Goal: Communication & Community: Answer question/provide support

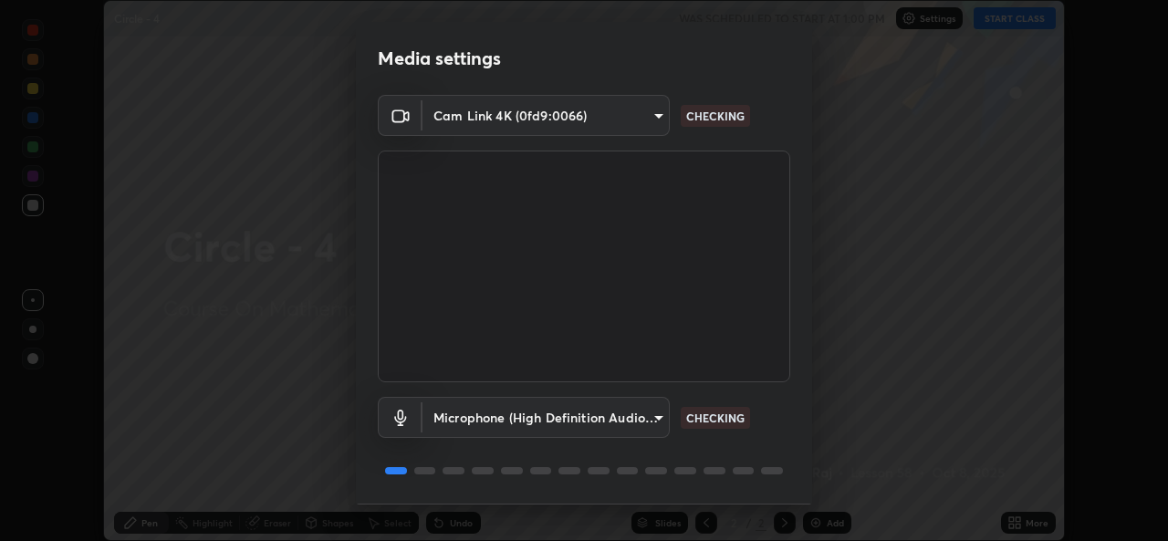
scroll to position [57, 0]
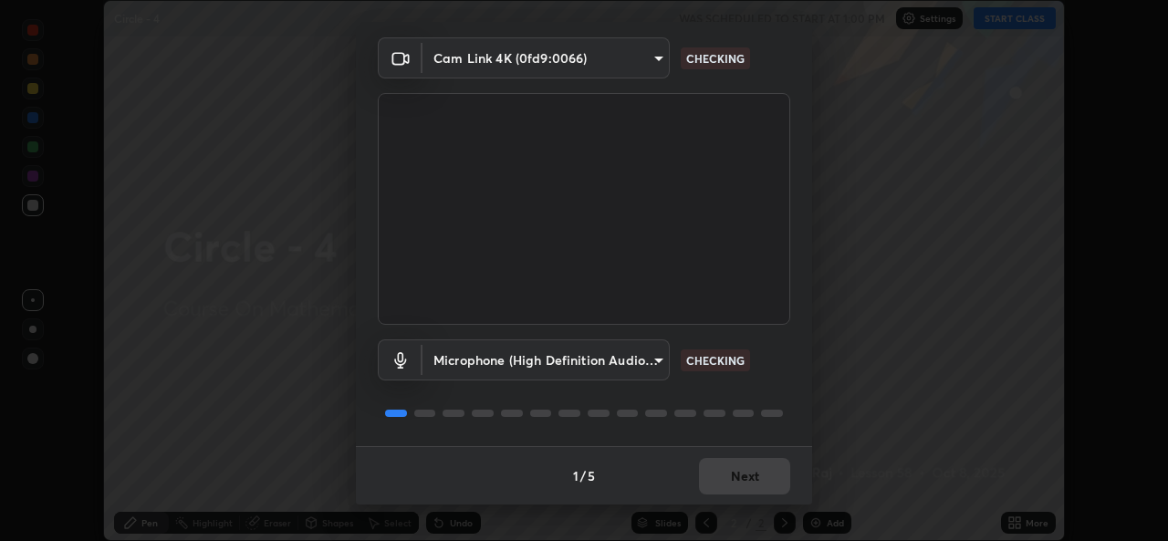
click at [744, 403] on div at bounding box center [584, 413] width 412 height 22
click at [763, 443] on div "Microphone (High Definition Audio Device) 49b0a6df07a429b4aa0e143735b31e2a272de…" at bounding box center [584, 385] width 412 height 121
click at [729, 474] on div "1 / 5 Next" at bounding box center [584, 475] width 456 height 58
click at [725, 485] on div "1 / 5 Next" at bounding box center [584, 475] width 456 height 58
click at [715, 485] on div "1 / 5 Next" at bounding box center [584, 475] width 456 height 58
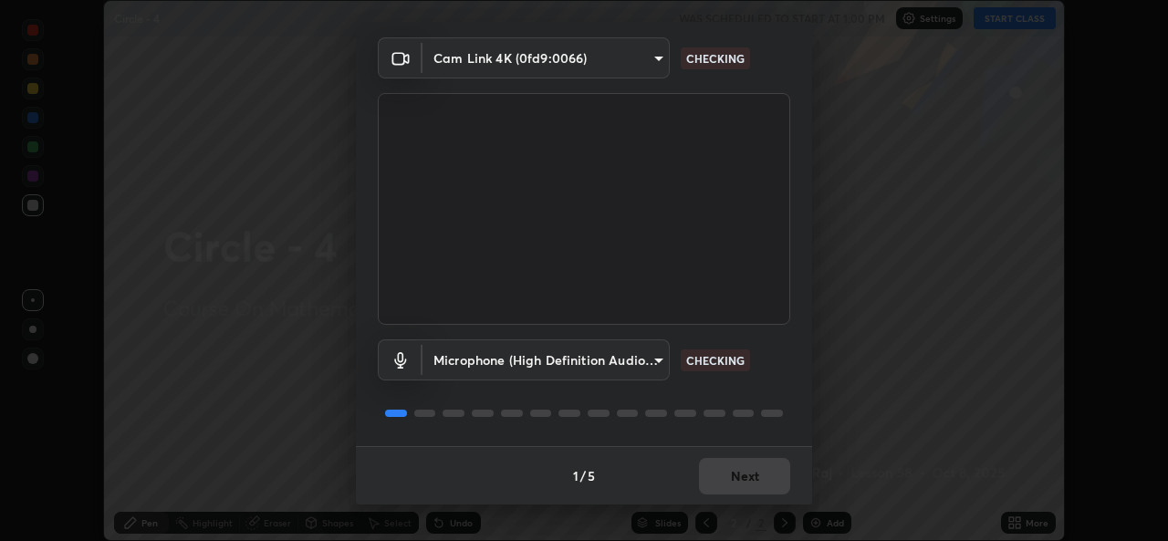
click at [712, 485] on div "1 / 5 Next" at bounding box center [584, 475] width 456 height 58
click at [724, 479] on div "1 / 5 Next" at bounding box center [584, 475] width 456 height 58
click at [726, 475] on div "1 / 5 Next" at bounding box center [584, 475] width 456 height 58
click at [723, 475] on div "1 / 5 Next" at bounding box center [584, 475] width 456 height 58
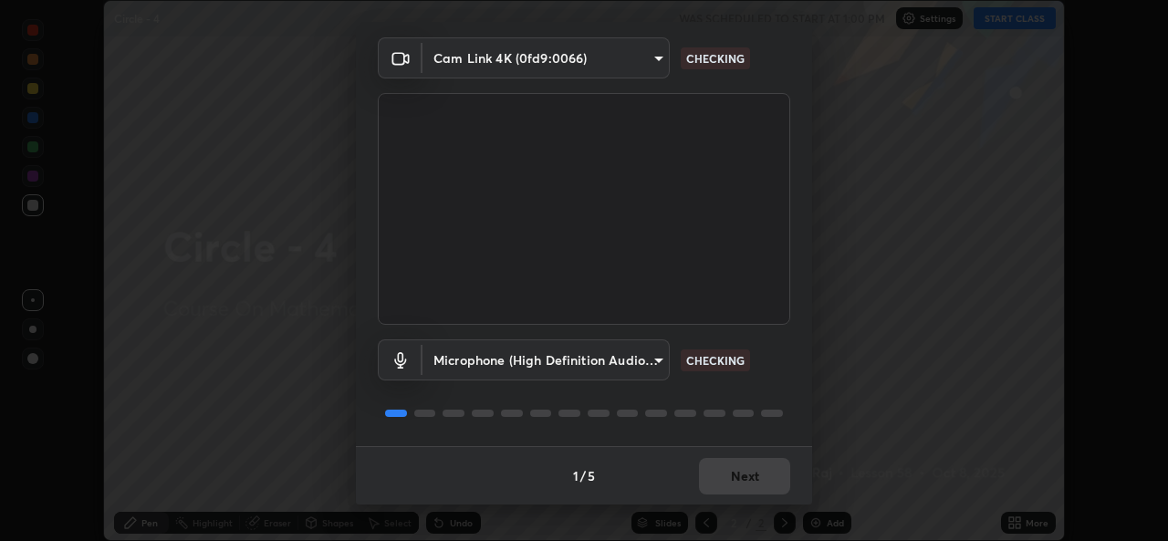
click at [724, 473] on div "1 / 5 Next" at bounding box center [584, 475] width 456 height 58
click at [728, 465] on button "Next" at bounding box center [744, 476] width 91 height 36
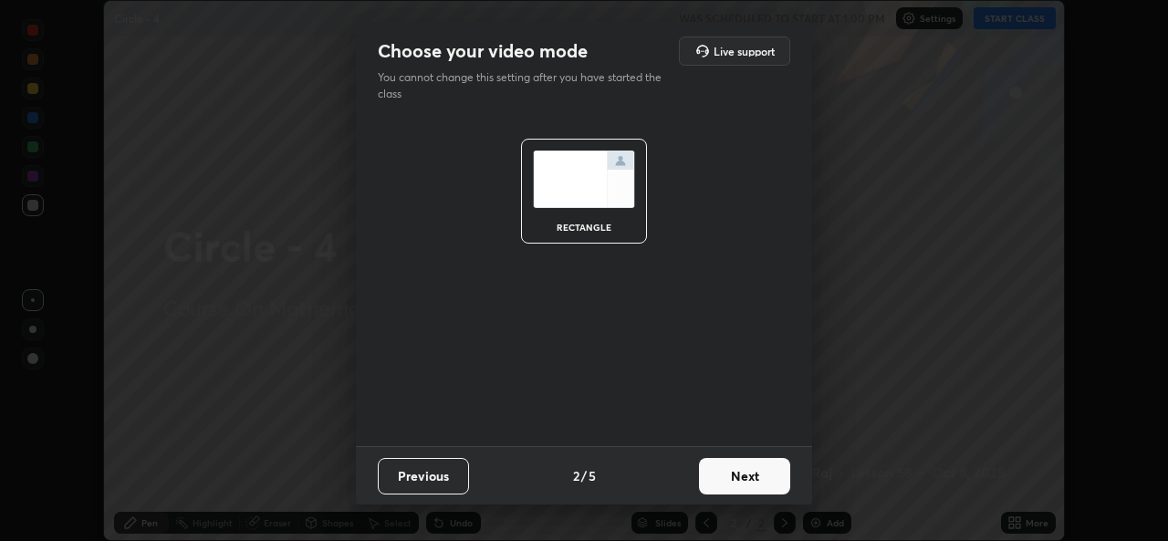
scroll to position [0, 0]
click at [737, 459] on button "Next" at bounding box center [744, 476] width 91 height 36
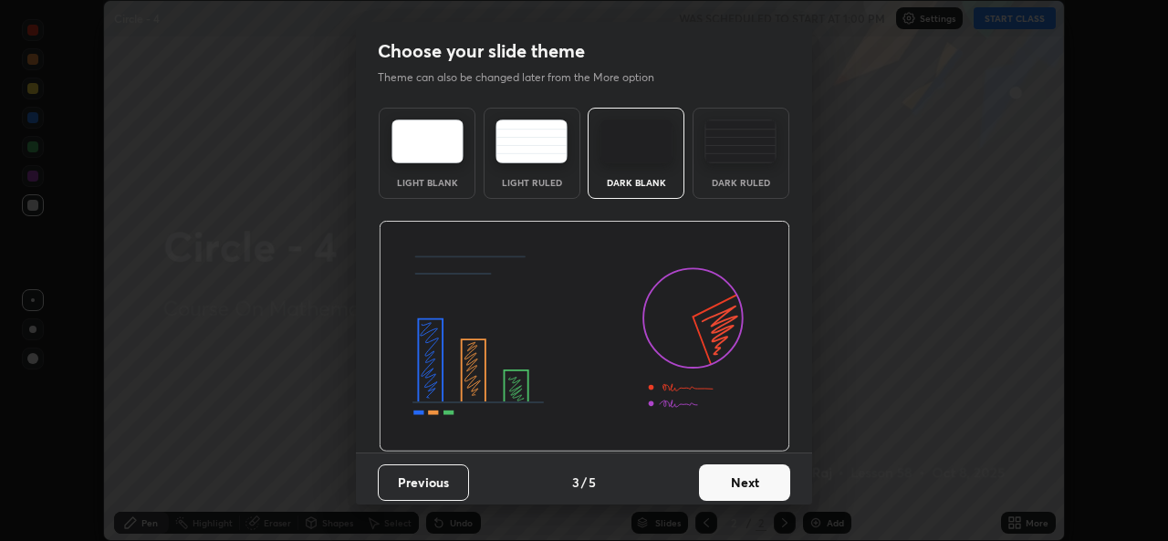
click at [725, 464] on button "Next" at bounding box center [744, 482] width 91 height 36
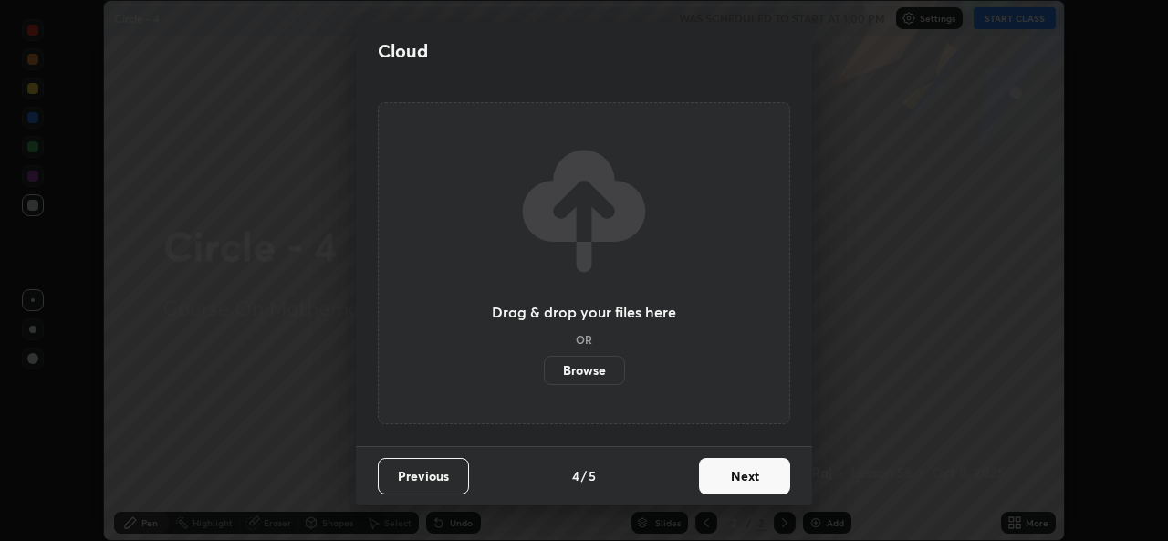
click at [740, 466] on button "Next" at bounding box center [744, 476] width 91 height 36
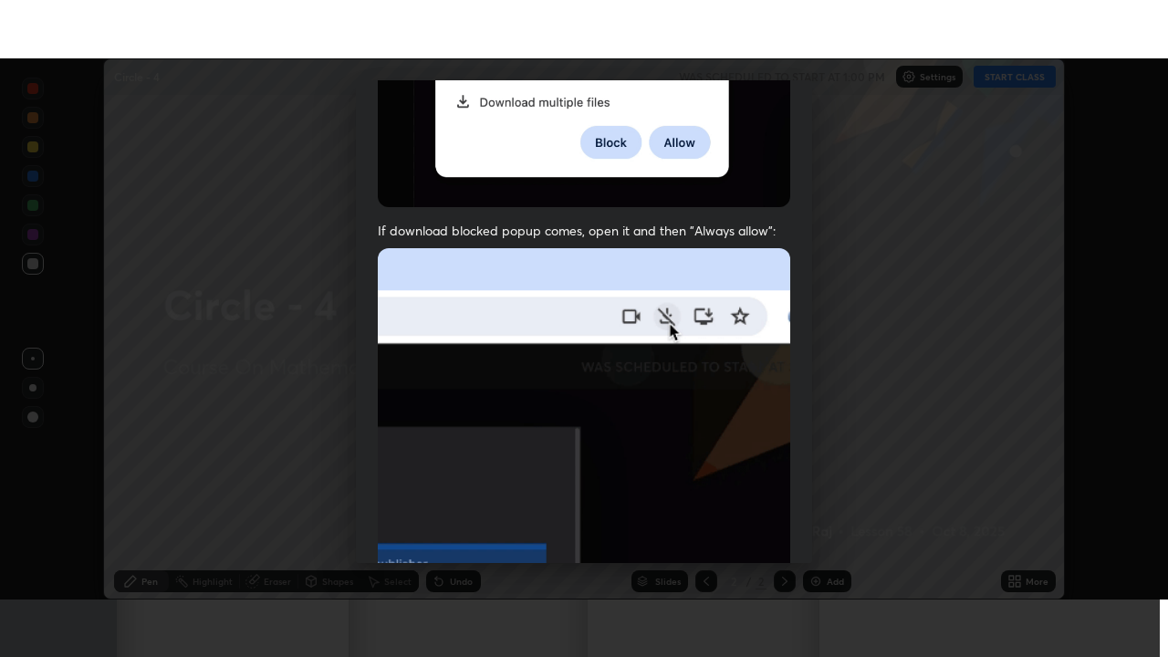
scroll to position [430, 0]
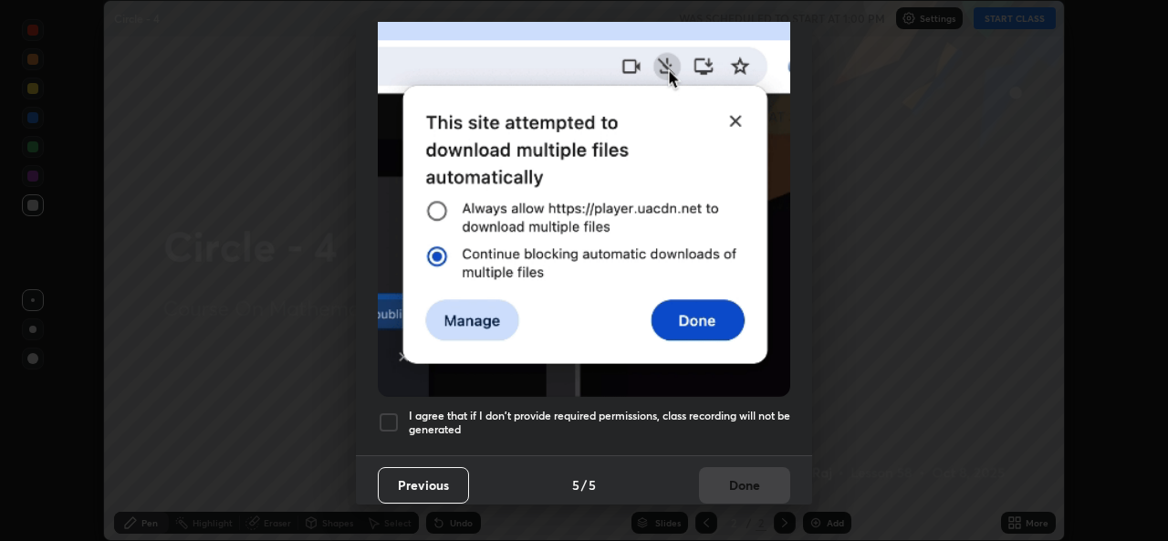
click at [632, 409] on h5 "I agree that if I don't provide required permissions, class recording will not …" at bounding box center [599, 423] width 381 height 28
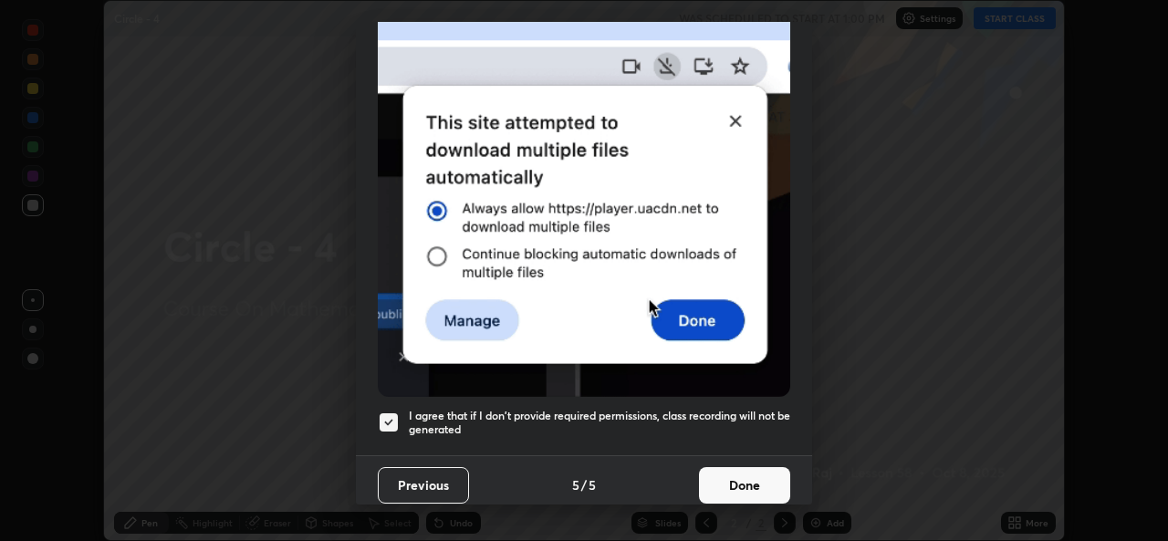
click at [716, 474] on button "Done" at bounding box center [744, 485] width 91 height 36
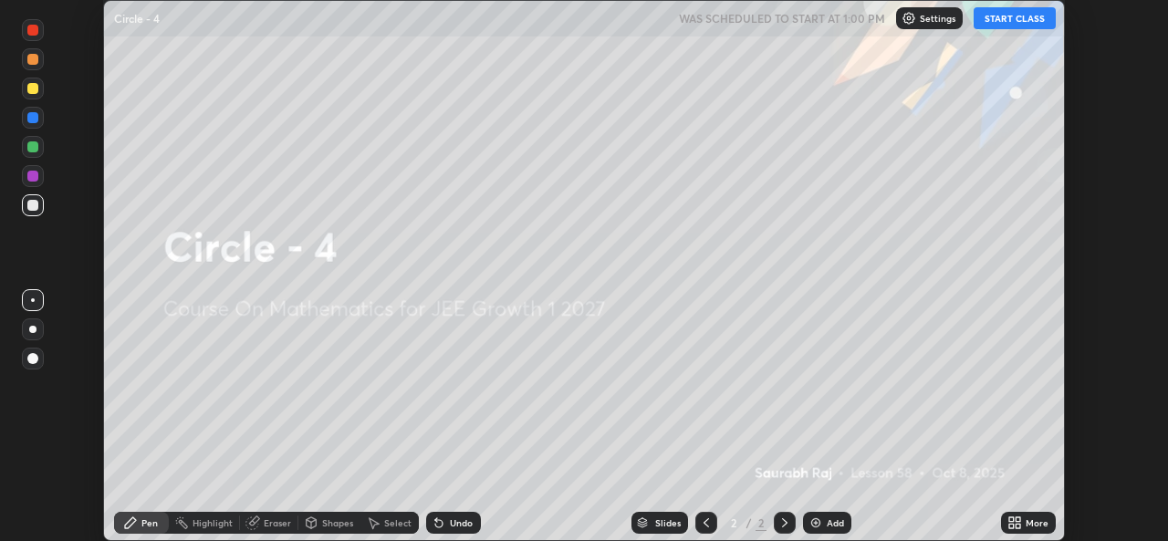
click at [1022, 525] on div "More" at bounding box center [1028, 523] width 55 height 22
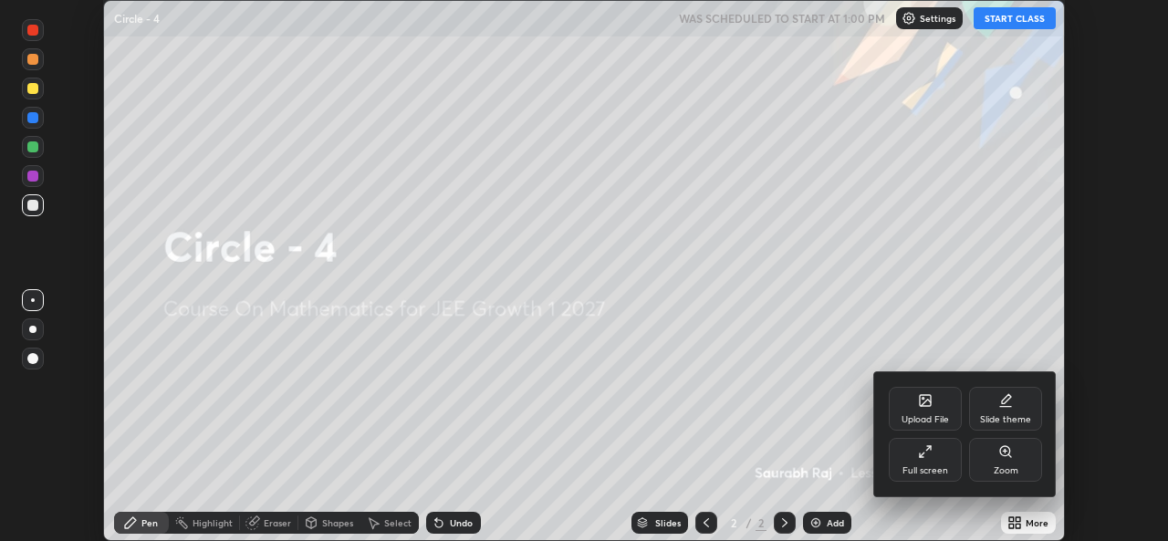
click at [923, 466] on div "Full screen" at bounding box center [925, 470] width 46 height 9
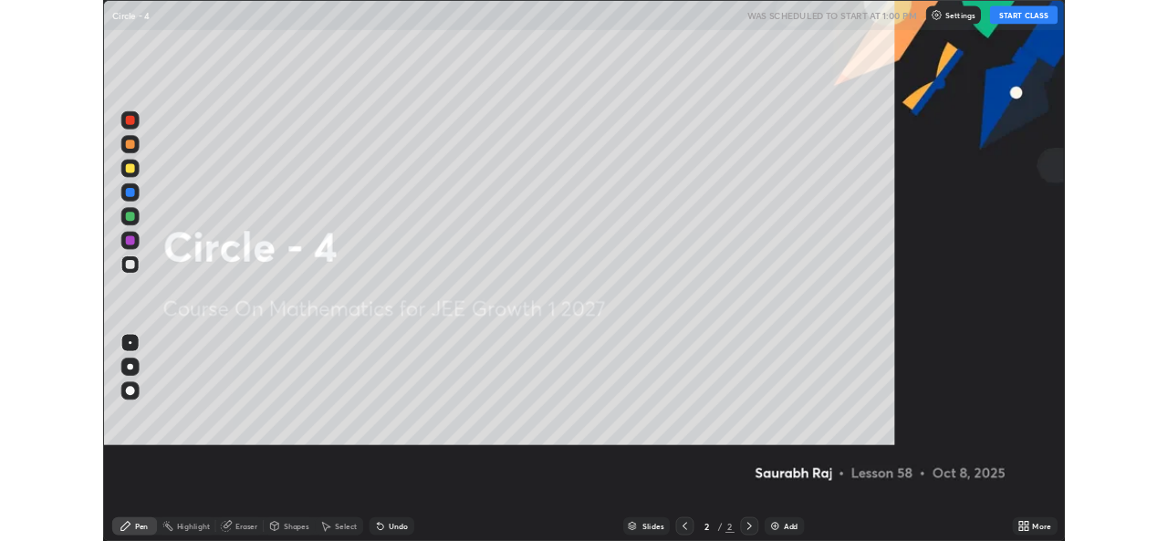
scroll to position [657, 1168]
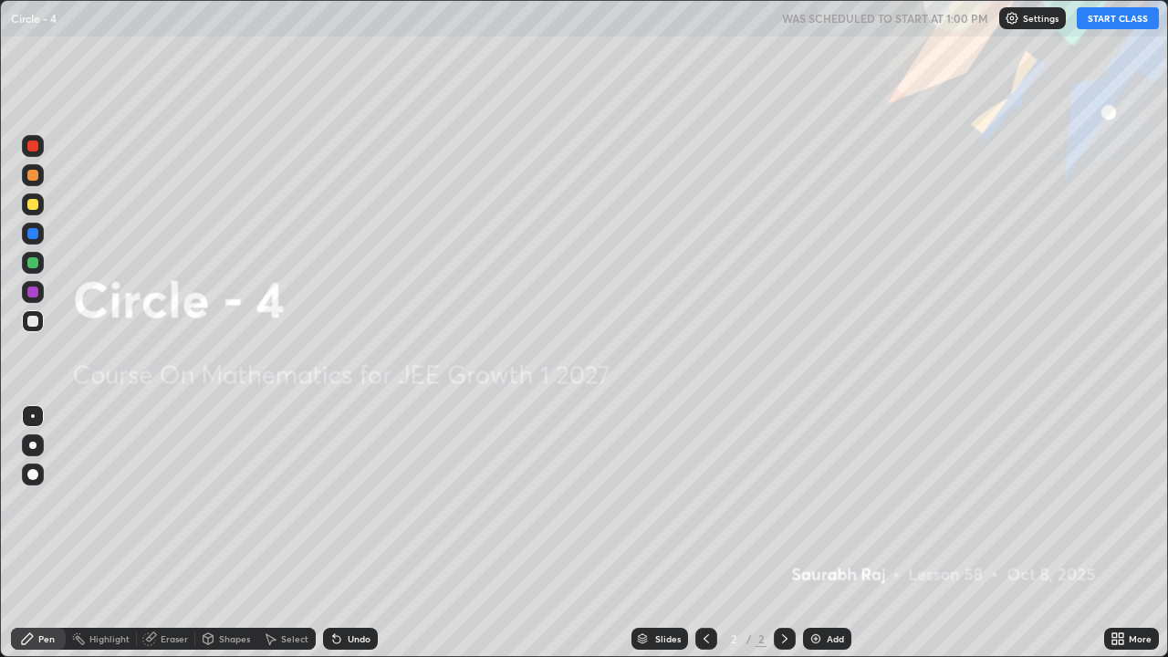
click at [1097, 23] on button "START CLASS" at bounding box center [1118, 18] width 82 height 22
click at [828, 540] on div "Add" at bounding box center [835, 638] width 17 height 9
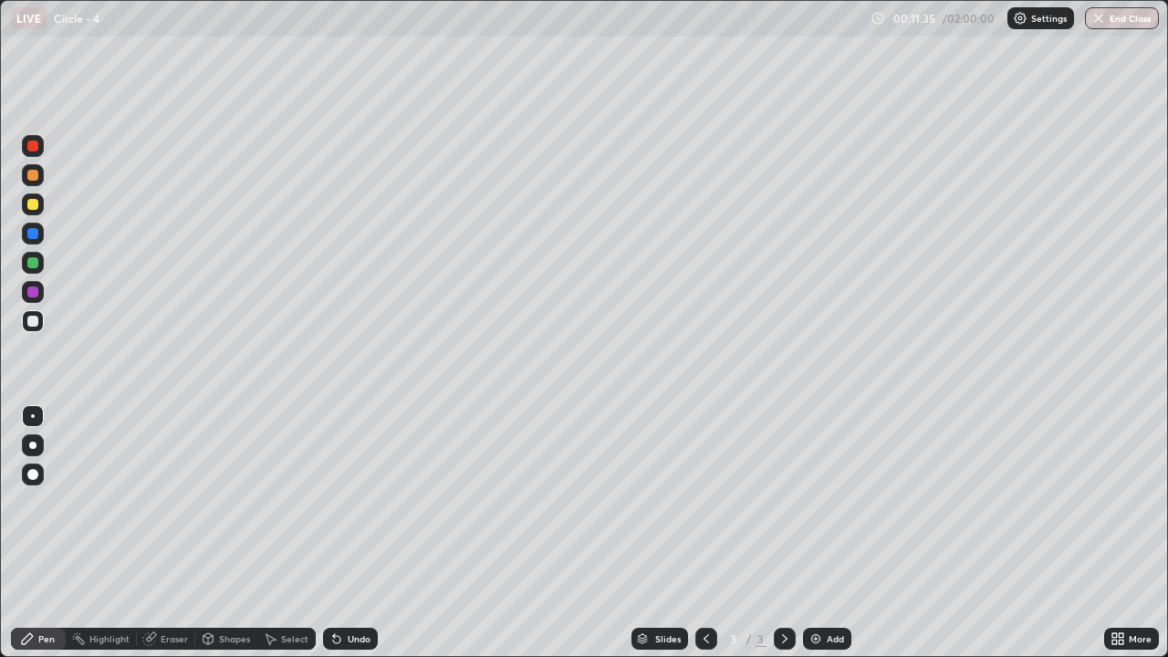
click at [42, 210] on div at bounding box center [33, 204] width 22 height 22
click at [227, 540] on div "Shapes" at bounding box center [234, 638] width 31 height 9
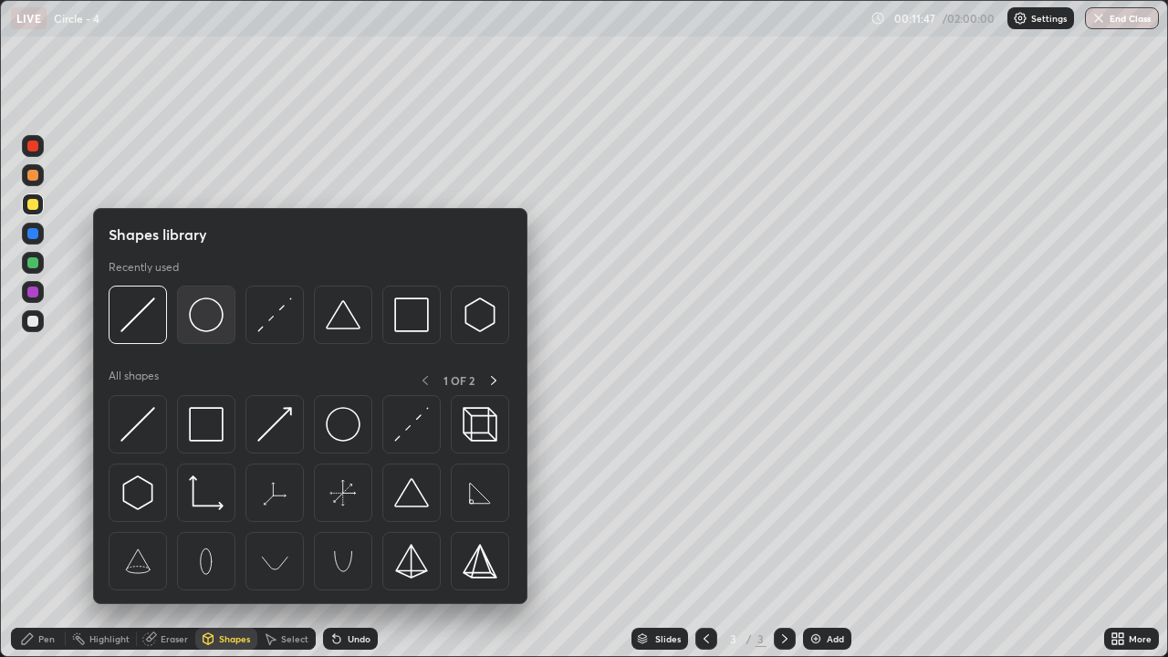
click at [219, 326] on img at bounding box center [206, 314] width 35 height 35
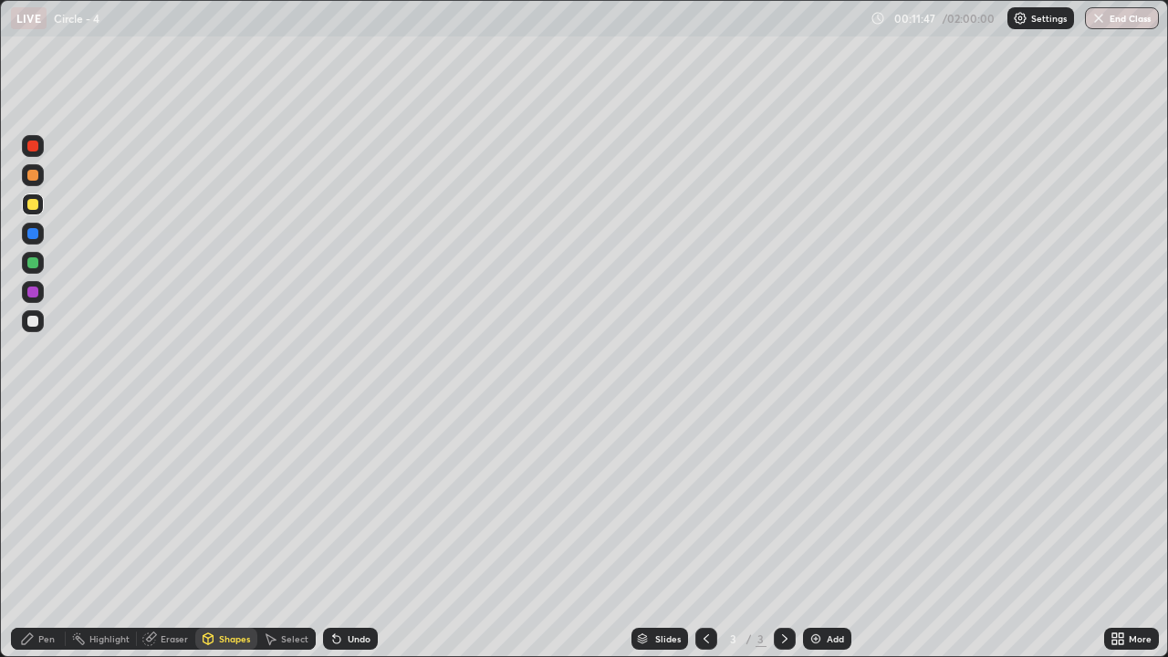
click at [40, 319] on div at bounding box center [33, 321] width 22 height 22
click at [351, 540] on div "Undo" at bounding box center [359, 638] width 23 height 9
click at [221, 540] on div "Shapes" at bounding box center [234, 638] width 31 height 9
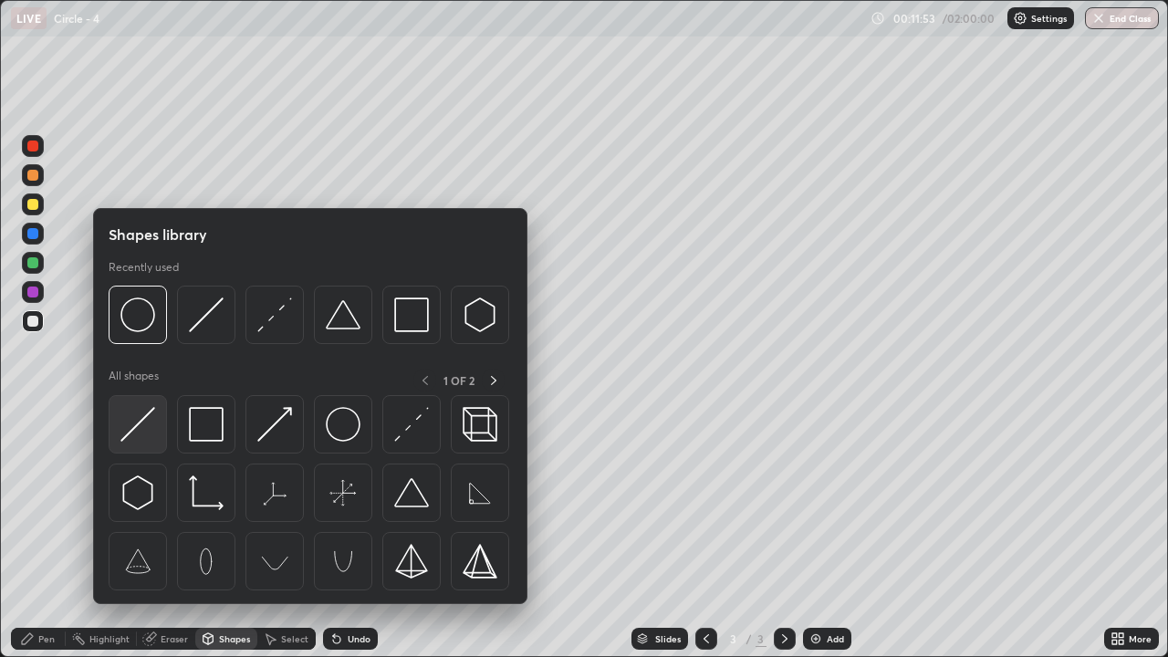
click at [132, 435] on img at bounding box center [137, 424] width 35 height 35
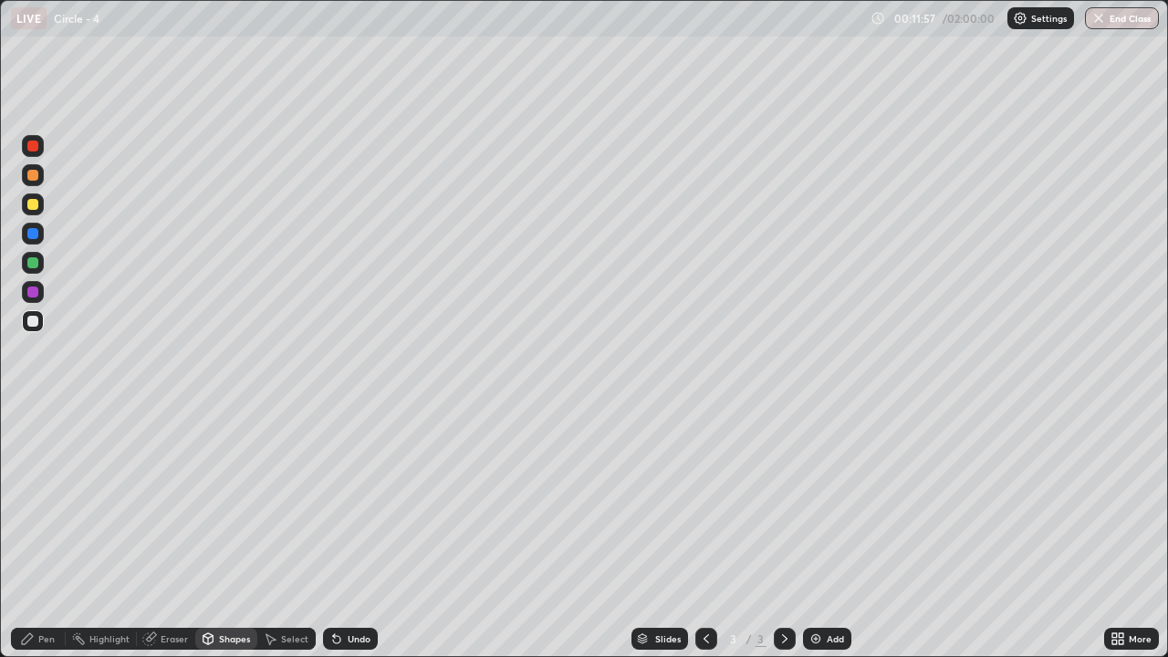
click at [221, 540] on div "Shapes" at bounding box center [226, 639] width 62 height 22
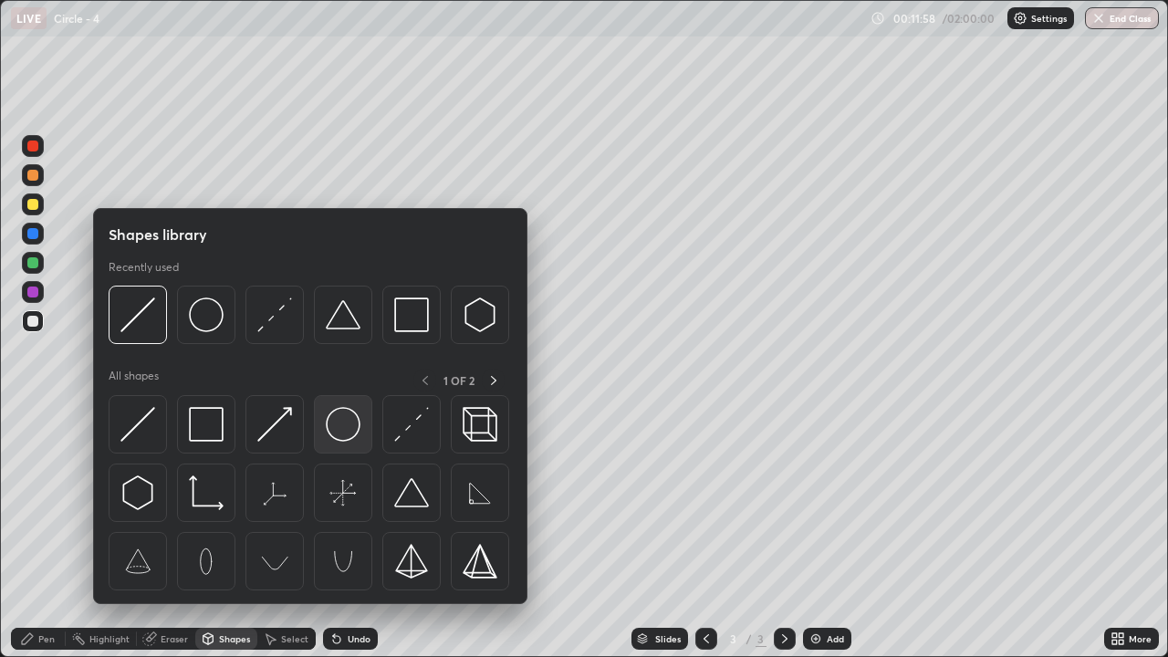
click at [346, 423] on img at bounding box center [343, 424] width 35 height 35
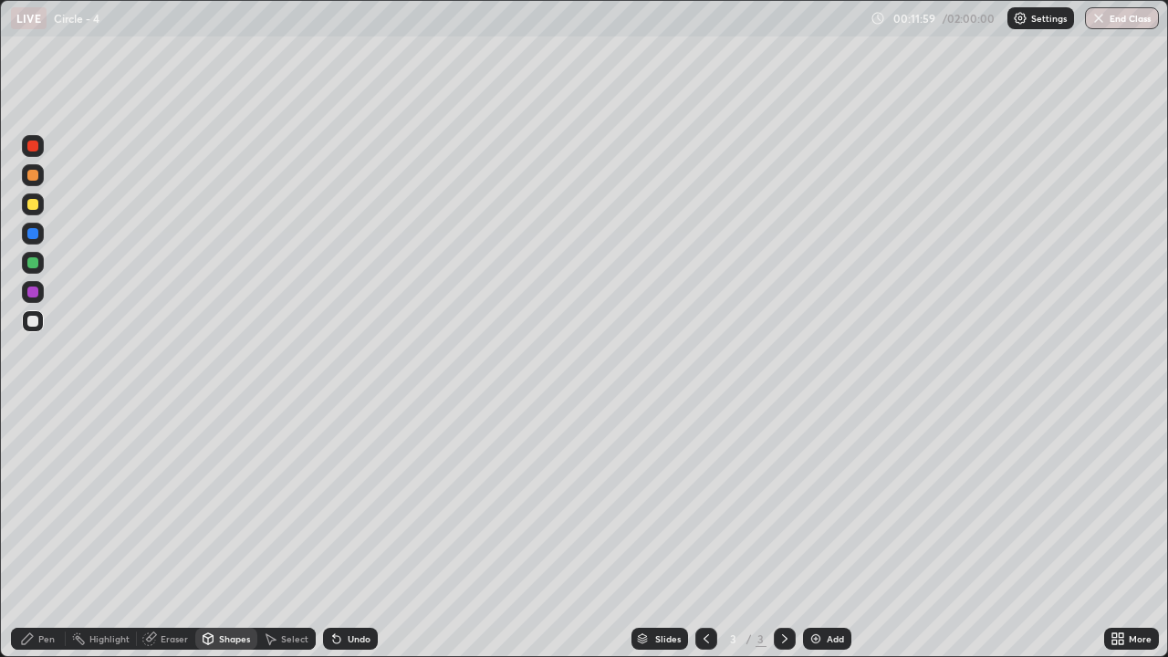
click at [35, 204] on div at bounding box center [32, 204] width 11 height 11
click at [281, 540] on div "Select" at bounding box center [294, 638] width 27 height 9
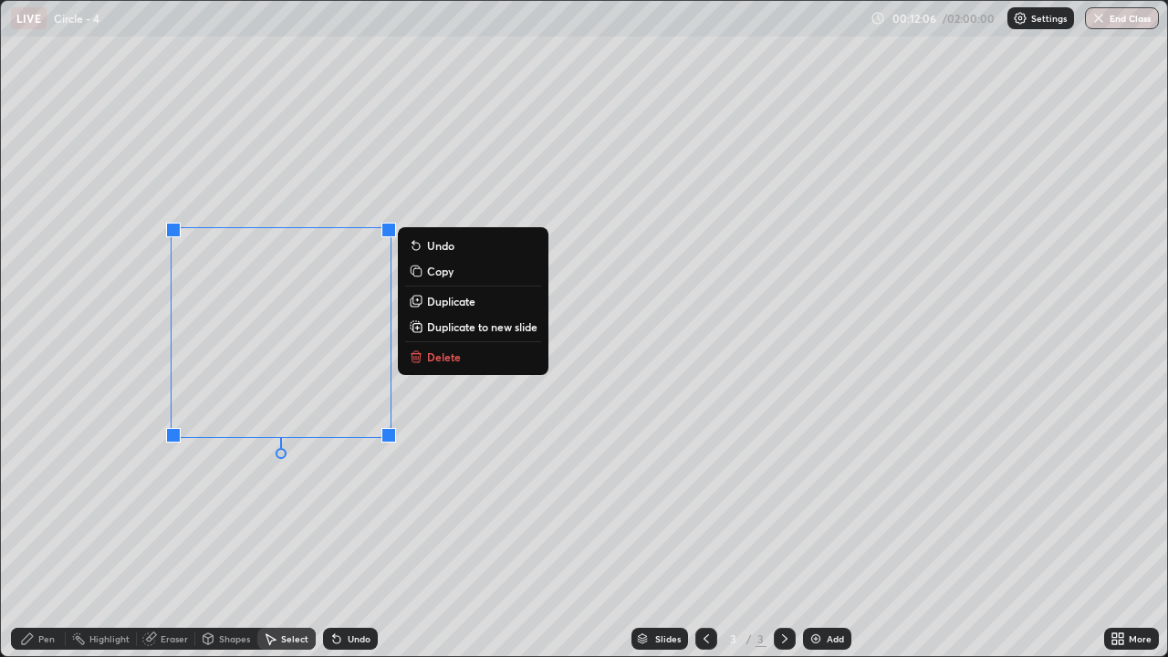
click at [205, 528] on div "0 ° Undo Copy Duplicate Duplicate to new slide Delete" at bounding box center [584, 328] width 1166 height 655
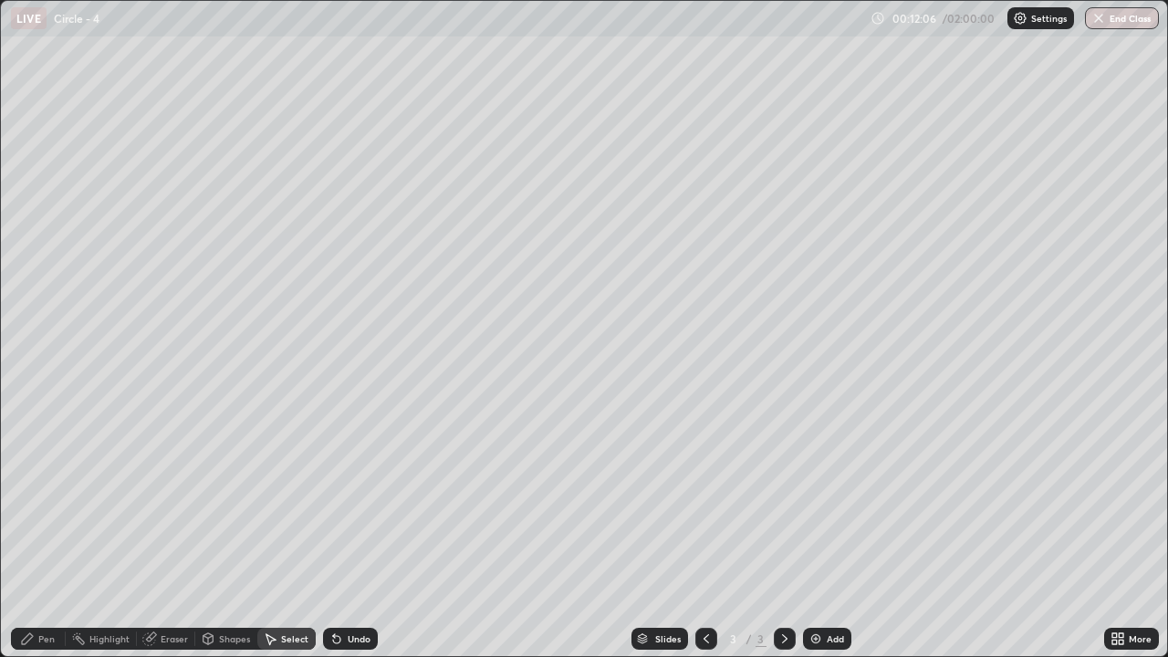
click at [38, 540] on div "Pen" at bounding box center [46, 638] width 16 height 9
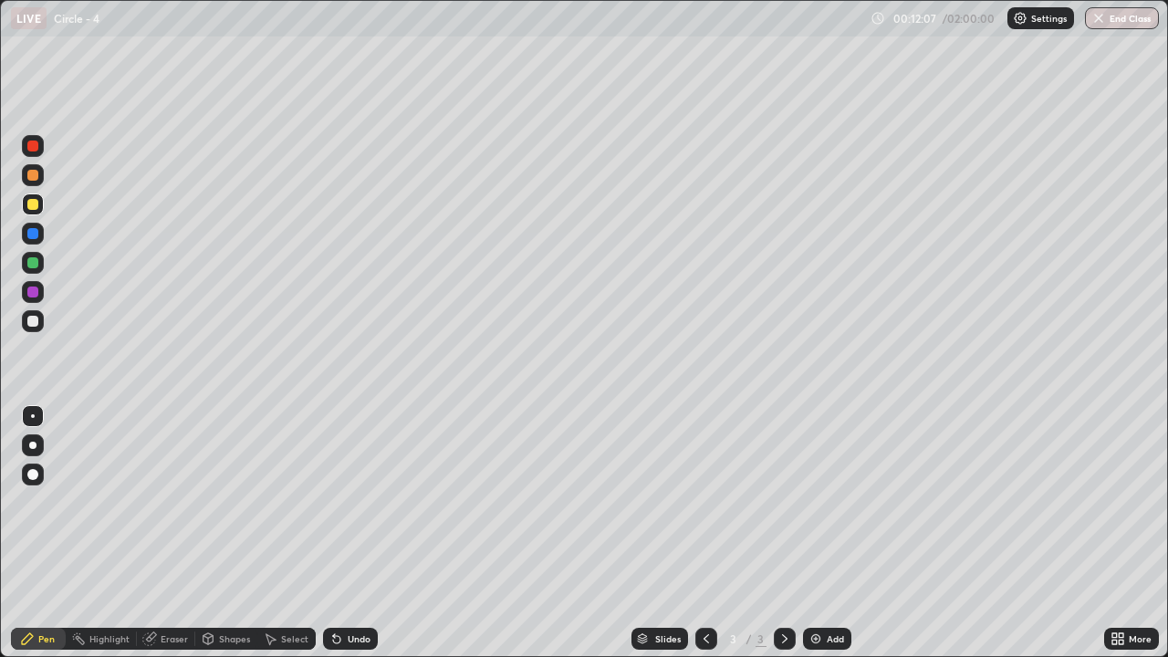
click at [31, 325] on div at bounding box center [32, 321] width 11 height 11
click at [246, 540] on div "Shapes" at bounding box center [234, 638] width 31 height 9
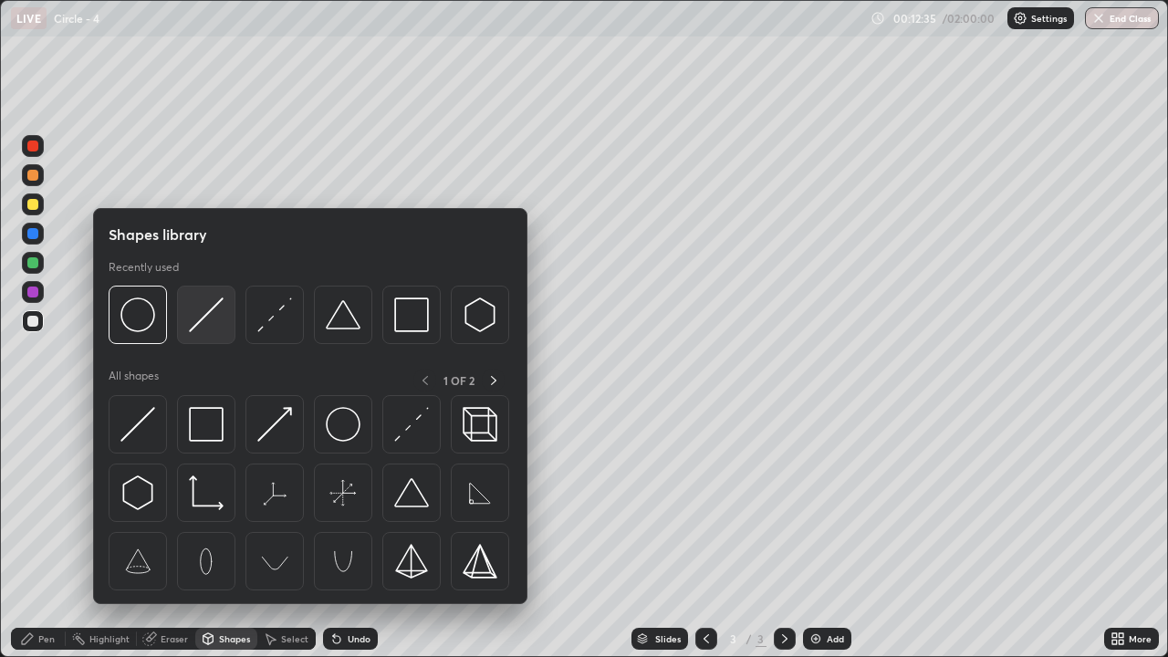
click at [214, 323] on img at bounding box center [206, 314] width 35 height 35
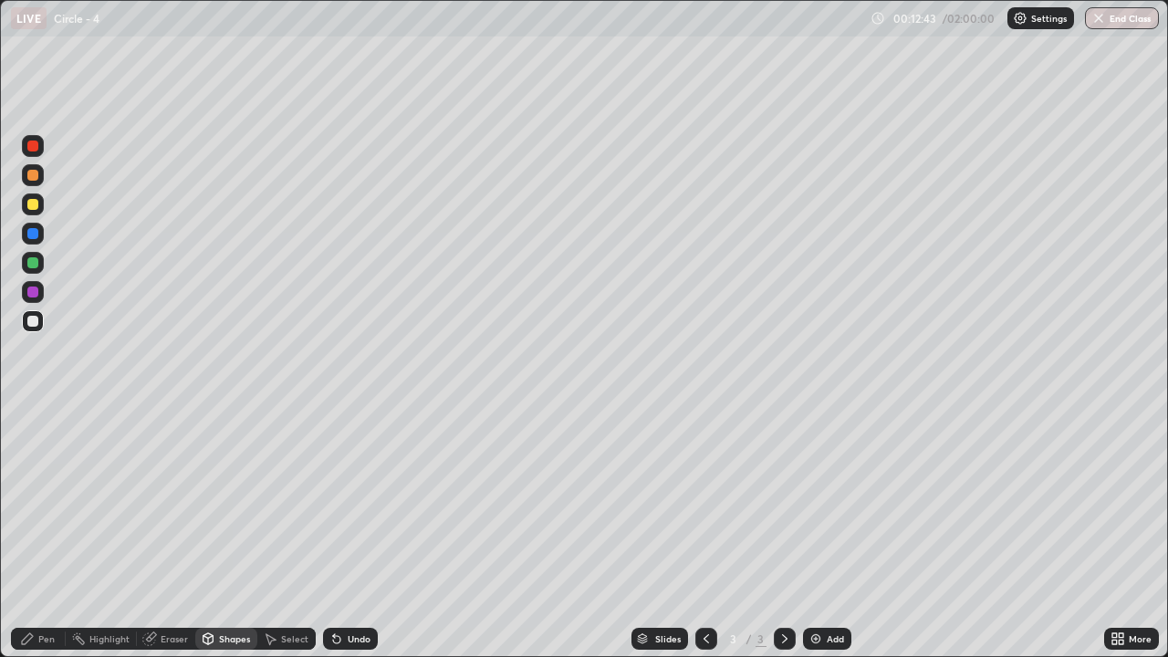
click at [349, 540] on div "Undo" at bounding box center [359, 638] width 23 height 9
click at [47, 540] on div "Pen" at bounding box center [38, 639] width 55 height 22
click at [35, 267] on div at bounding box center [32, 262] width 11 height 11
click at [298, 540] on div "Select" at bounding box center [294, 638] width 27 height 9
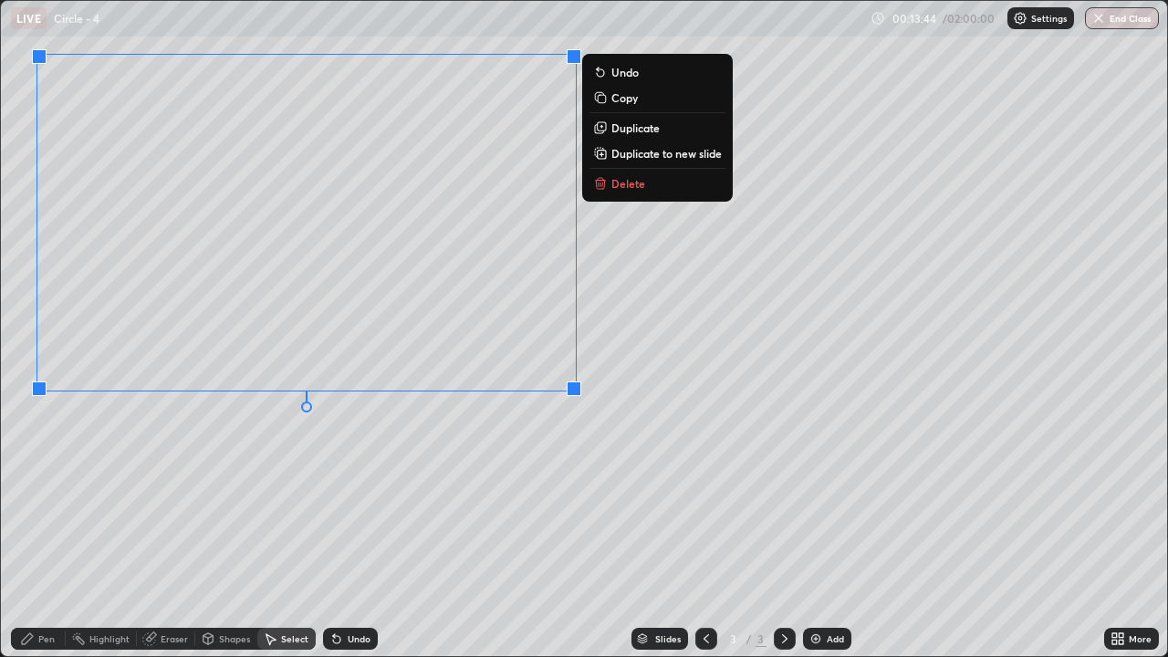
click at [415, 465] on div "0 ° Undo Copy Duplicate Duplicate to new slide Delete" at bounding box center [584, 328] width 1166 height 655
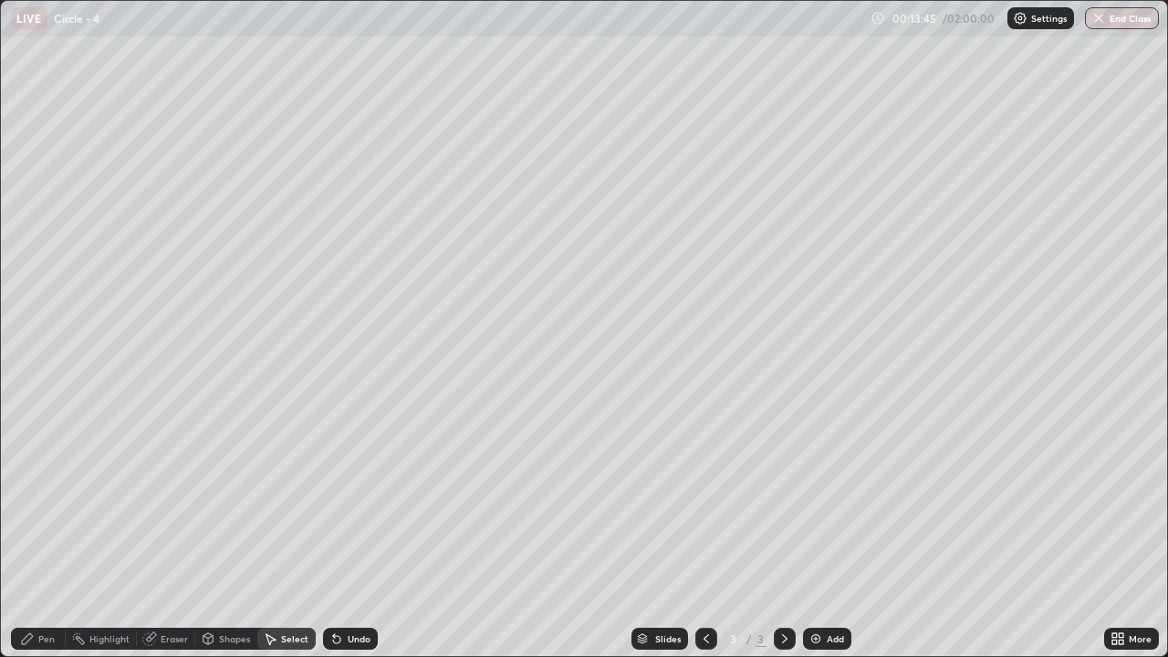
click at [36, 540] on div "Pen" at bounding box center [38, 639] width 55 height 22
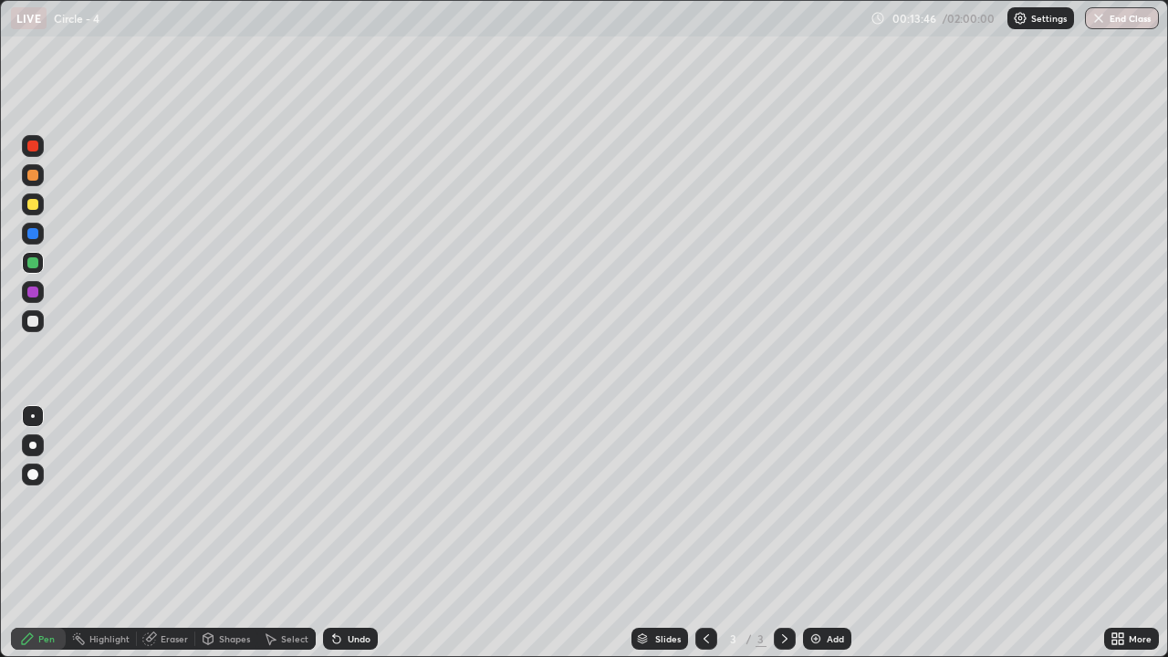
click at [167, 540] on div "Eraser" at bounding box center [174, 638] width 27 height 9
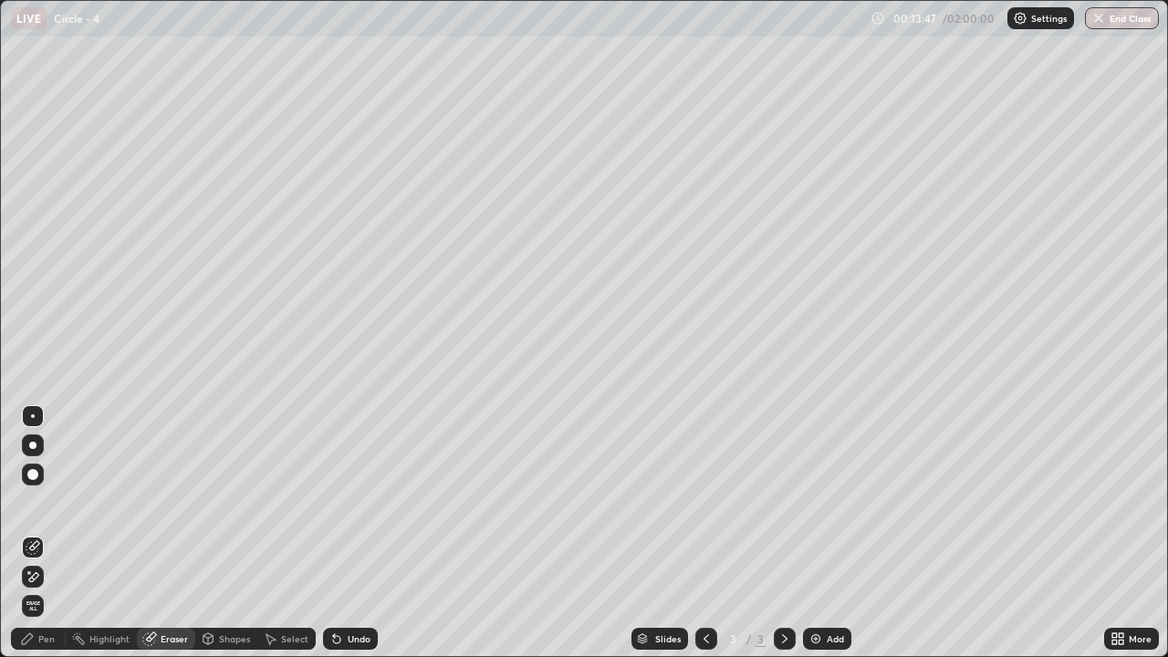
click at [216, 540] on div "Shapes" at bounding box center [226, 639] width 62 height 22
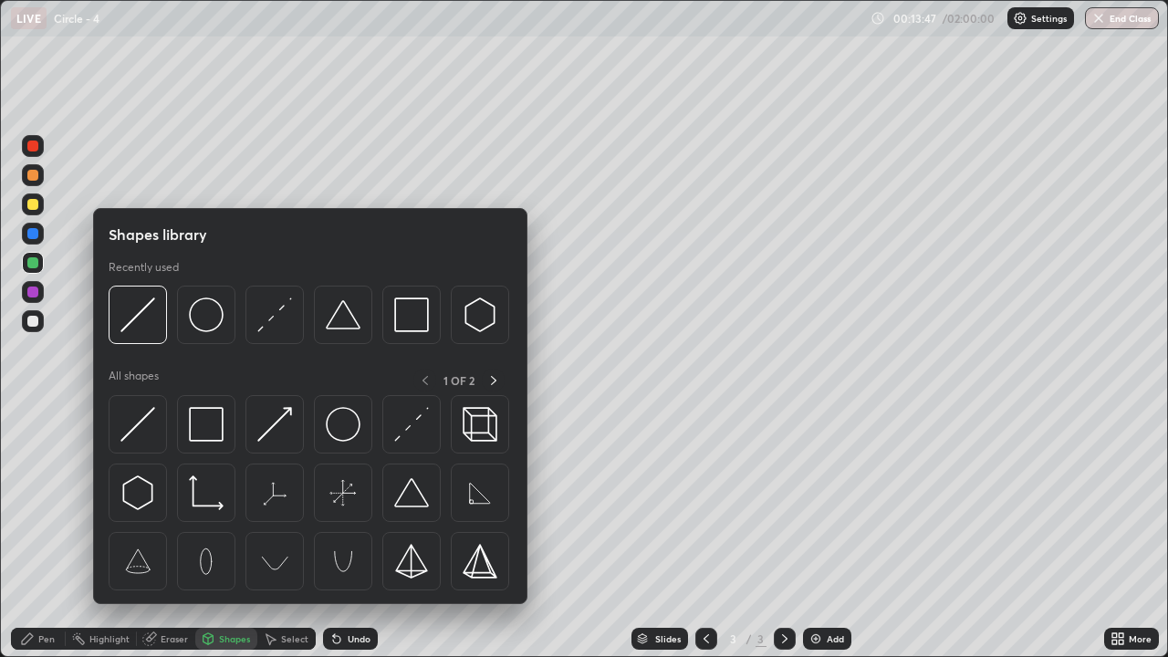
click at [214, 540] on div "Shapes" at bounding box center [226, 639] width 62 height 22
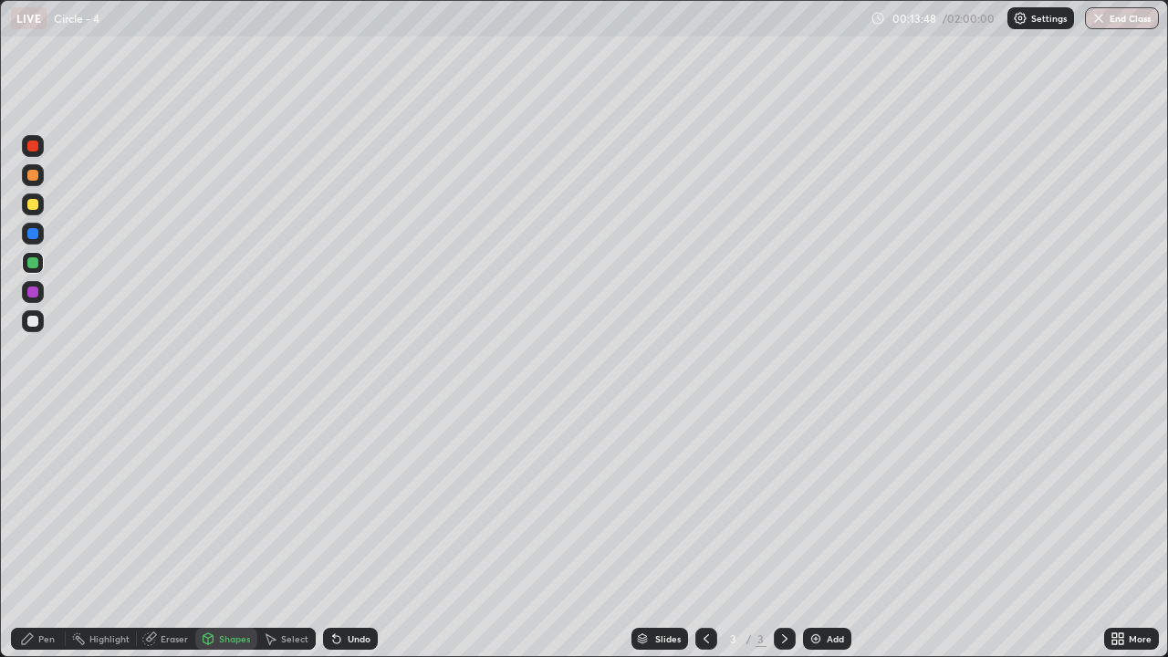
click at [222, 540] on div "Shapes" at bounding box center [226, 639] width 62 height 22
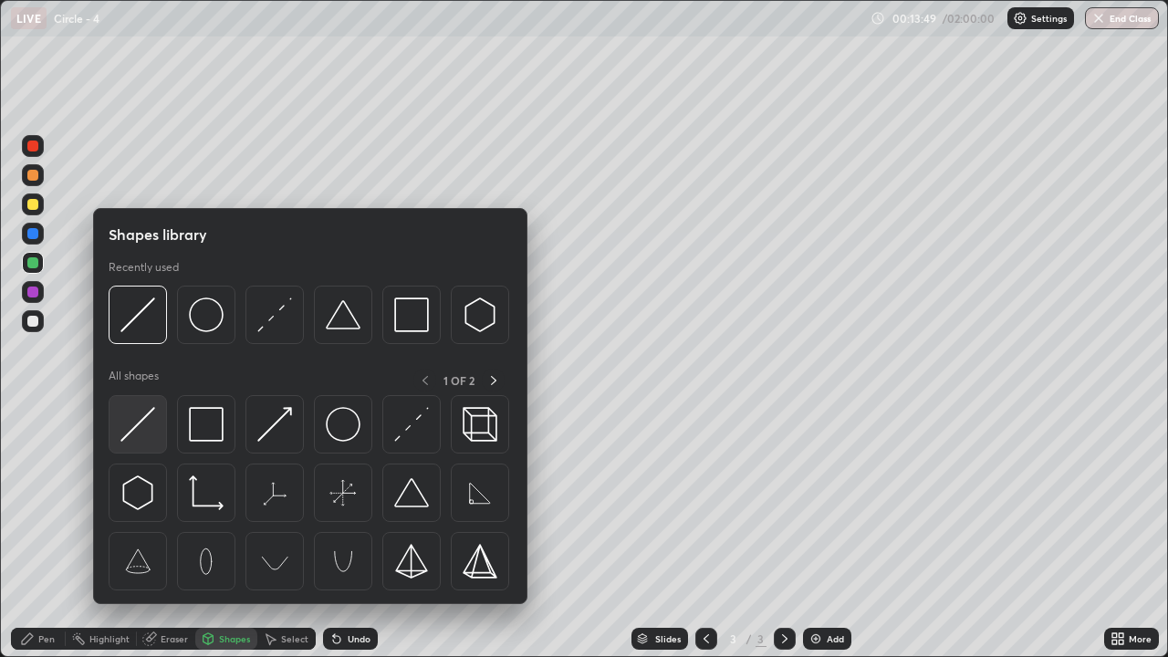
click at [143, 420] on img at bounding box center [137, 424] width 35 height 35
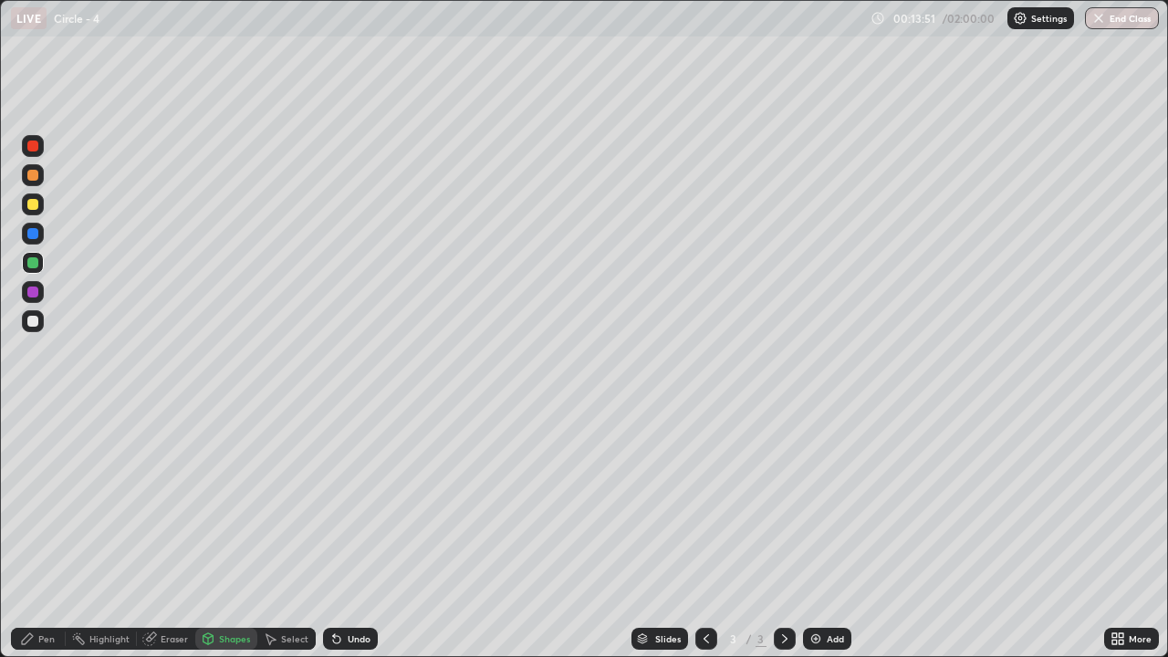
click at [43, 540] on div "Pen" at bounding box center [38, 639] width 55 height 22
click at [27, 328] on div at bounding box center [33, 321] width 22 height 22
click at [1123, 540] on icon at bounding box center [1121, 635] width 5 height 5
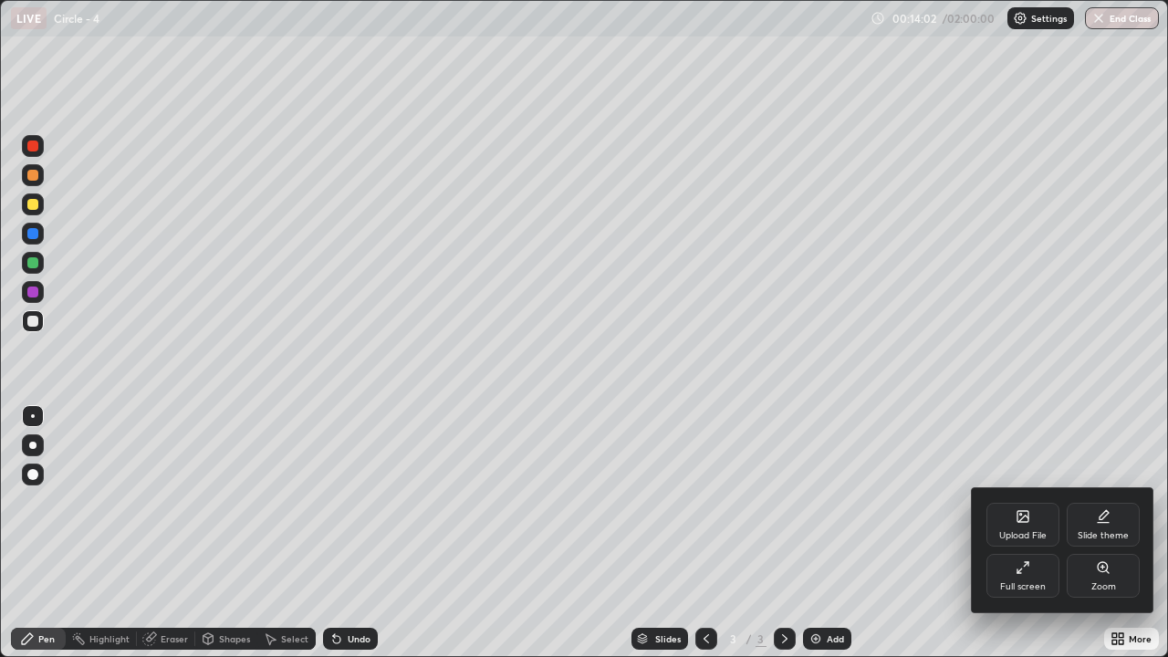
click at [1022, 540] on div "Full screen" at bounding box center [1023, 586] width 46 height 9
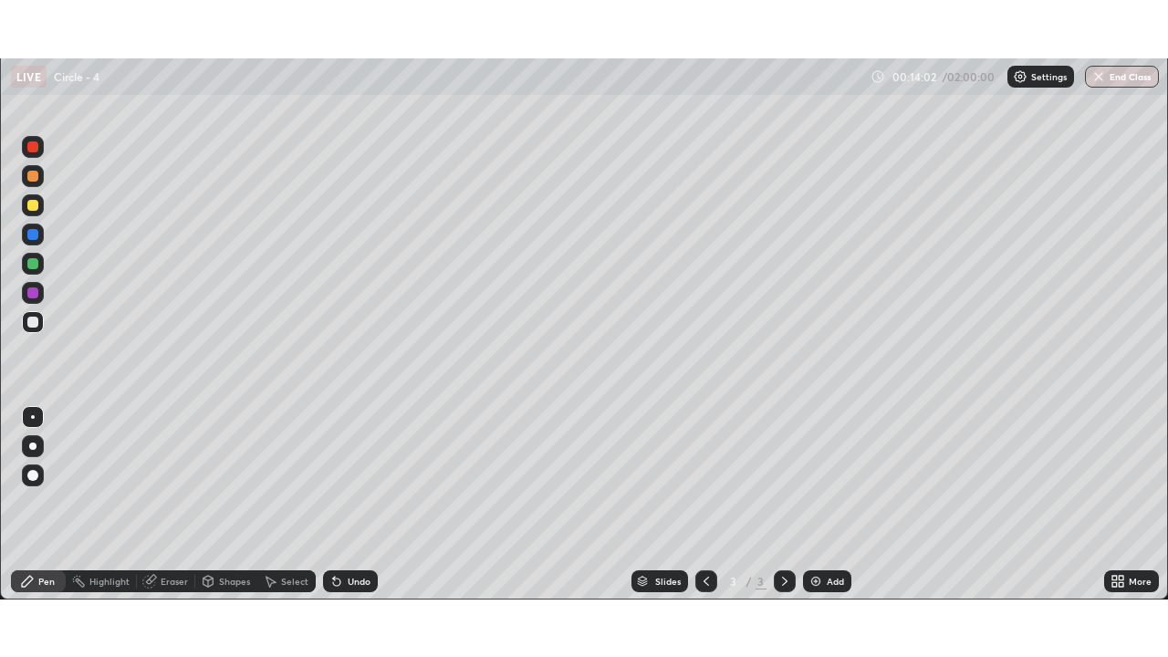
scroll to position [90708, 90081]
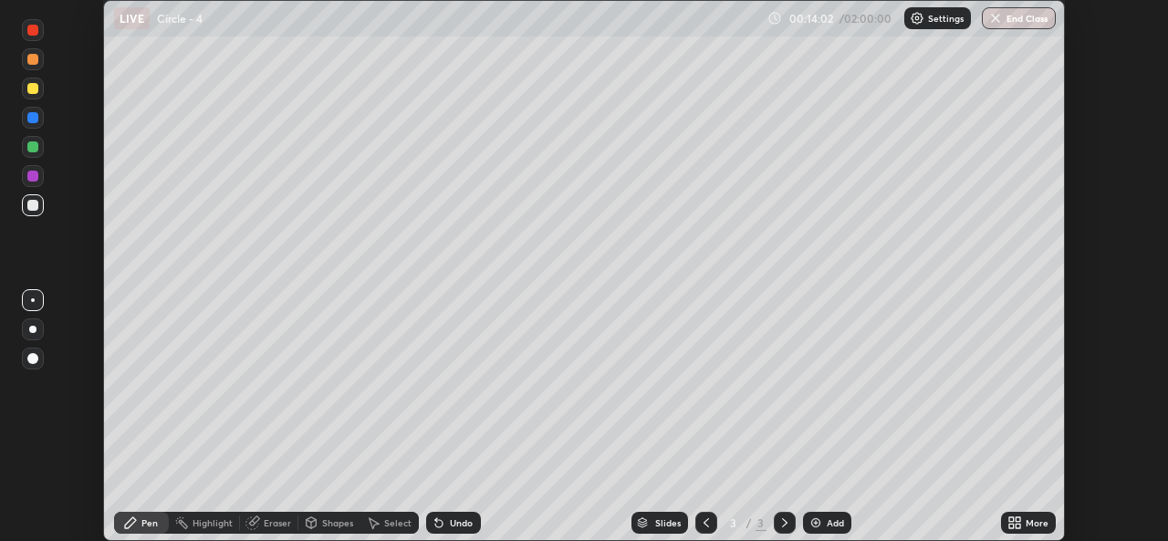
click at [1010, 523] on icon at bounding box center [1014, 523] width 15 height 15
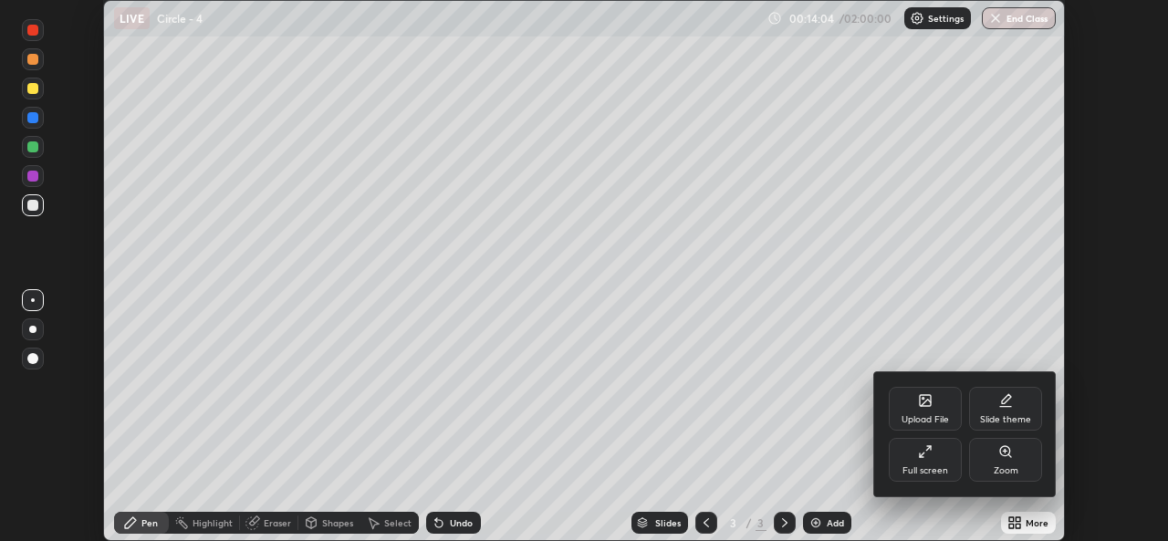
click at [922, 455] on icon at bounding box center [922, 456] width 4 height 4
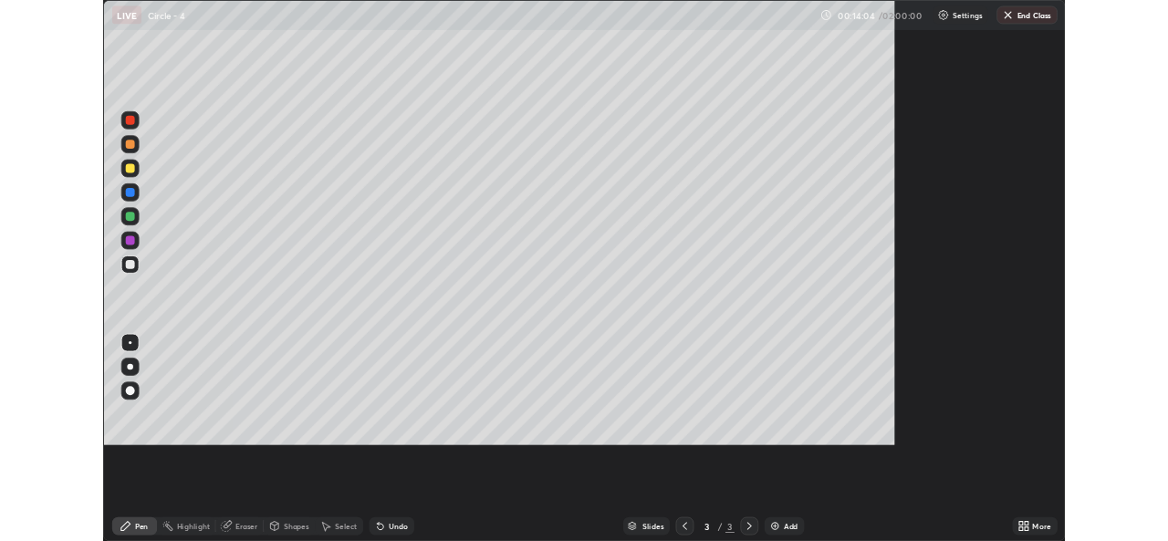
scroll to position [657, 1168]
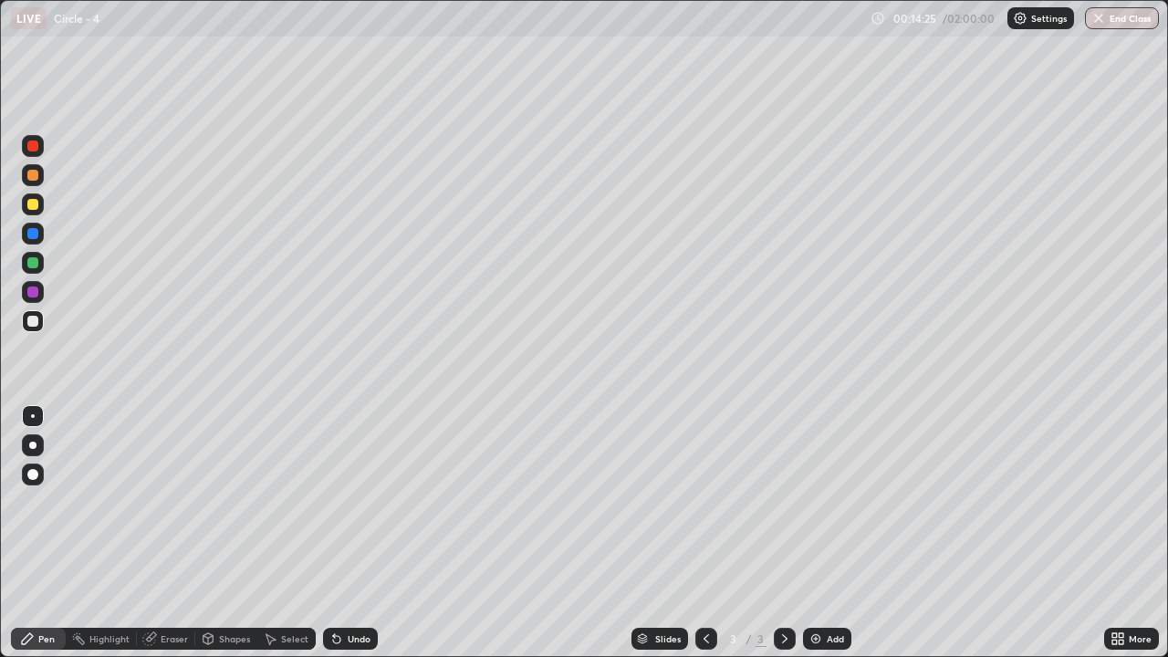
click at [359, 540] on div "Undo" at bounding box center [350, 639] width 55 height 22
click at [287, 540] on div "Select" at bounding box center [286, 639] width 58 height 22
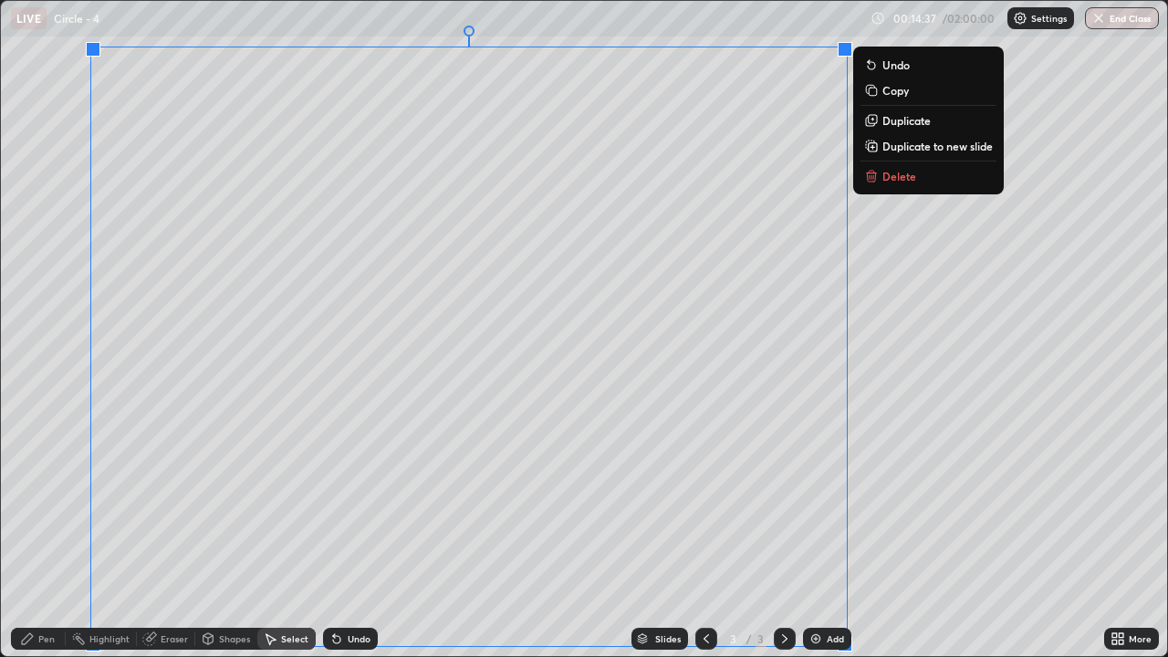
click at [61, 457] on div "0 ° Undo Copy Duplicate Duplicate to new slide Delete" at bounding box center [584, 328] width 1166 height 655
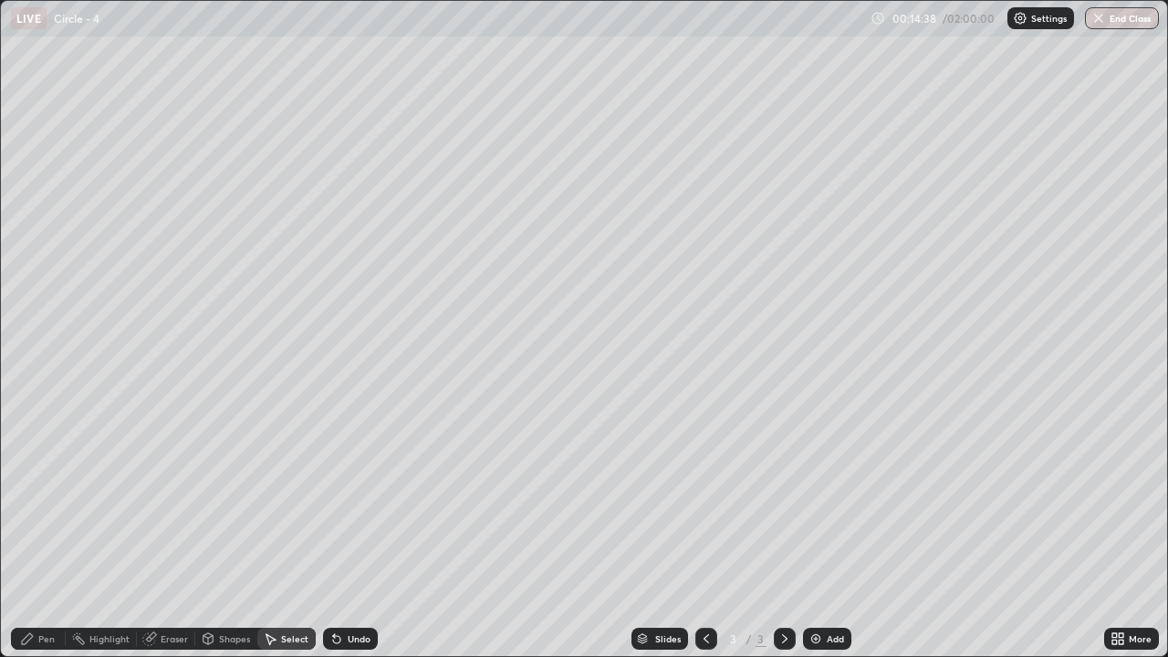
click at [354, 540] on div "Undo" at bounding box center [359, 638] width 23 height 9
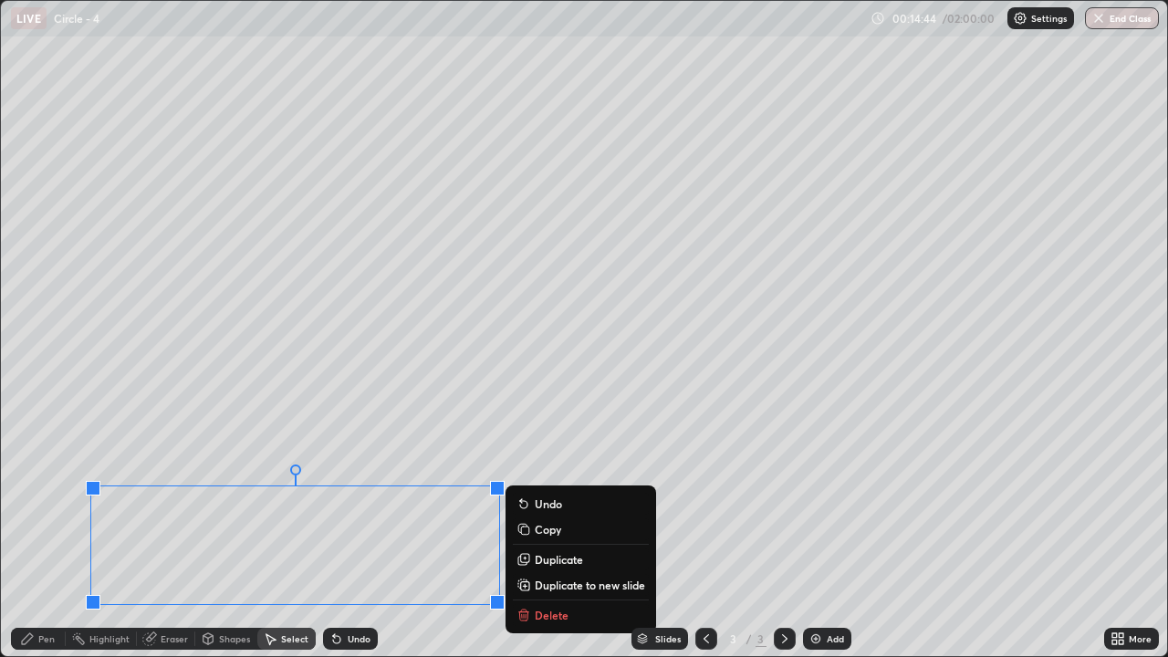
click at [571, 532] on button "Copy" at bounding box center [581, 529] width 136 height 22
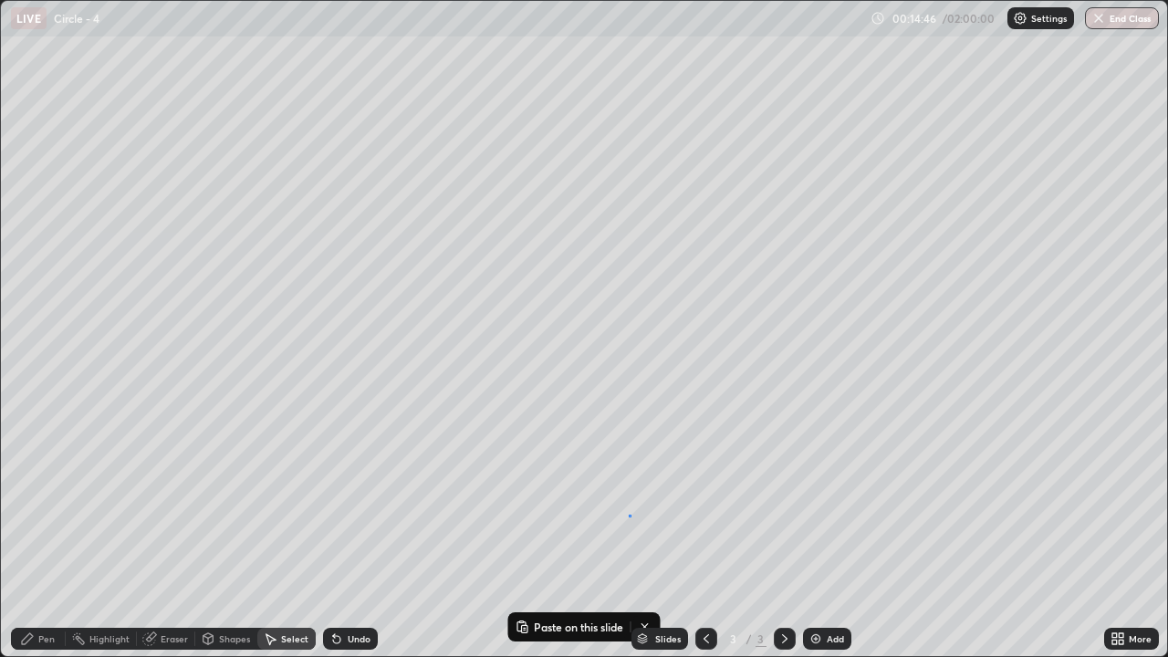
click at [630, 515] on div "0 ° Undo Copy Paste here Duplicate Duplicate to new slide Delete" at bounding box center [584, 328] width 1166 height 655
click at [44, 540] on div "Pen" at bounding box center [46, 638] width 16 height 9
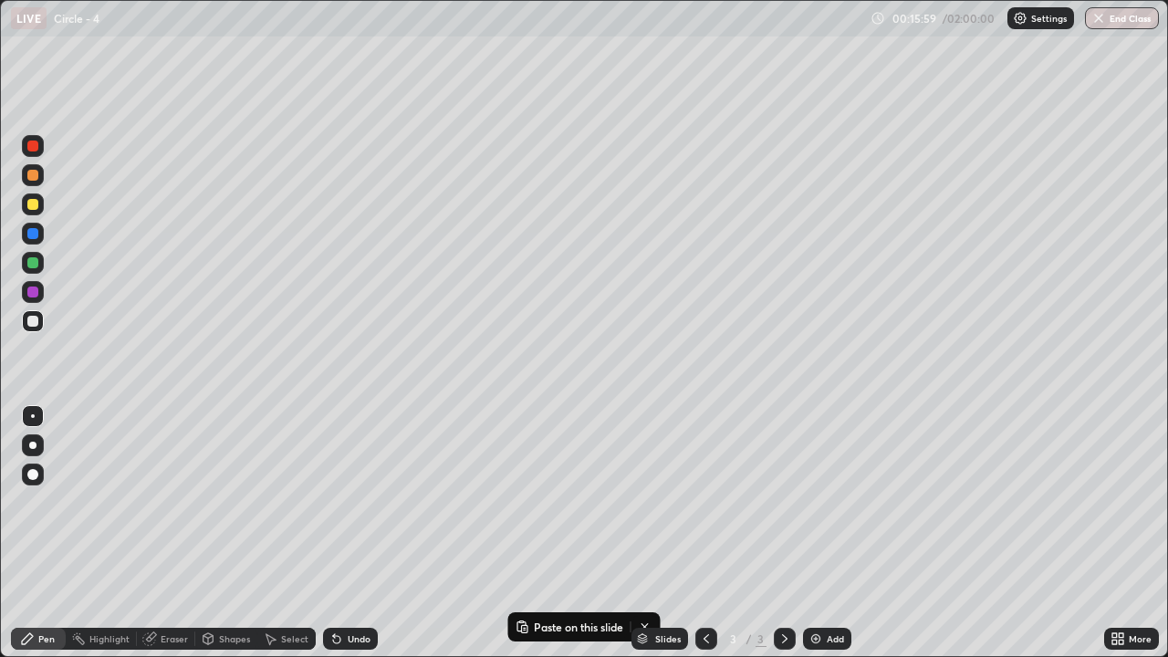
click at [179, 540] on div "Eraser" at bounding box center [174, 638] width 27 height 9
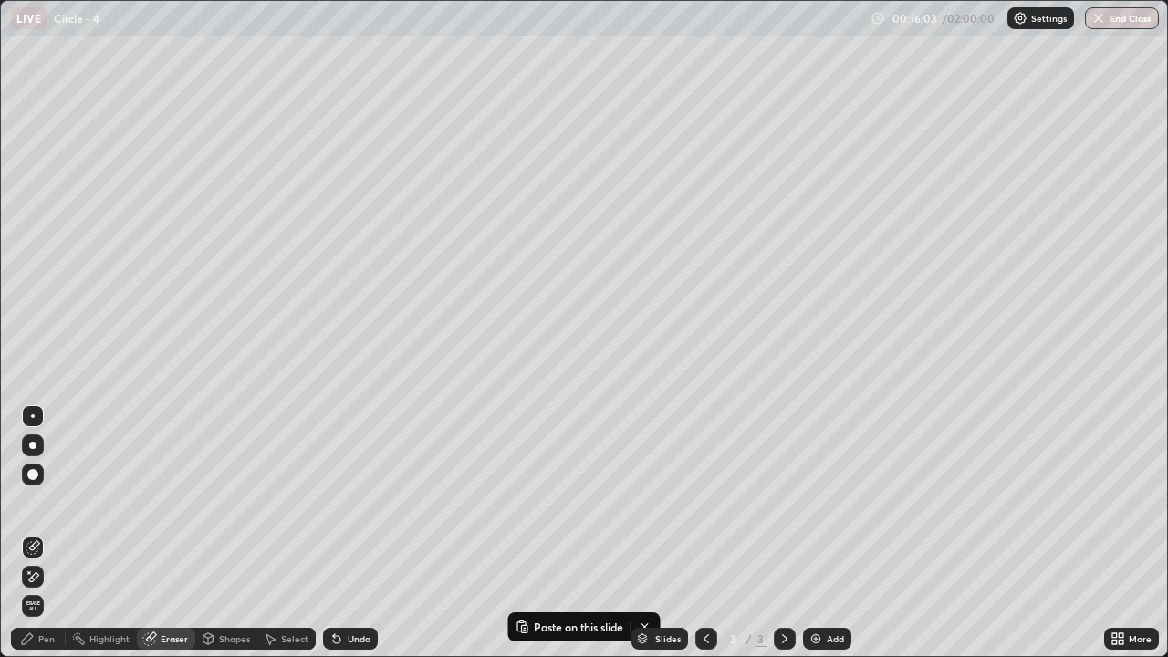
click at [1127, 540] on div "More" at bounding box center [1131, 639] width 55 height 22
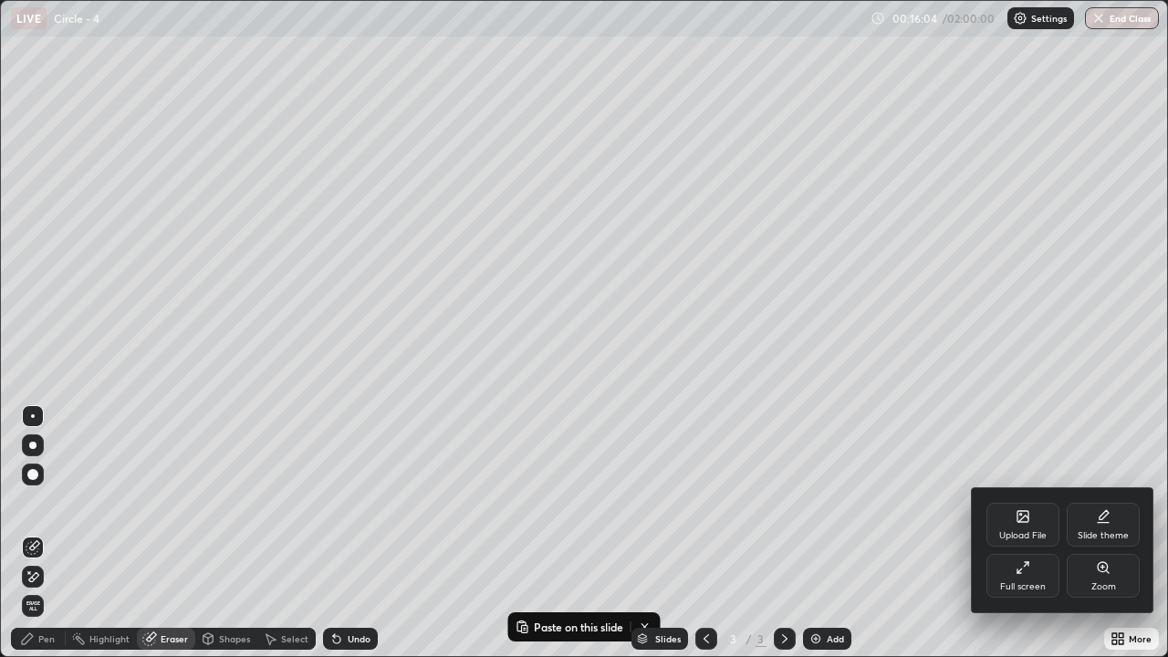
click at [1020, 540] on div "Full screen" at bounding box center [1023, 586] width 46 height 9
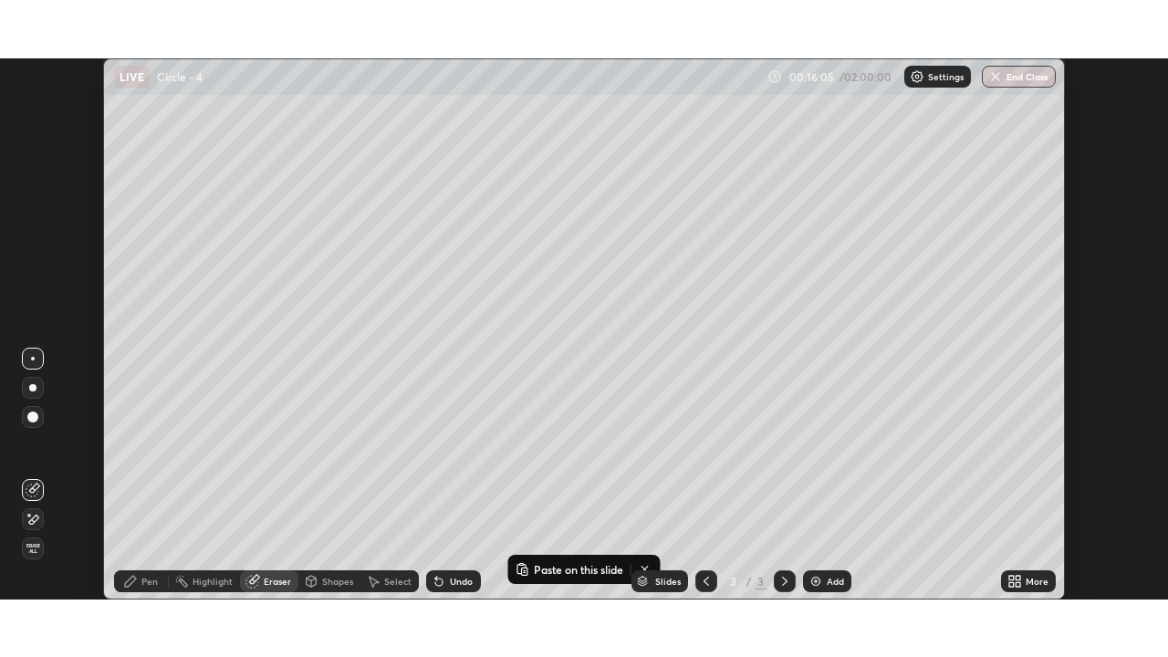
scroll to position [90708, 90081]
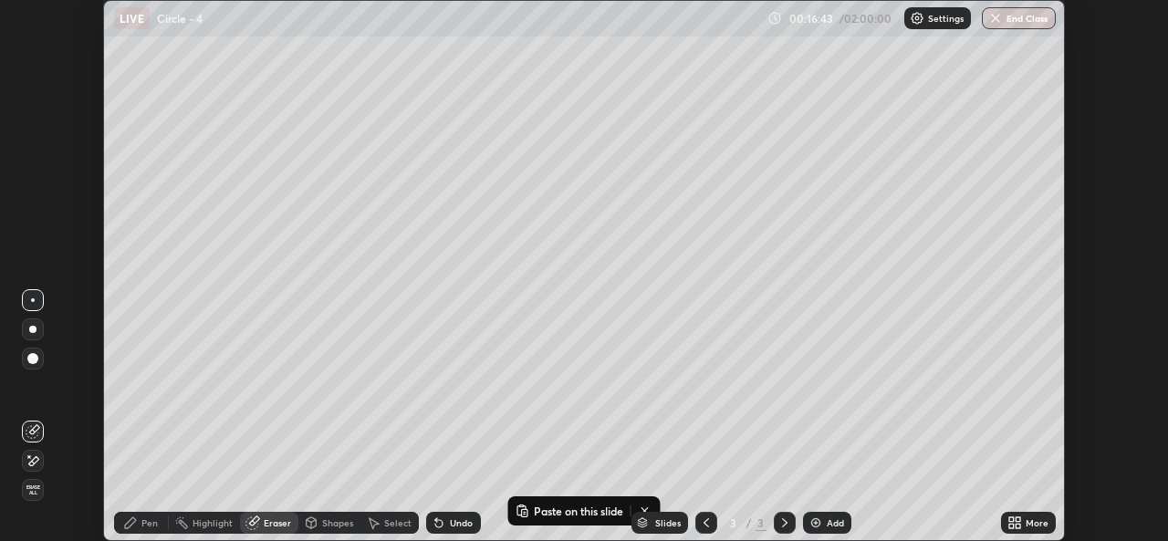
click at [1036, 520] on div "More" at bounding box center [1037, 522] width 23 height 9
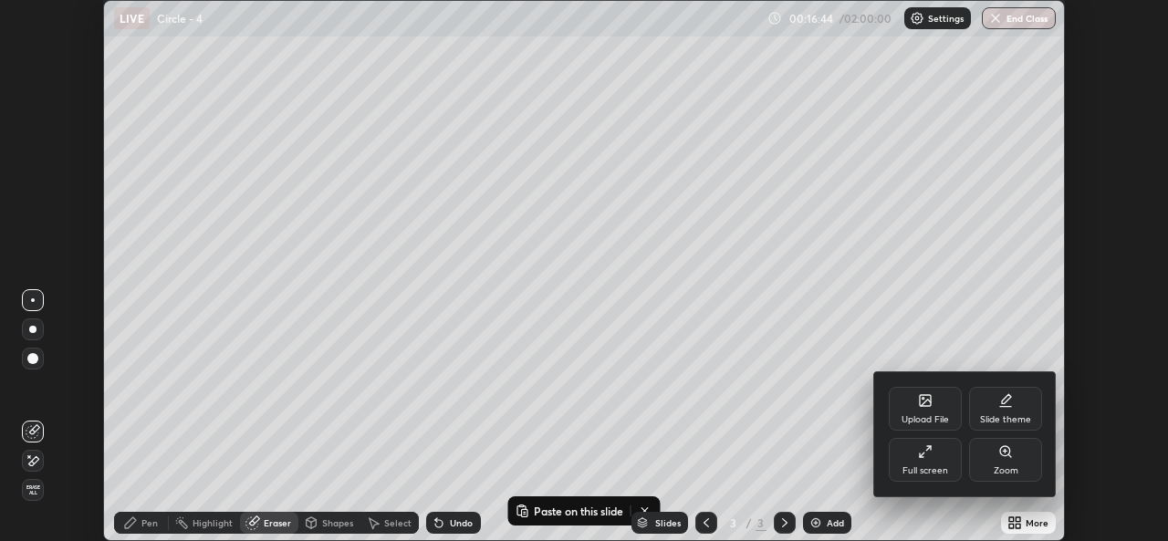
click at [936, 462] on div "Full screen" at bounding box center [925, 460] width 73 height 44
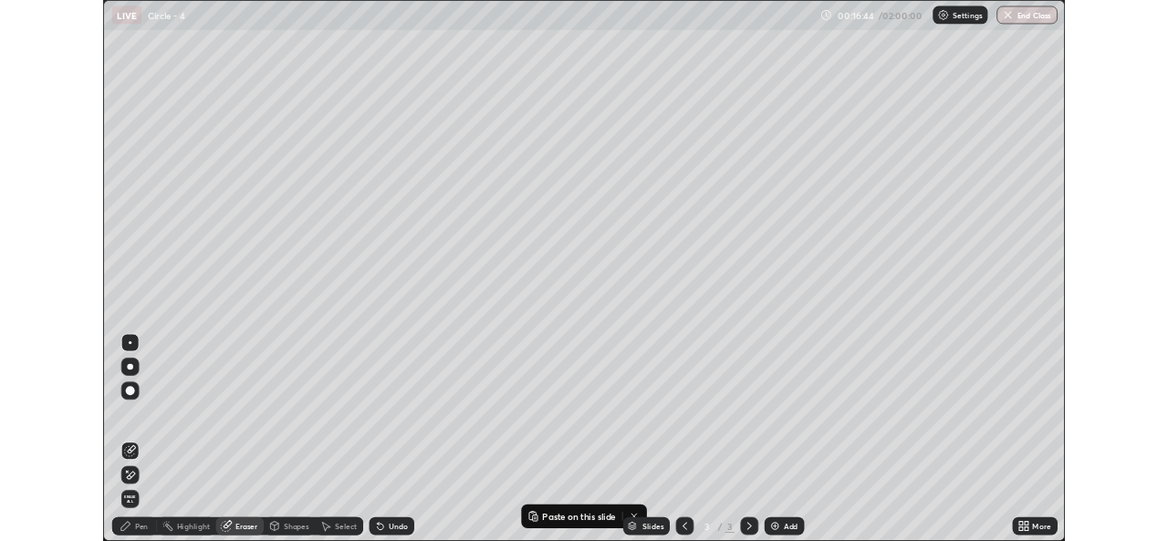
scroll to position [657, 1168]
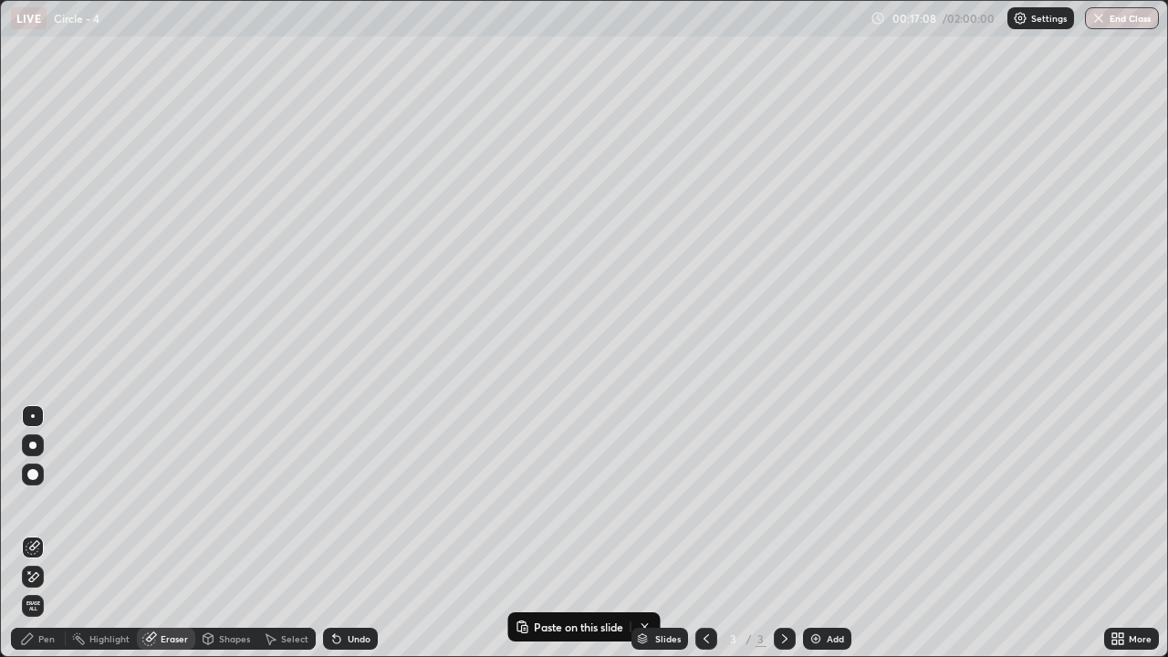
click at [31, 540] on icon at bounding box center [27, 638] width 15 height 15
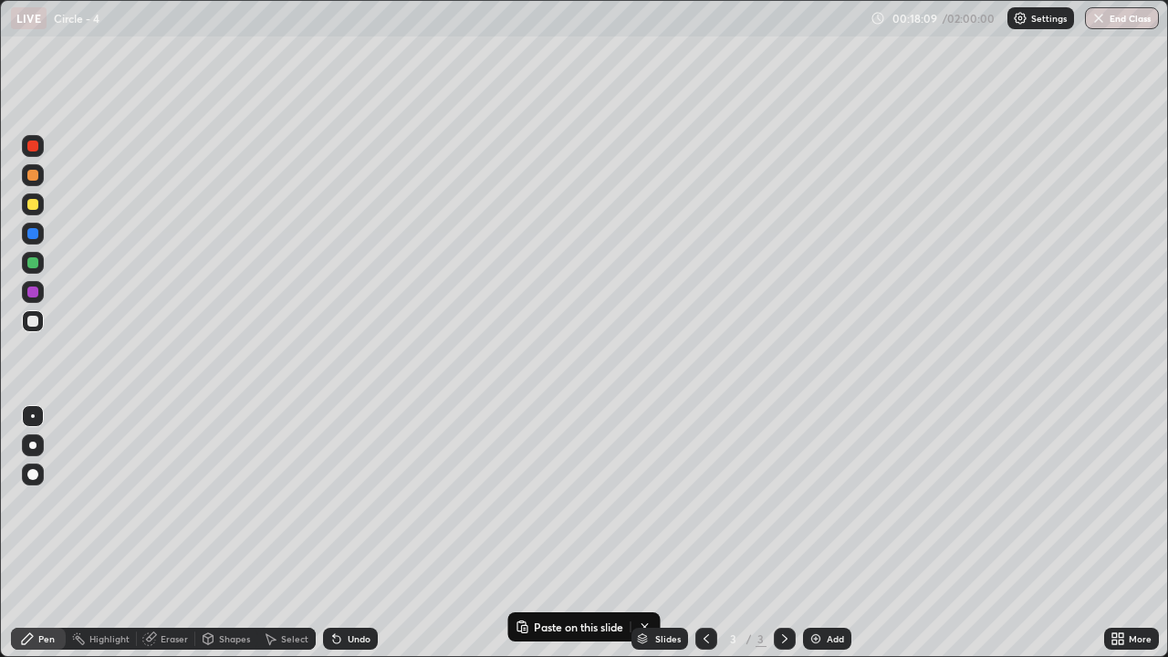
click at [184, 540] on div "Eraser" at bounding box center [174, 638] width 27 height 9
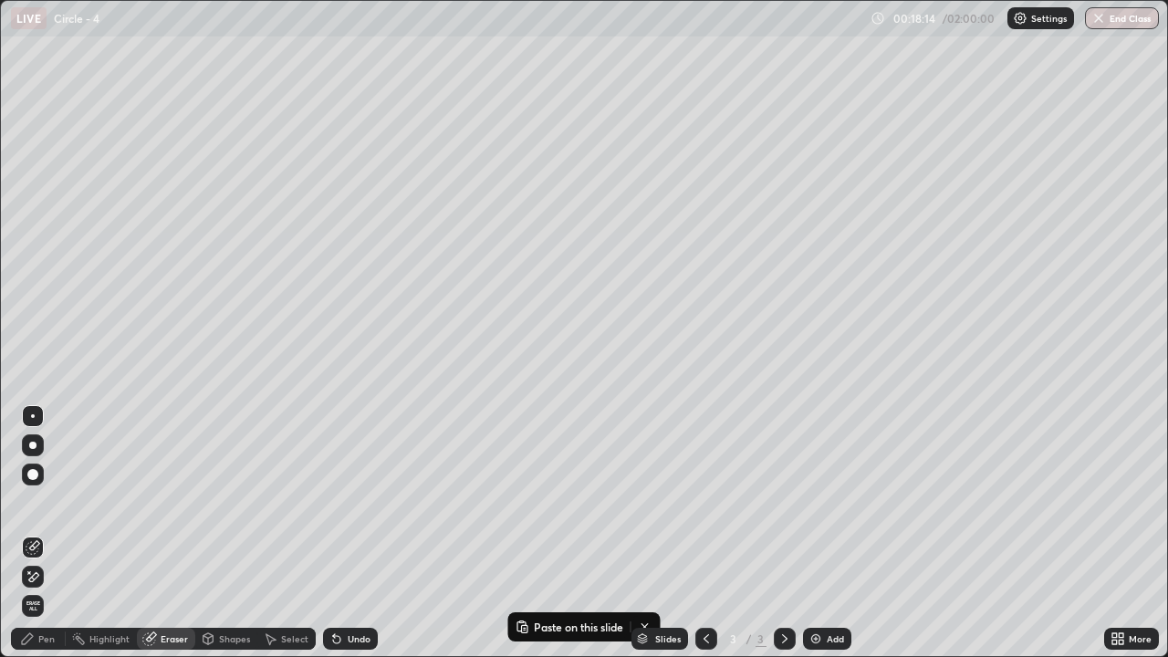
click at [49, 540] on div "Pen" at bounding box center [46, 638] width 16 height 9
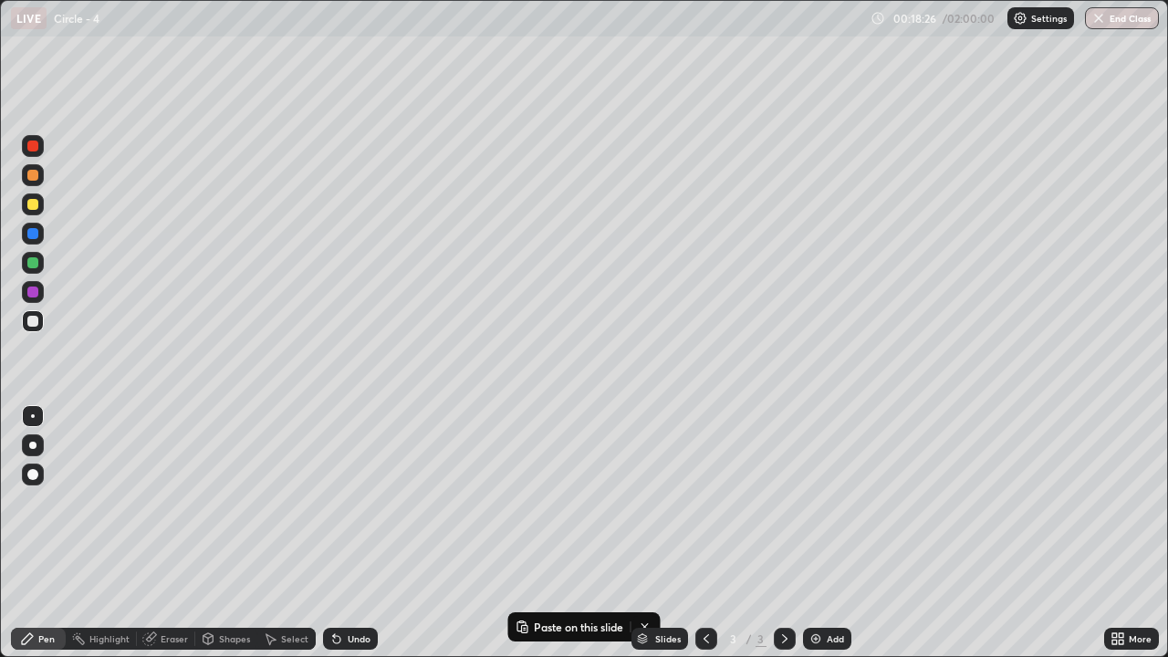
click at [176, 540] on div "Eraser" at bounding box center [174, 638] width 27 height 9
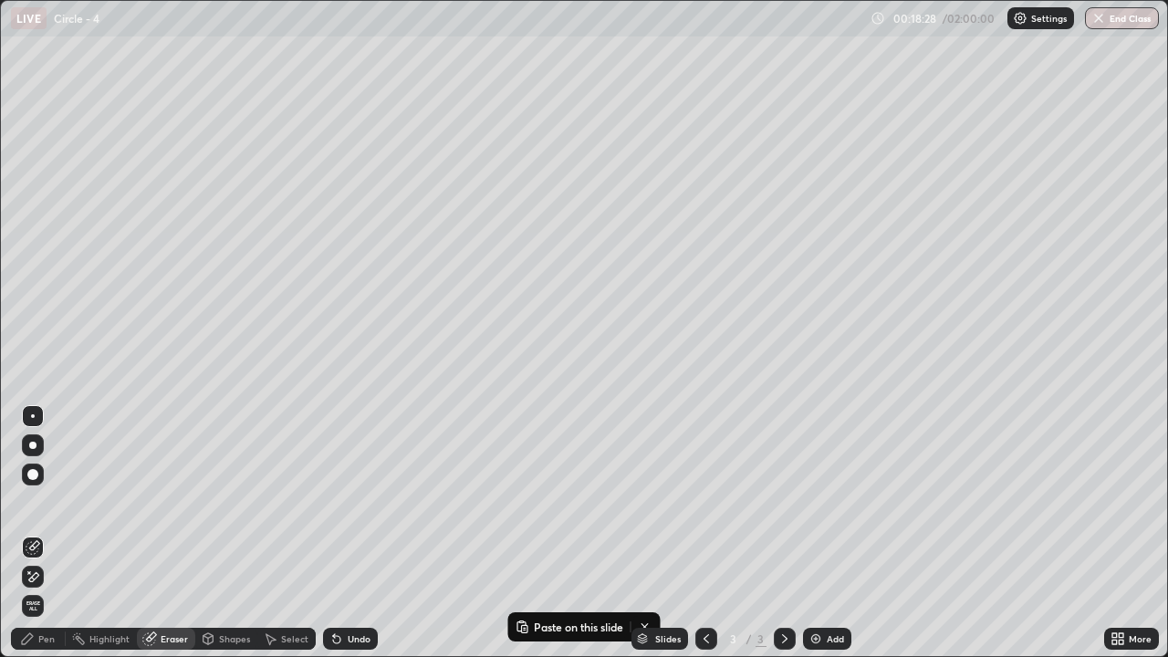
click at [61, 540] on div "Pen" at bounding box center [38, 639] width 55 height 22
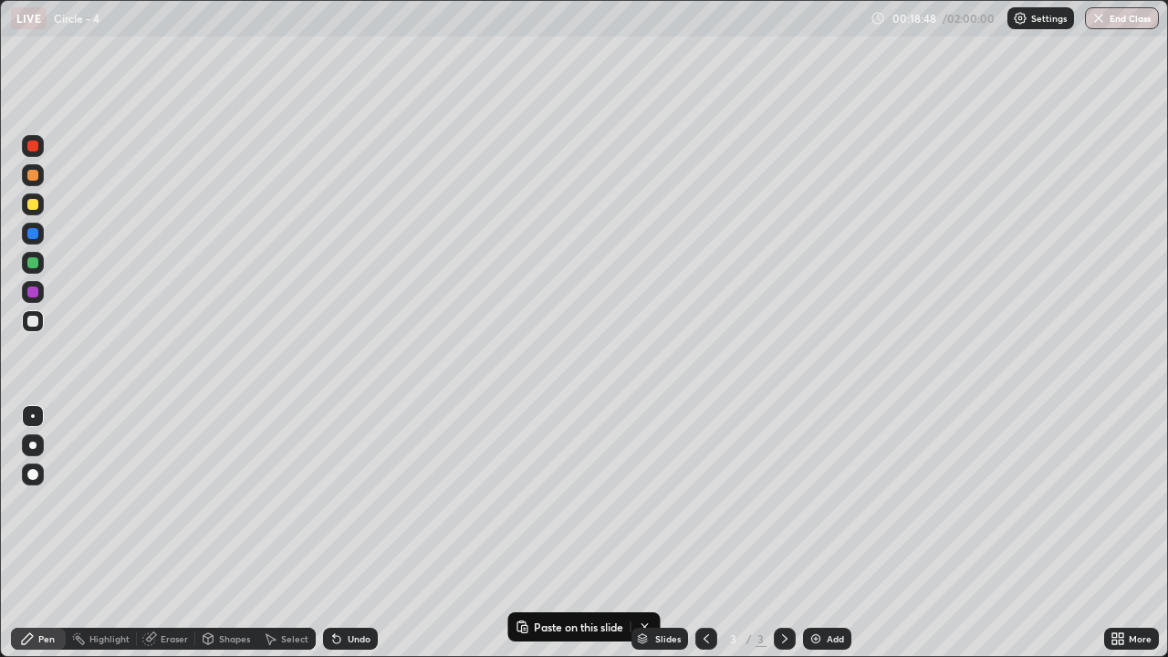
click at [182, 540] on div "Eraser" at bounding box center [166, 639] width 58 height 22
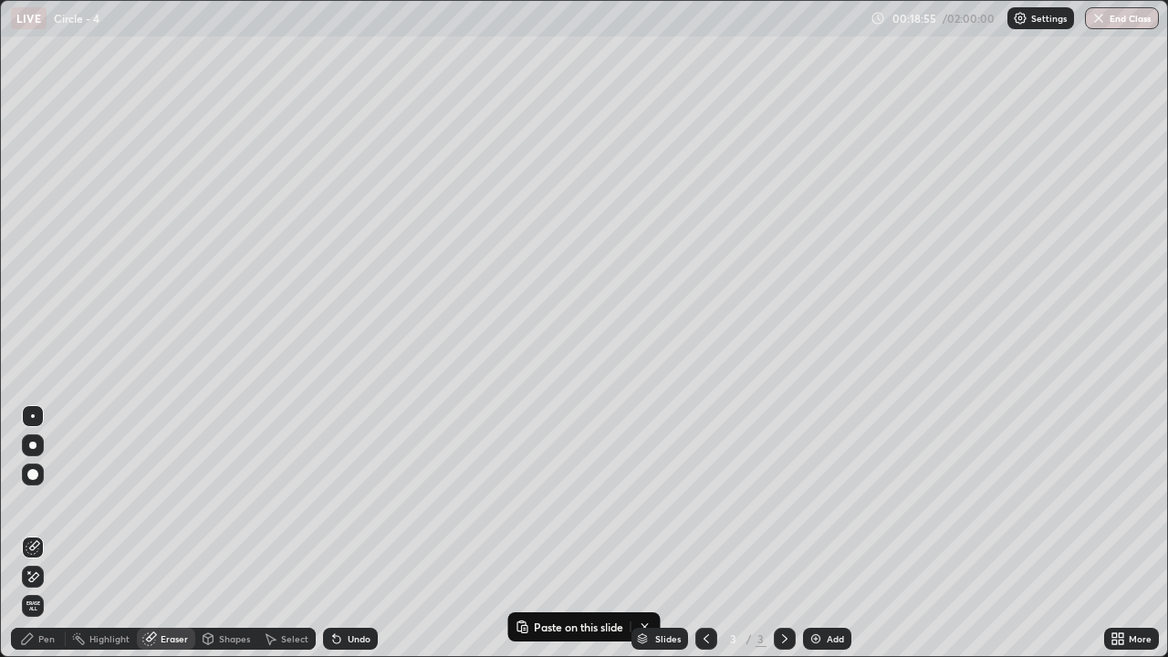
click at [48, 540] on div "Pen" at bounding box center [38, 639] width 55 height 22
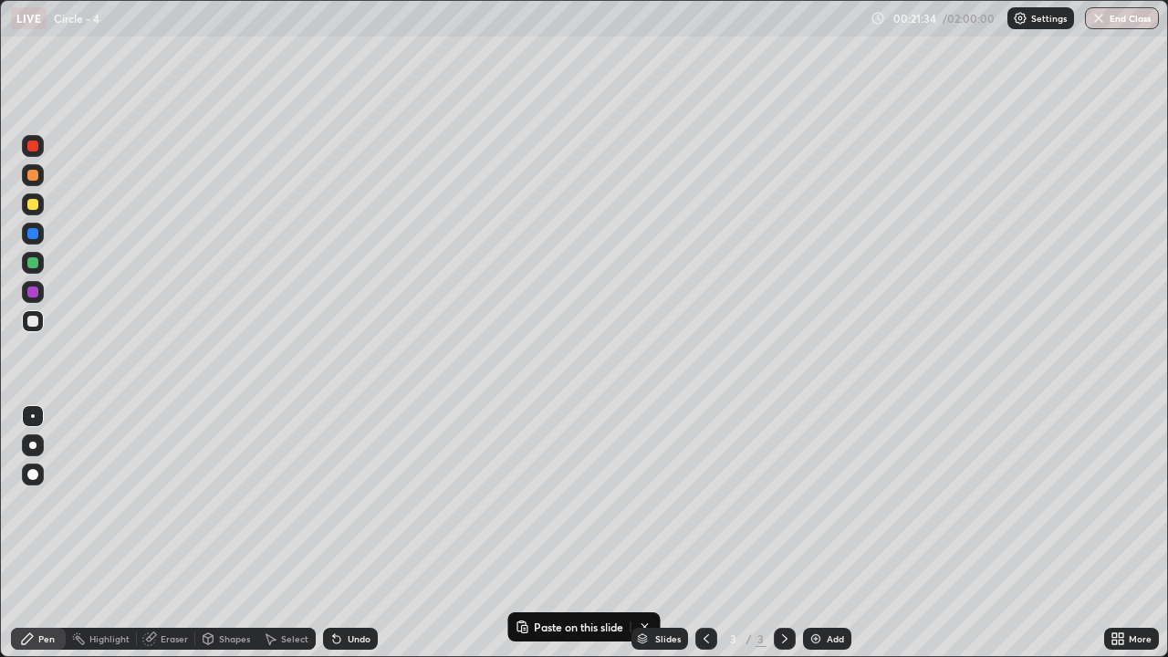
click at [353, 540] on div "Undo" at bounding box center [359, 638] width 23 height 9
click at [342, 540] on div "Undo" at bounding box center [350, 639] width 55 height 22
click at [349, 540] on div "Undo" at bounding box center [359, 638] width 23 height 9
click at [827, 540] on div "Add" at bounding box center [835, 638] width 17 height 9
click at [34, 204] on div at bounding box center [32, 204] width 11 height 11
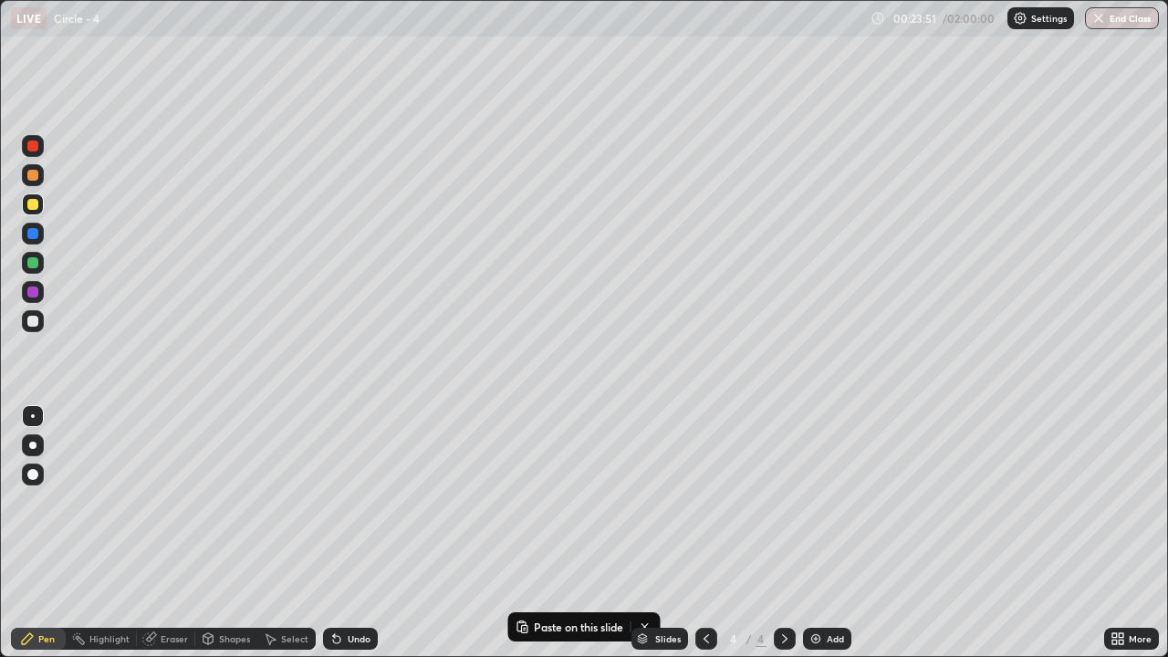
click at [337, 540] on icon at bounding box center [336, 638] width 15 height 15
click at [1112, 540] on icon at bounding box center [1114, 635] width 5 height 5
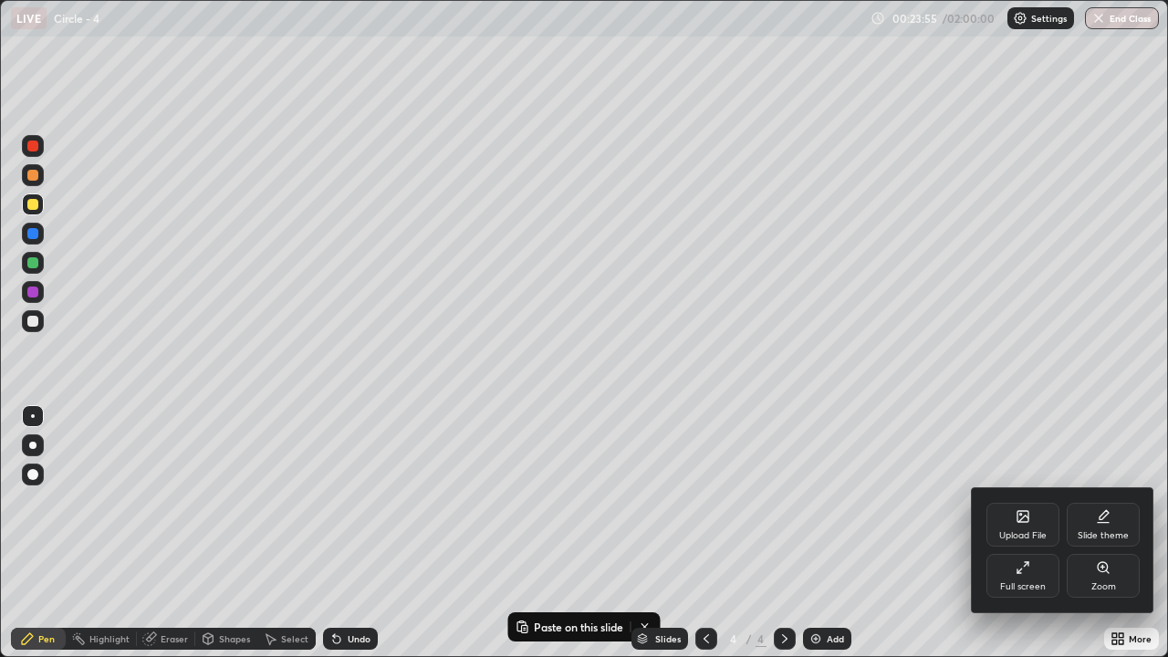
click at [1026, 540] on div "Full screen" at bounding box center [1022, 576] width 73 height 44
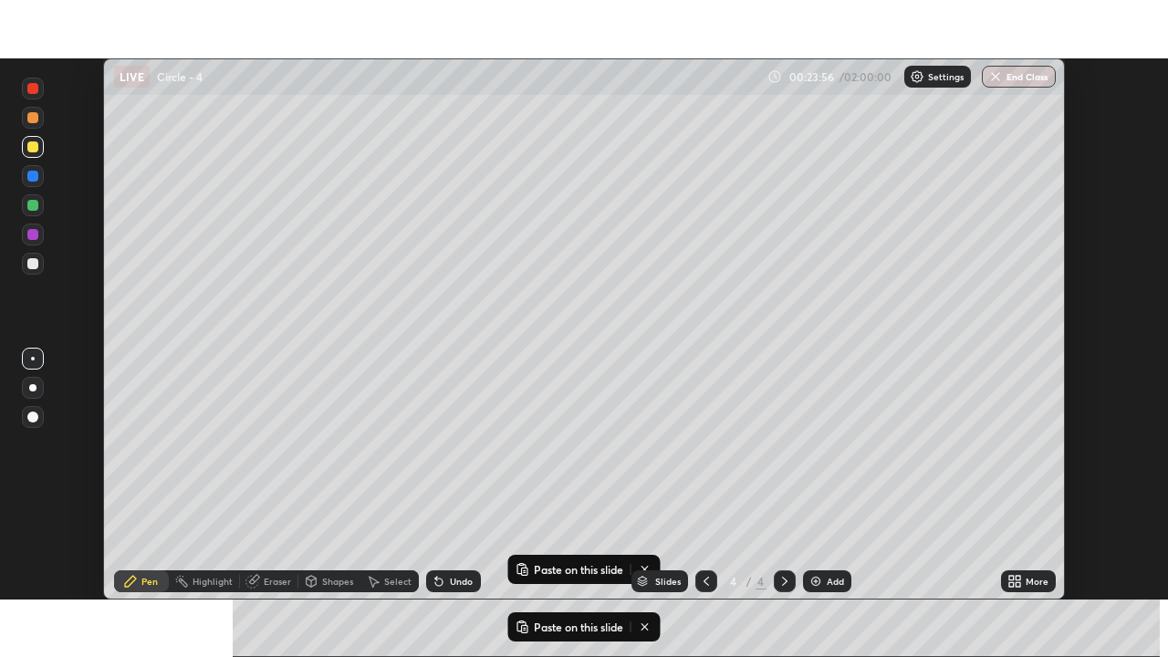
scroll to position [90708, 90081]
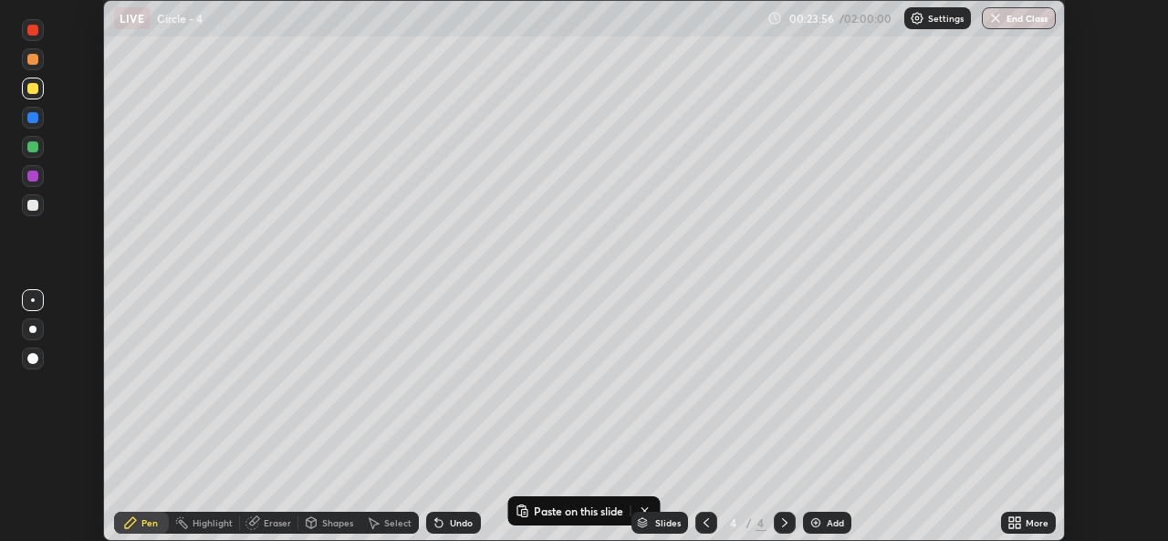
click at [1026, 516] on div "More" at bounding box center [1028, 523] width 55 height 22
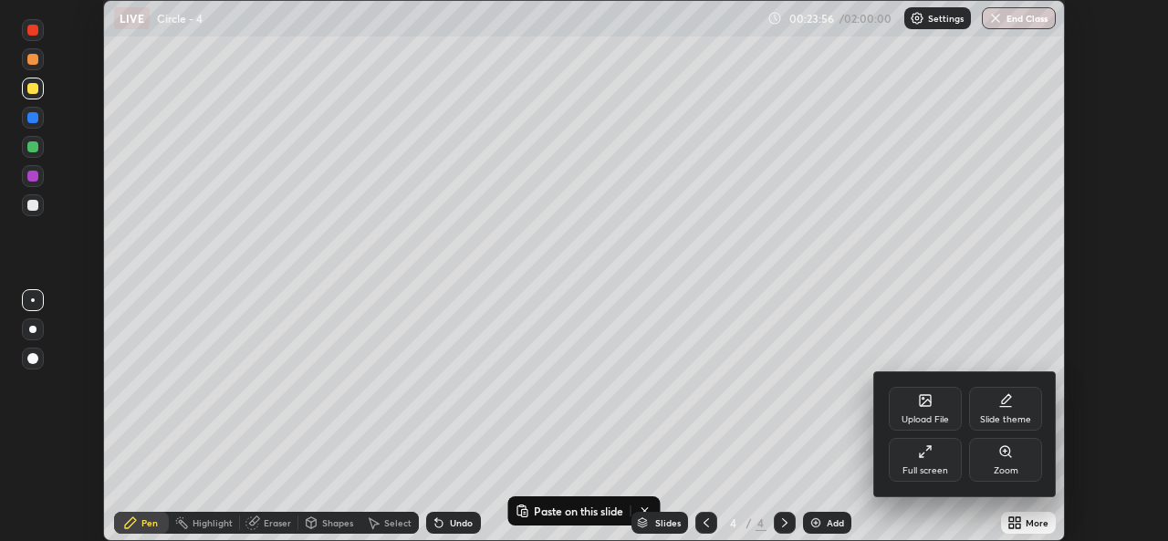
click at [948, 464] on div "Full screen" at bounding box center [925, 460] width 73 height 44
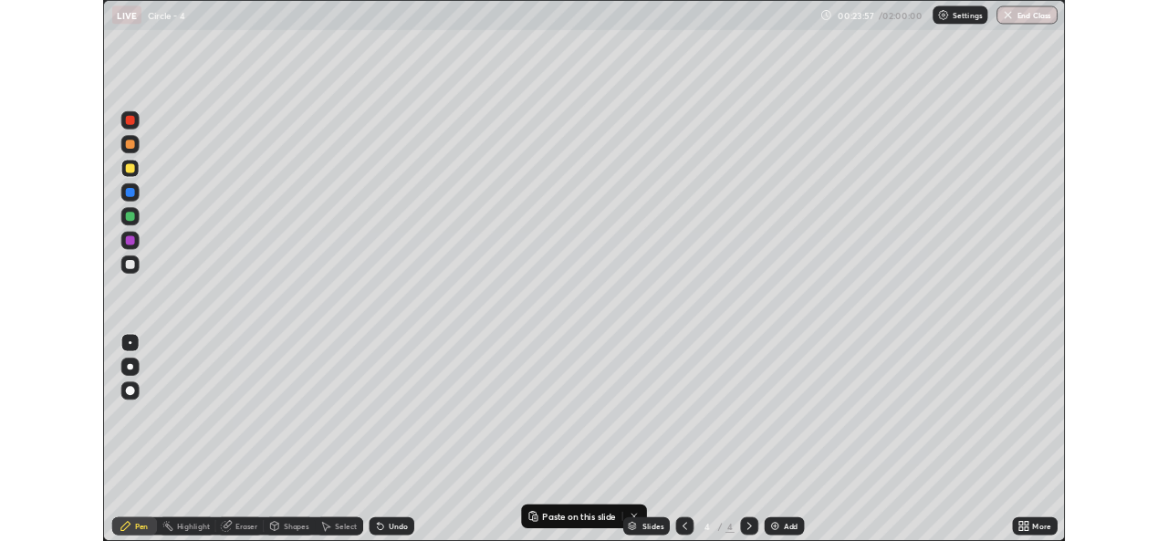
scroll to position [657, 1168]
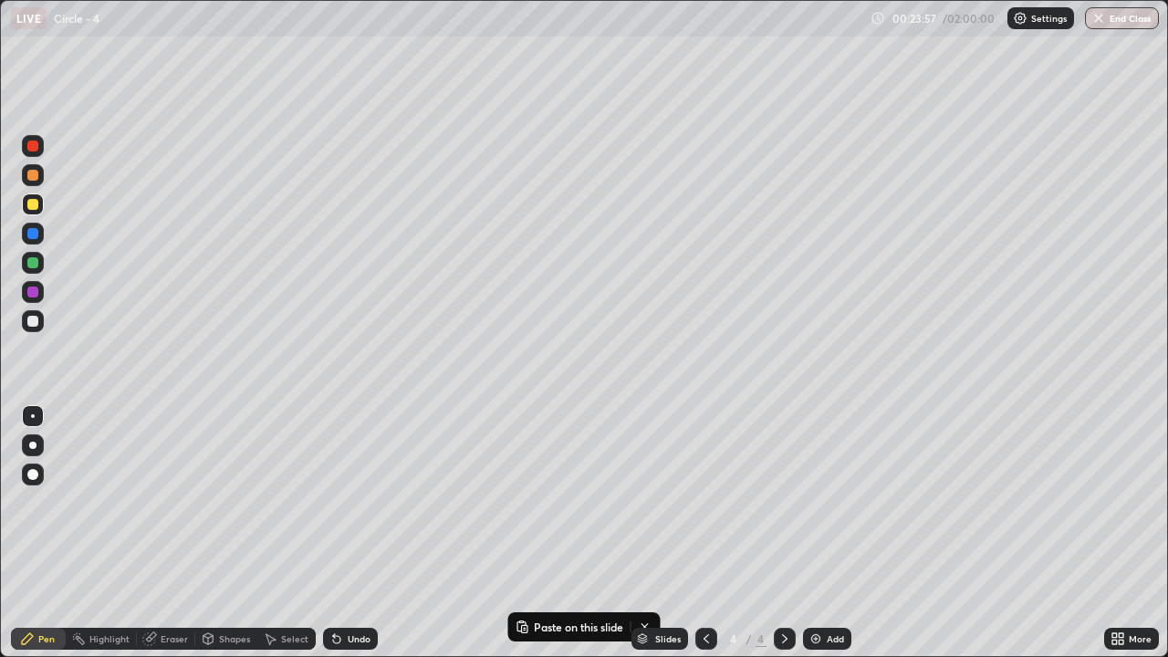
click at [286, 540] on div "Select" at bounding box center [294, 638] width 27 height 9
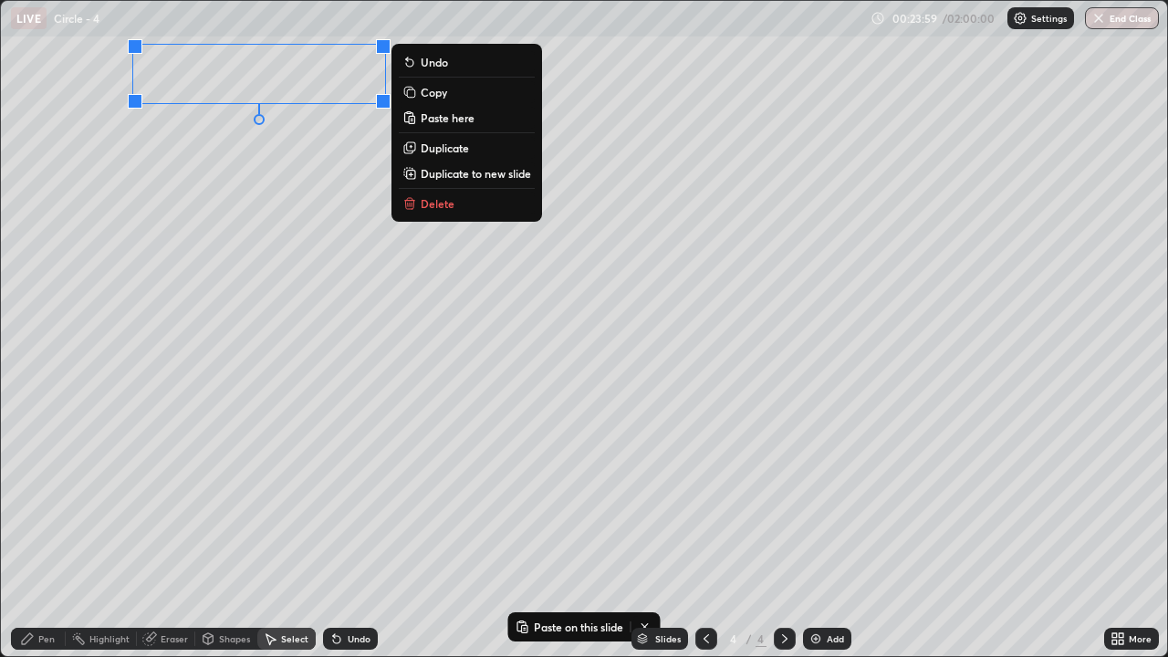
click at [445, 201] on p "Delete" at bounding box center [438, 203] width 34 height 15
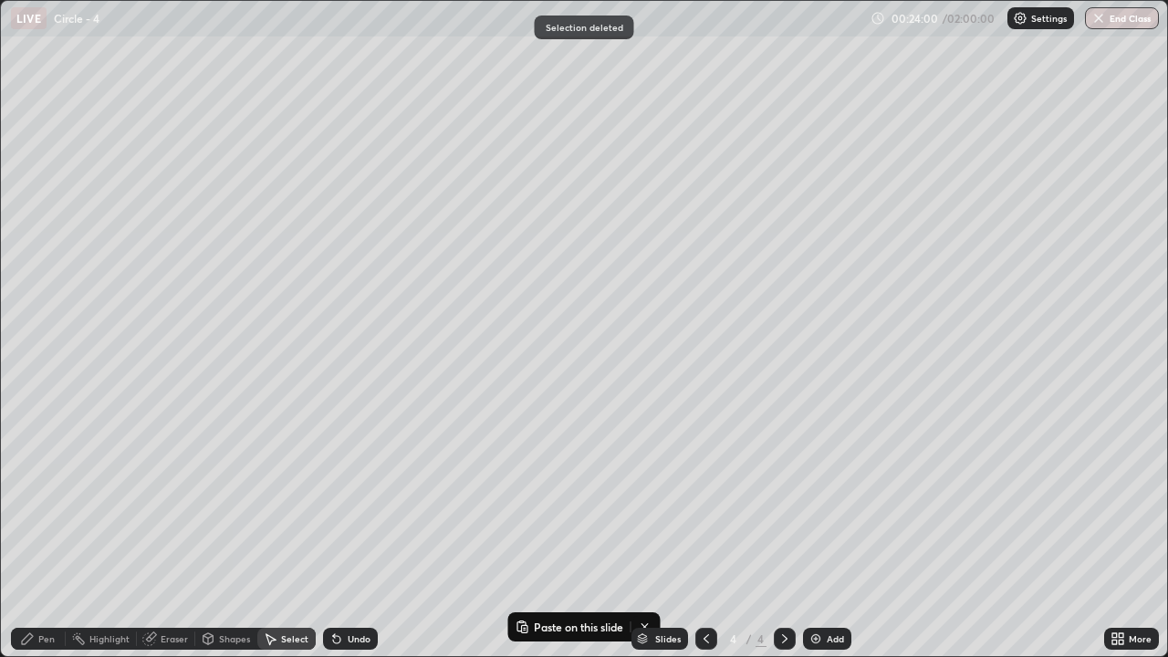
click at [47, 540] on div "Pen" at bounding box center [46, 638] width 16 height 9
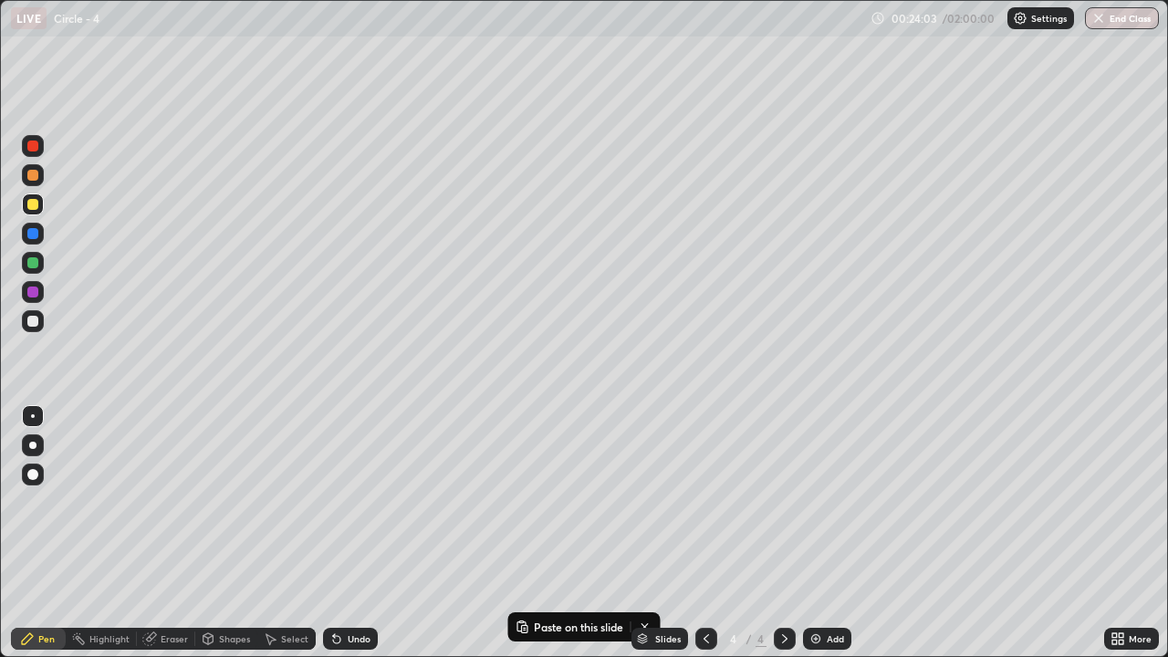
click at [338, 540] on icon at bounding box center [336, 639] width 7 height 7
click at [1114, 540] on icon at bounding box center [1114, 635] width 5 height 5
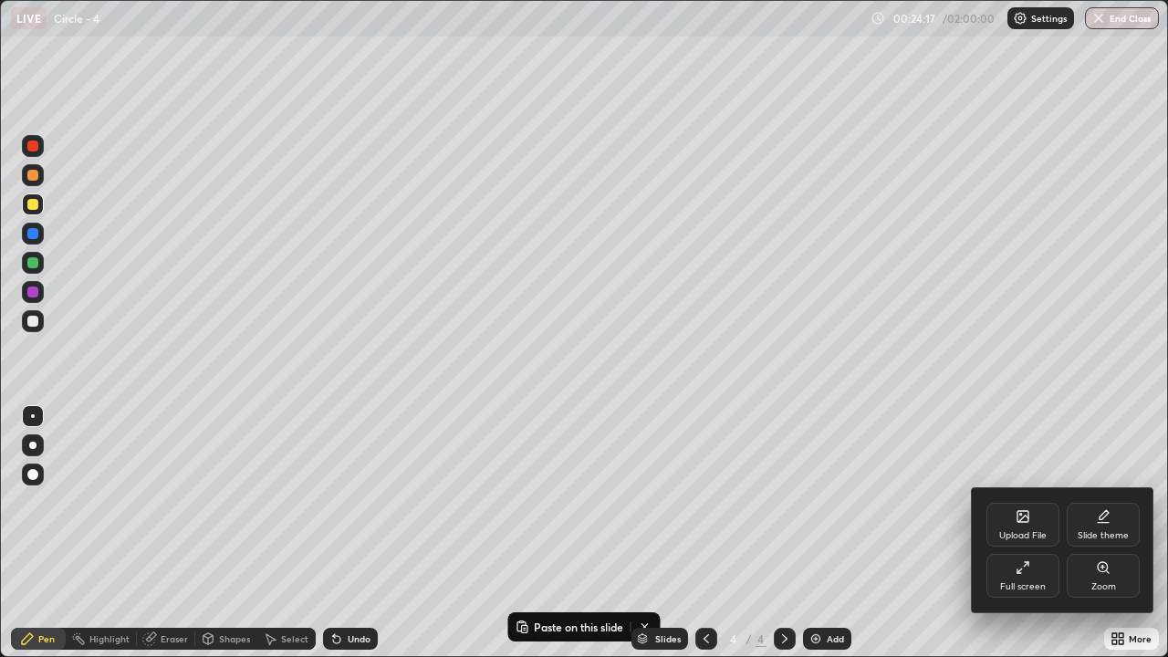
click at [1016, 540] on icon at bounding box center [1023, 567] width 15 height 15
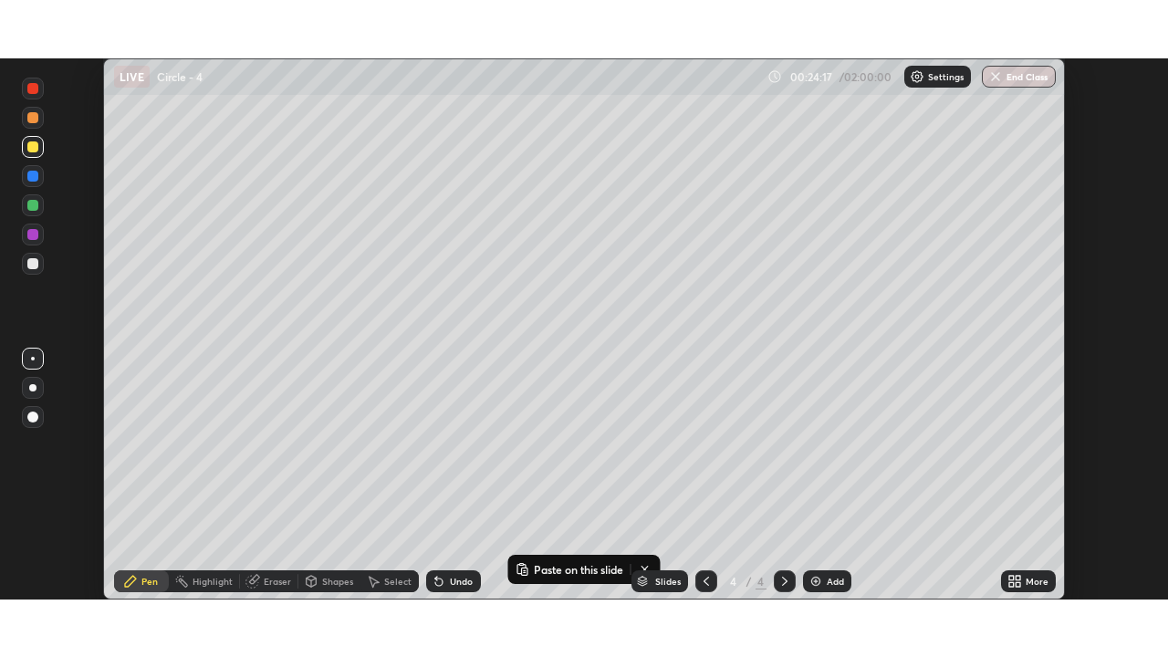
scroll to position [90708, 90081]
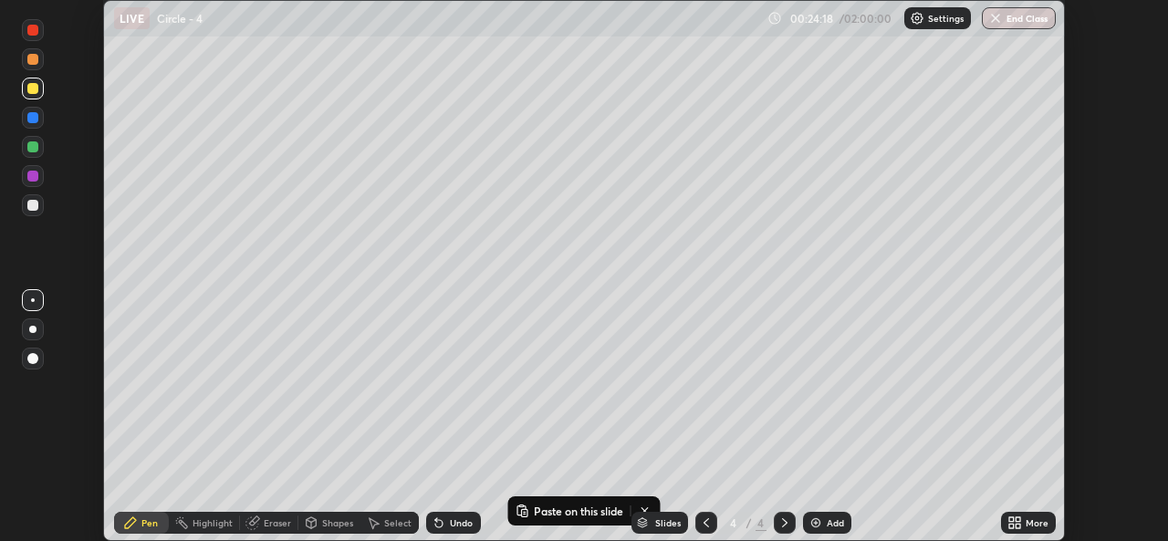
click at [1017, 523] on icon at bounding box center [1014, 523] width 15 height 15
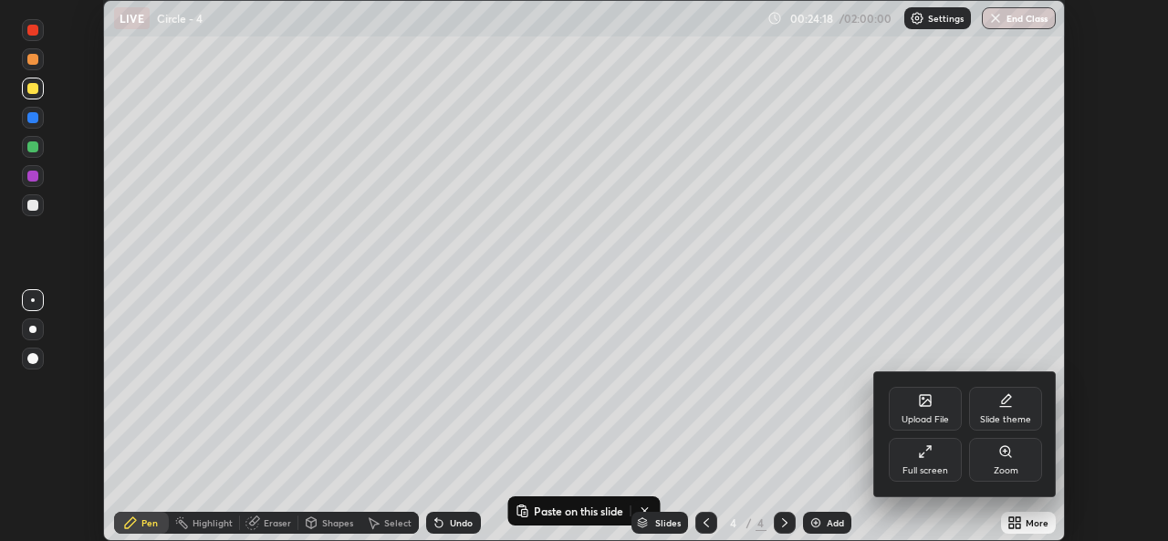
click at [942, 474] on div "Full screen" at bounding box center [925, 470] width 46 height 9
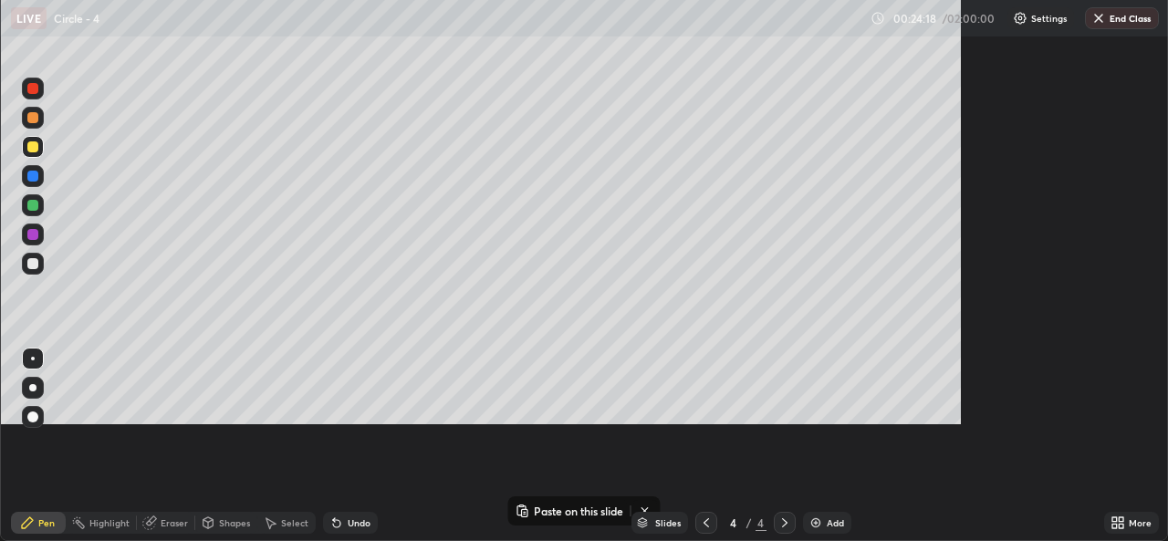
scroll to position [657, 1168]
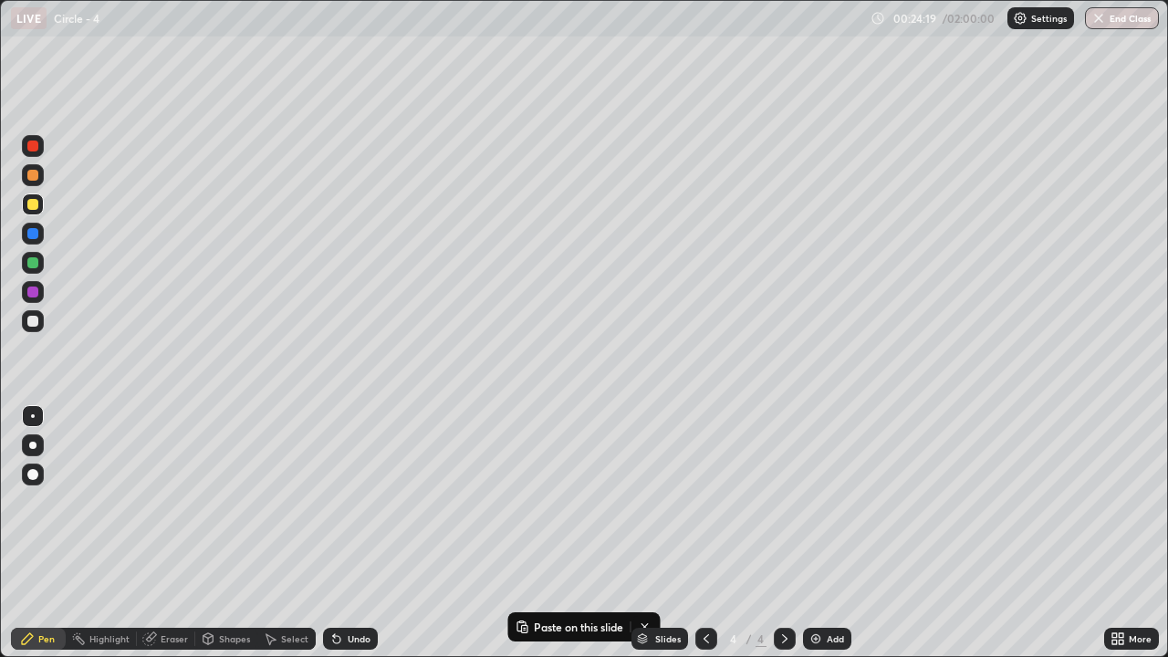
click at [301, 540] on div "Select" at bounding box center [294, 638] width 27 height 9
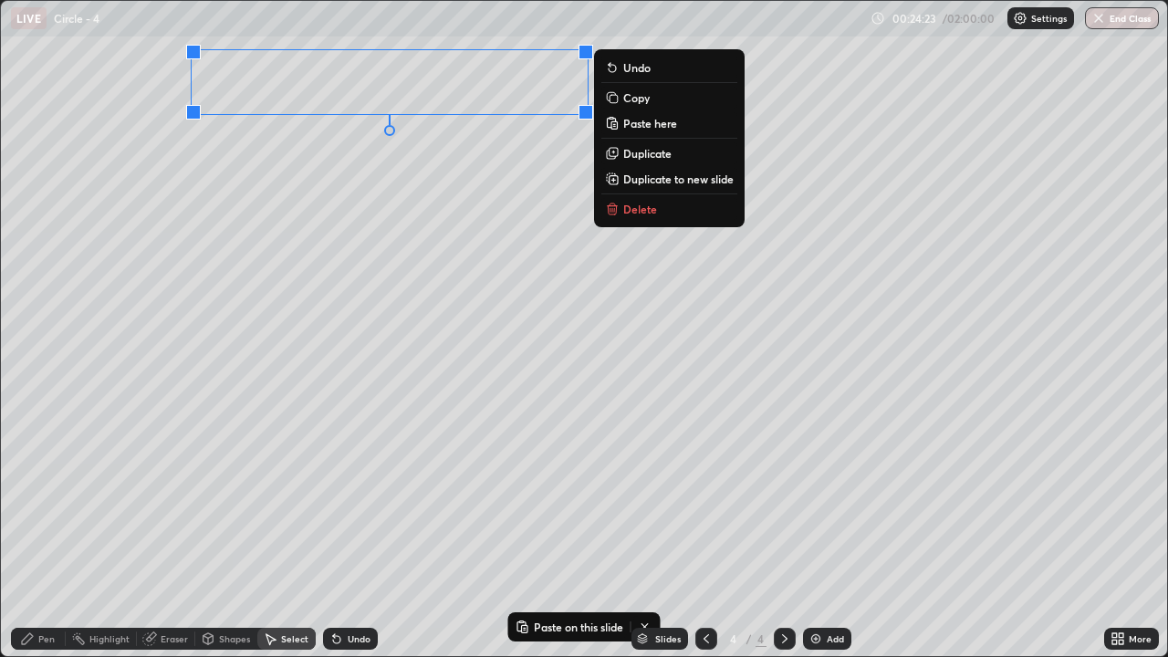
click at [682, 210] on button "Delete" at bounding box center [669, 209] width 136 height 22
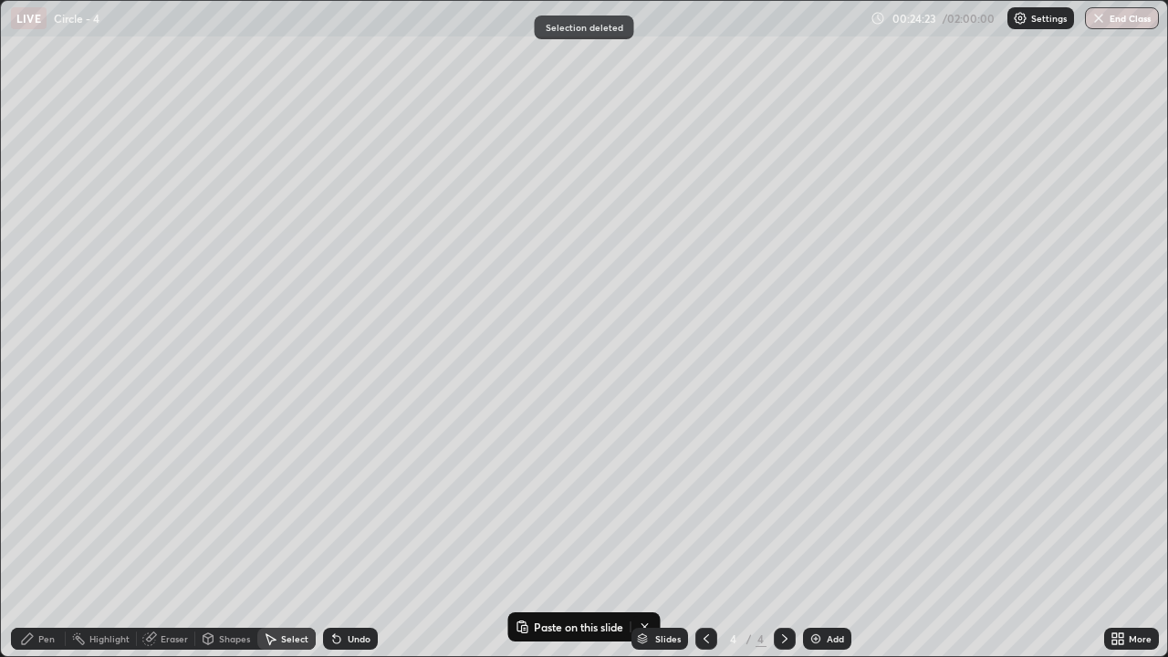
click at [47, 540] on div "Pen" at bounding box center [46, 638] width 16 height 9
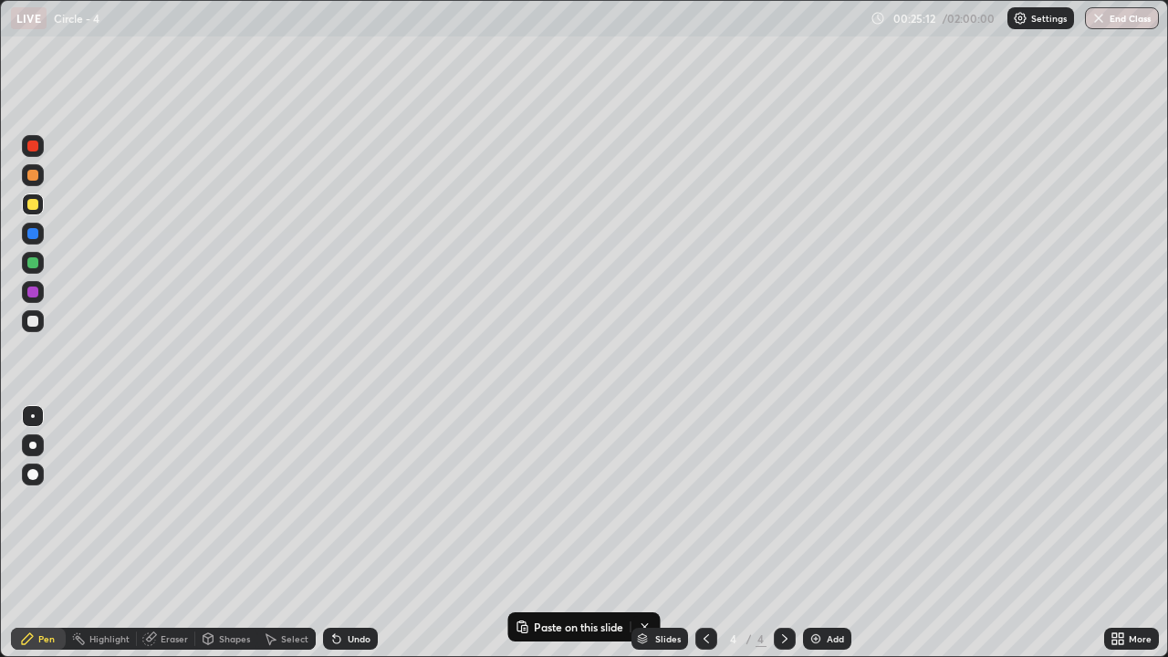
click at [31, 328] on div at bounding box center [33, 321] width 22 height 22
click at [150, 540] on icon at bounding box center [149, 639] width 12 height 12
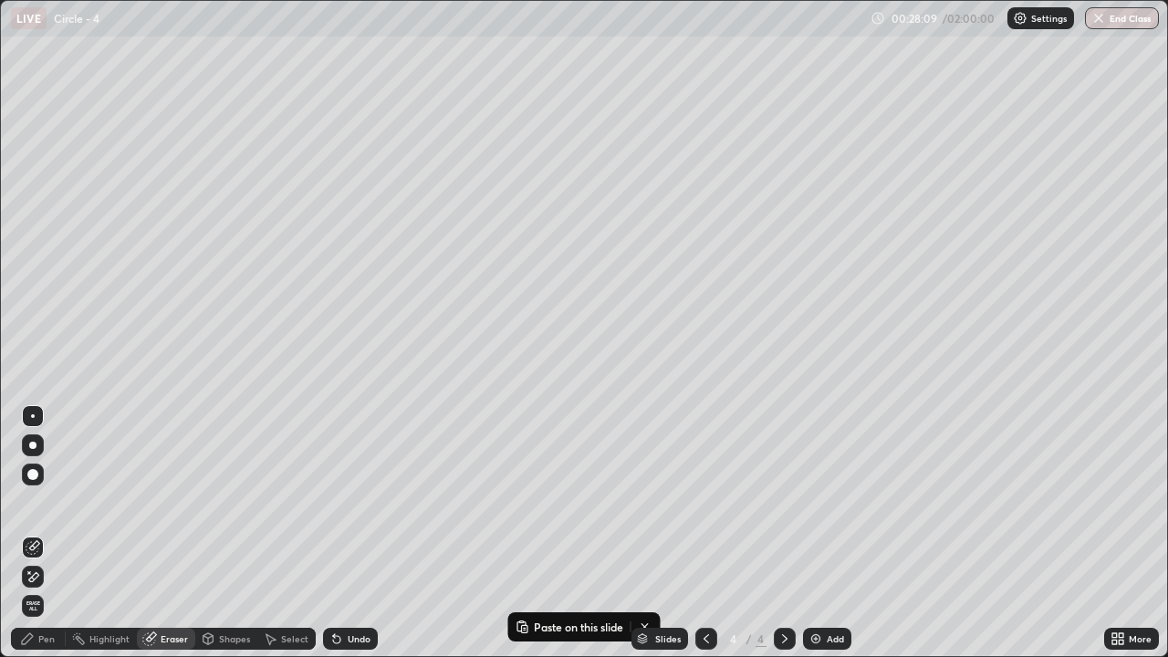
click at [38, 540] on div "Pen" at bounding box center [38, 639] width 55 height 22
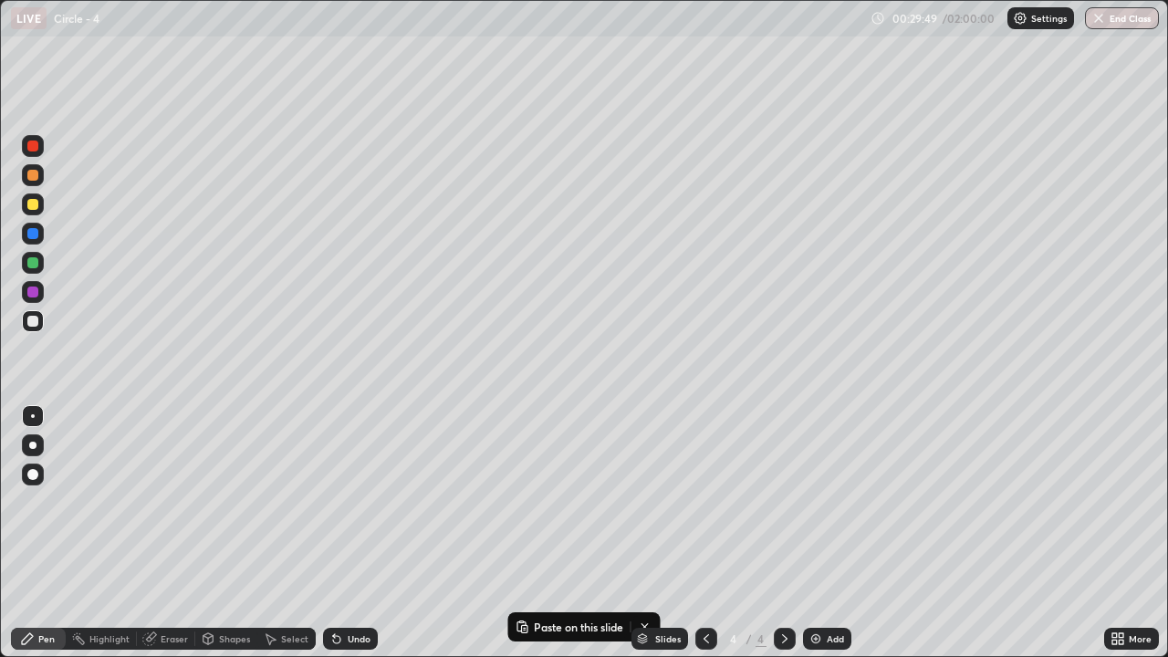
click at [829, 540] on div "Add" at bounding box center [835, 638] width 17 height 9
click at [344, 540] on div "Undo" at bounding box center [350, 639] width 55 height 22
click at [353, 540] on div "Undo" at bounding box center [350, 639] width 55 height 22
click at [183, 540] on div "Eraser" at bounding box center [166, 639] width 58 height 22
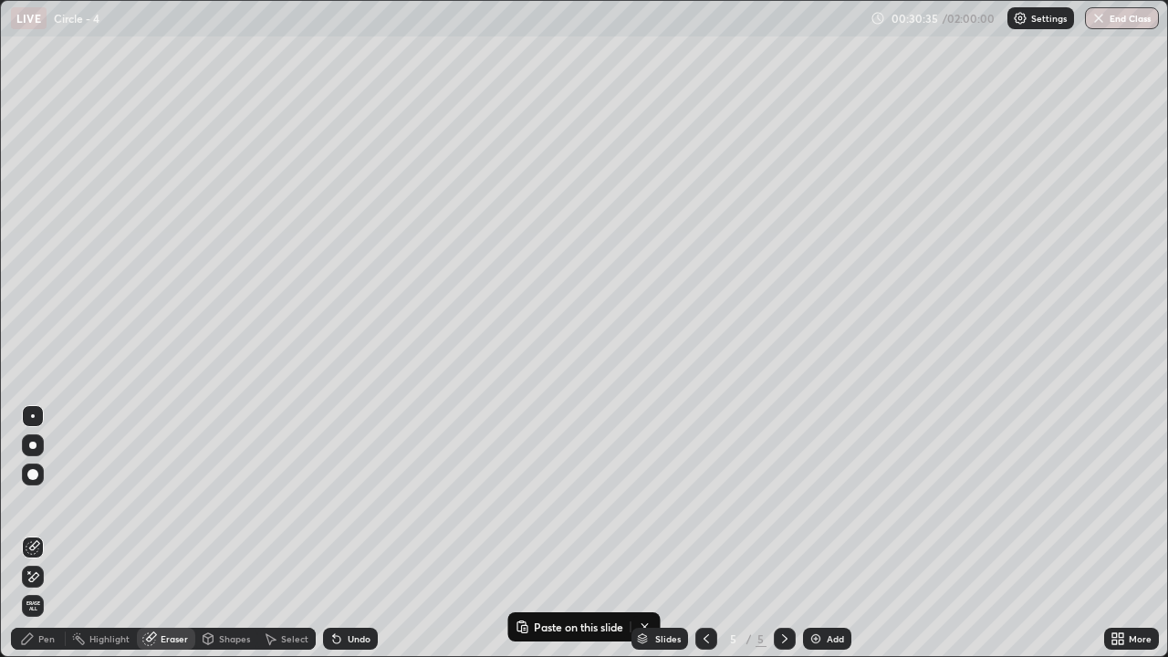
click at [61, 540] on div "Pen" at bounding box center [38, 639] width 55 height 22
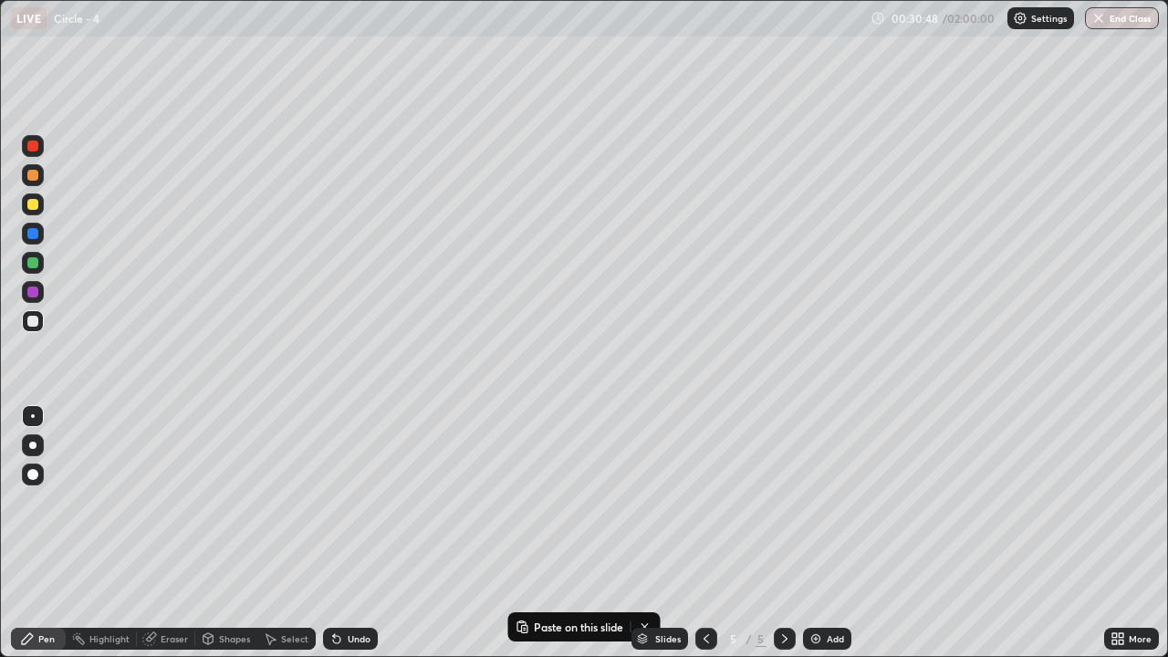
click at [154, 540] on icon at bounding box center [149, 638] width 15 height 15
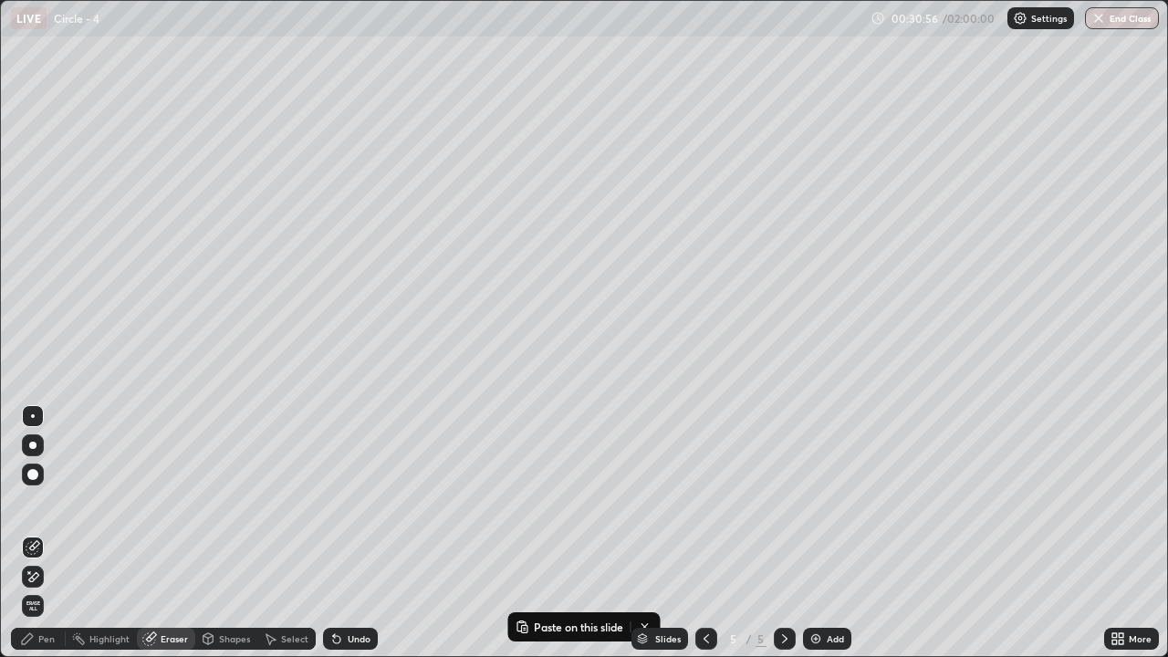
click at [34, 540] on icon at bounding box center [27, 638] width 15 height 15
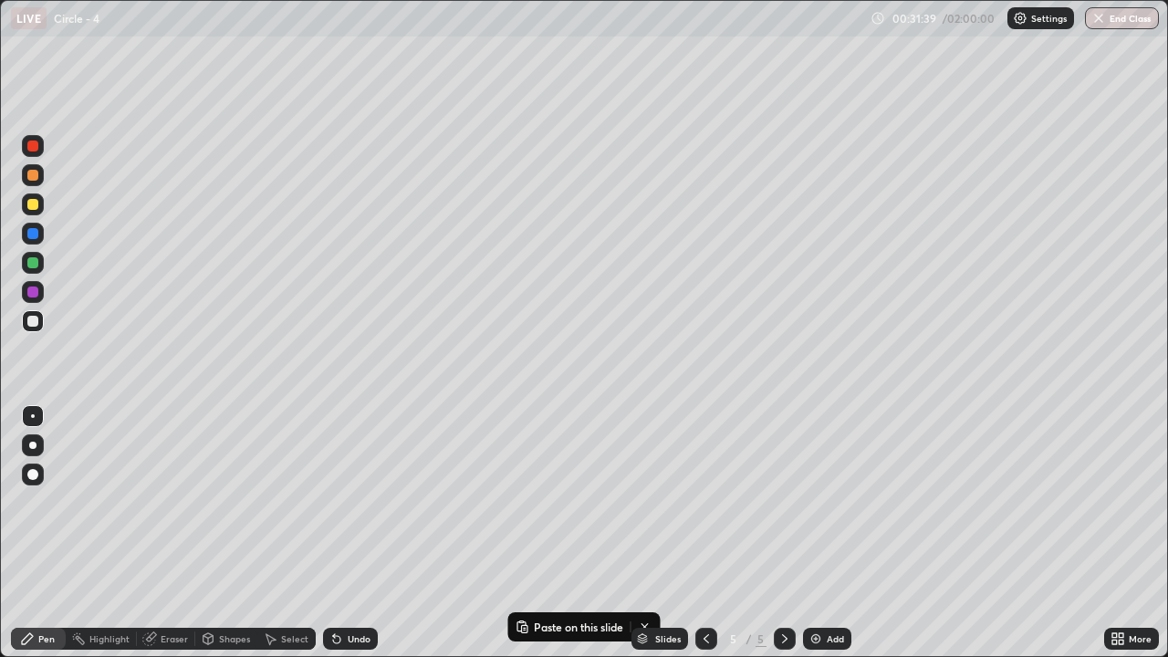
click at [275, 540] on icon at bounding box center [270, 638] width 15 height 15
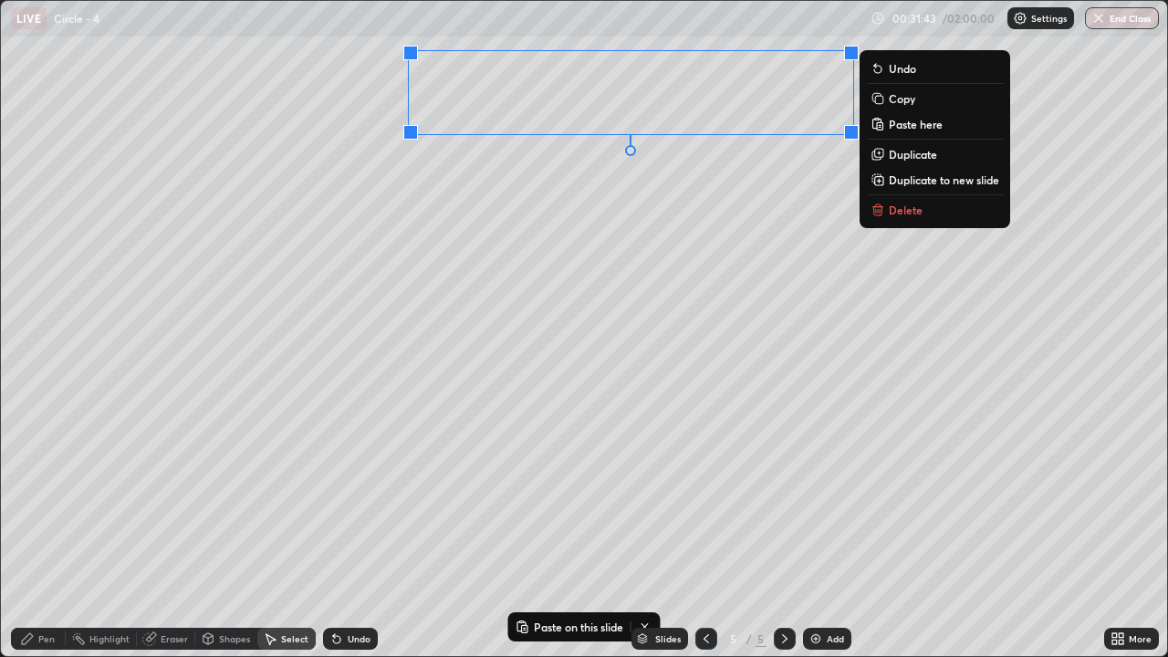
click at [598, 280] on div "0 ° Undo Copy Paste here Duplicate Duplicate to new slide Delete" at bounding box center [584, 328] width 1166 height 655
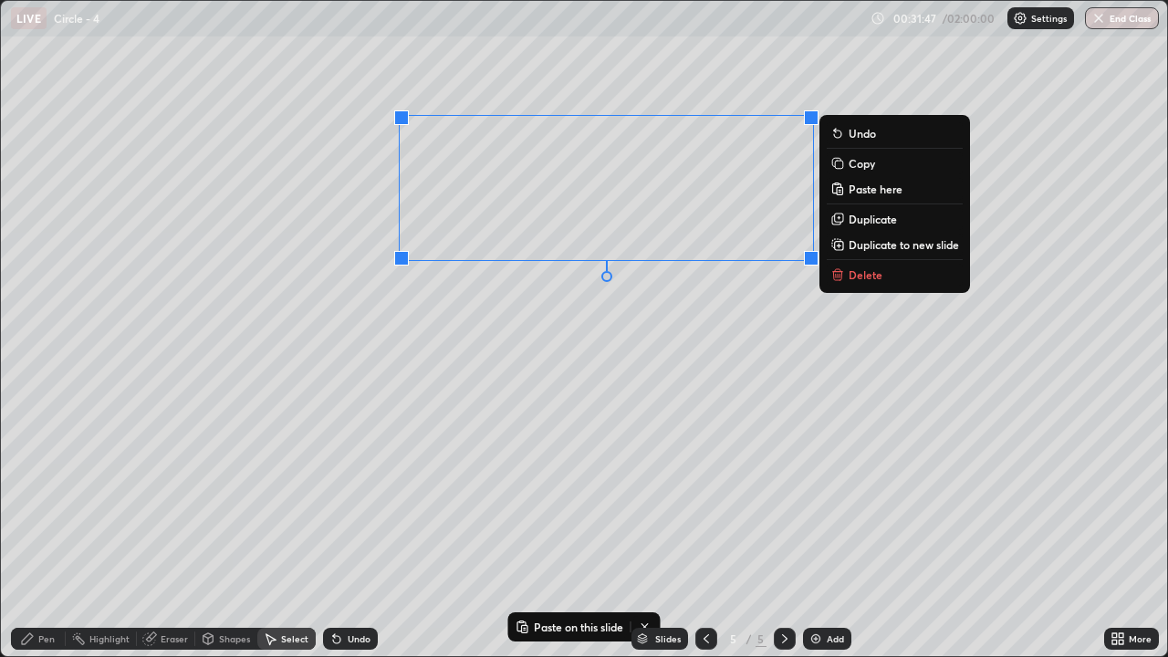
click at [568, 370] on div "0 ° Undo Copy Paste here Duplicate Duplicate to new slide Delete" at bounding box center [584, 328] width 1166 height 655
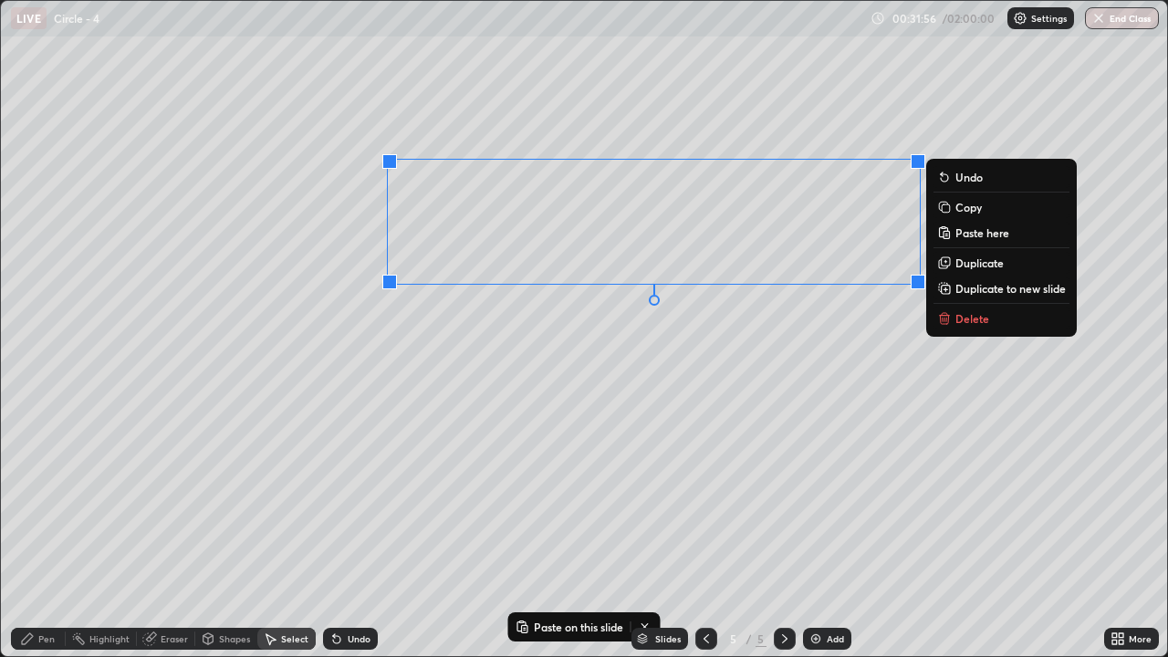
click at [45, 540] on div "Pen" at bounding box center [38, 639] width 55 height 22
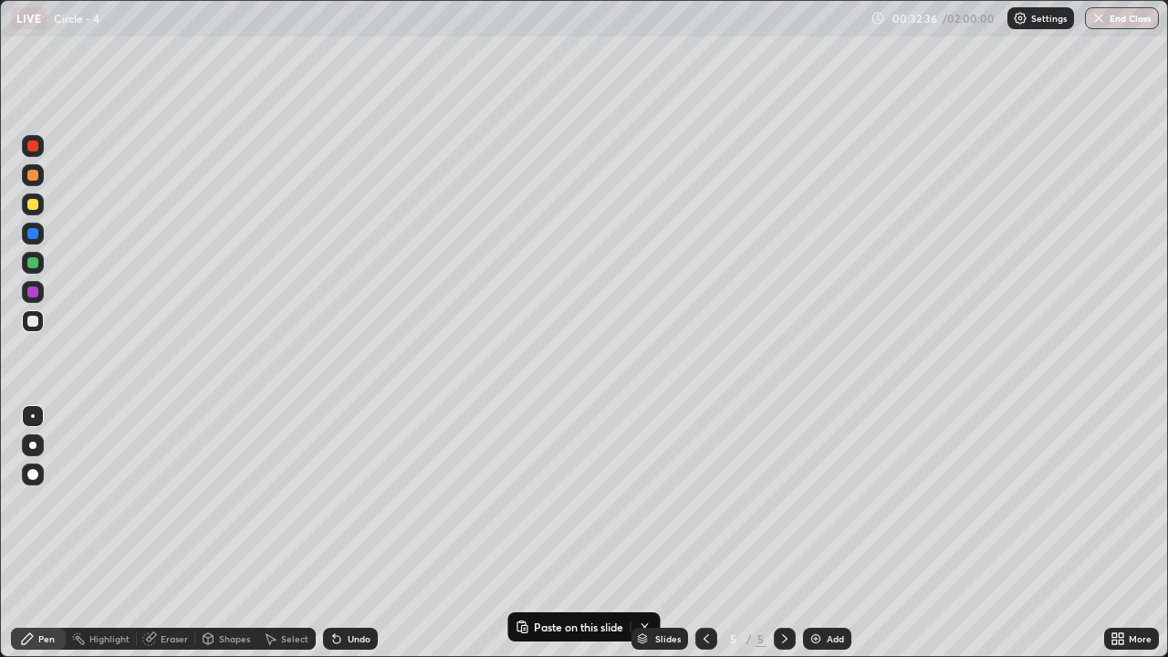
click at [31, 255] on div at bounding box center [33, 263] width 22 height 22
click at [1115, 540] on icon at bounding box center [1114, 642] width 5 height 5
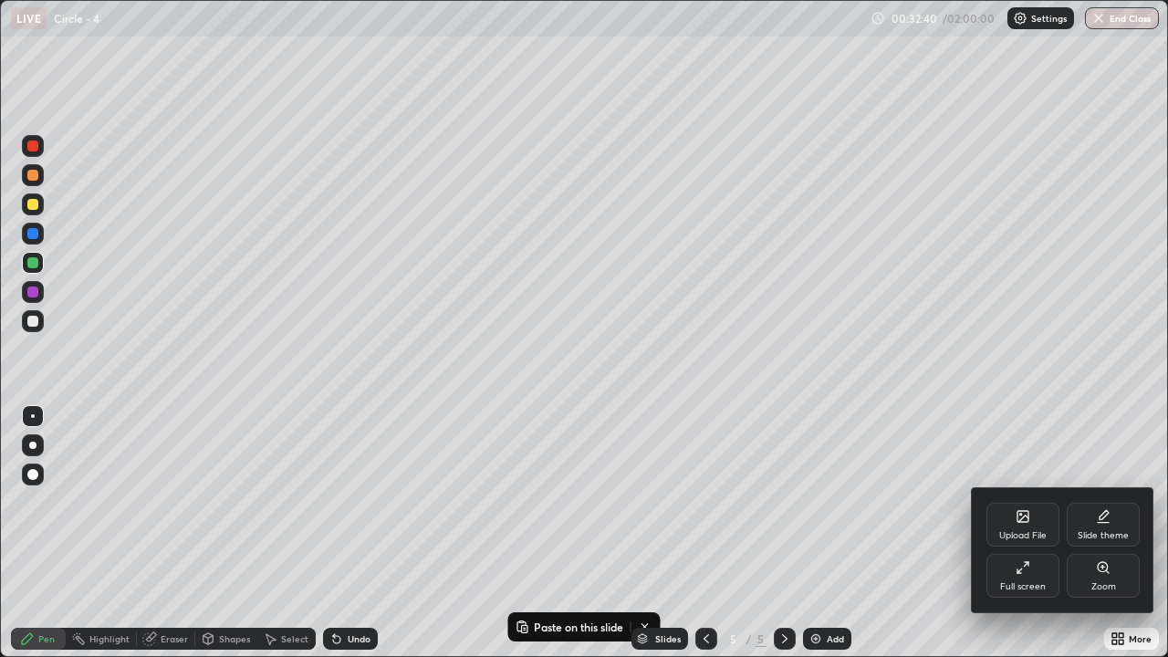
click at [1038, 540] on div "Full screen" at bounding box center [1023, 586] width 46 height 9
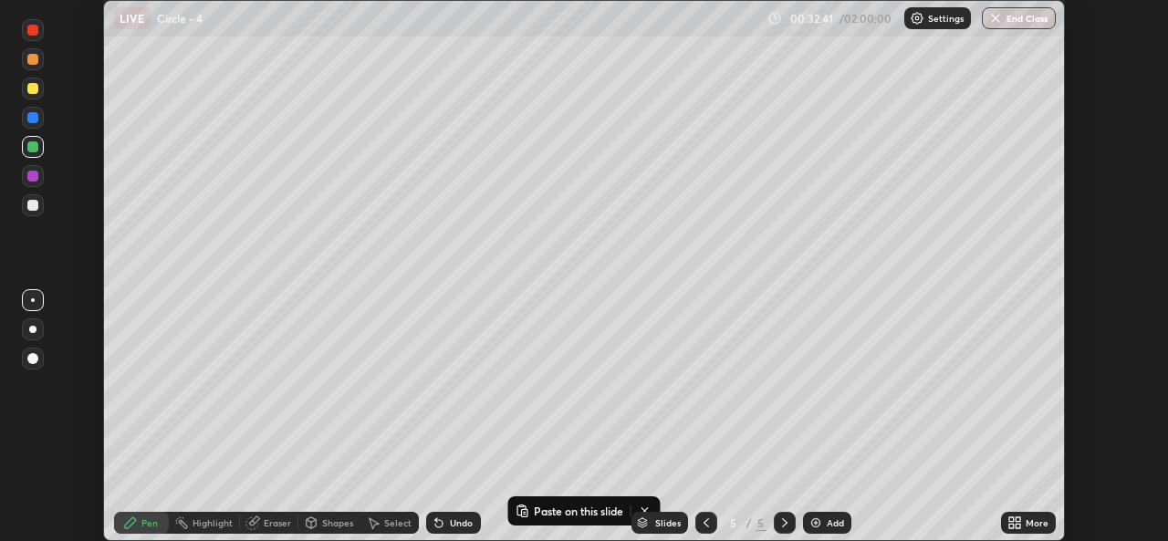
scroll to position [90708, 90081]
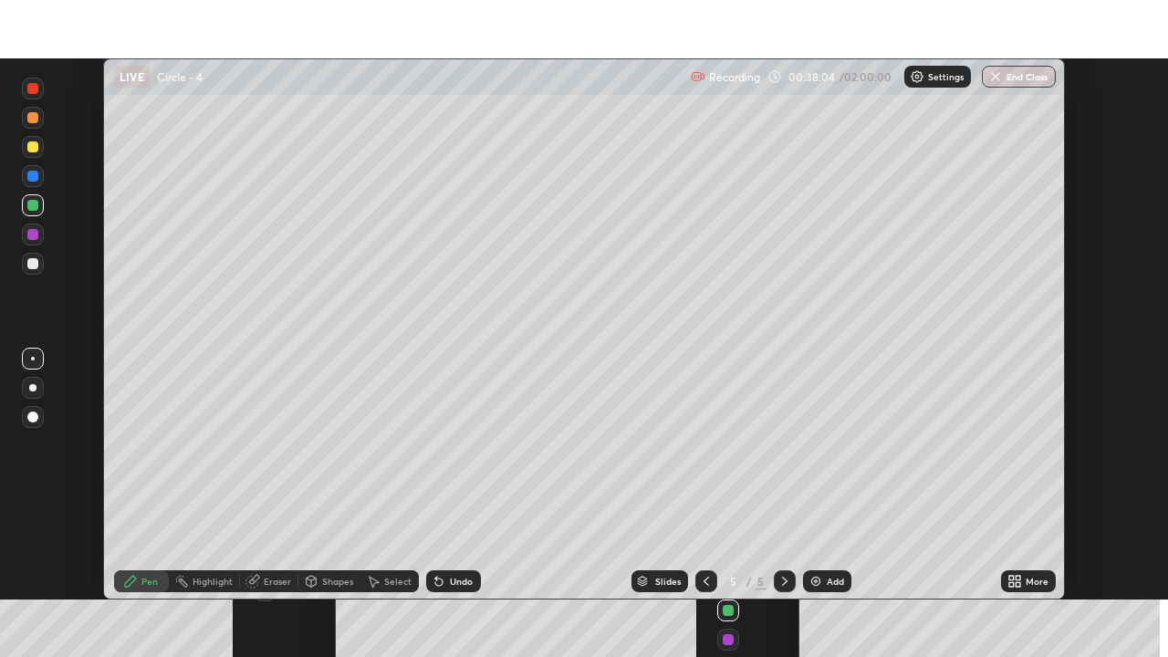
scroll to position [541, 1168]
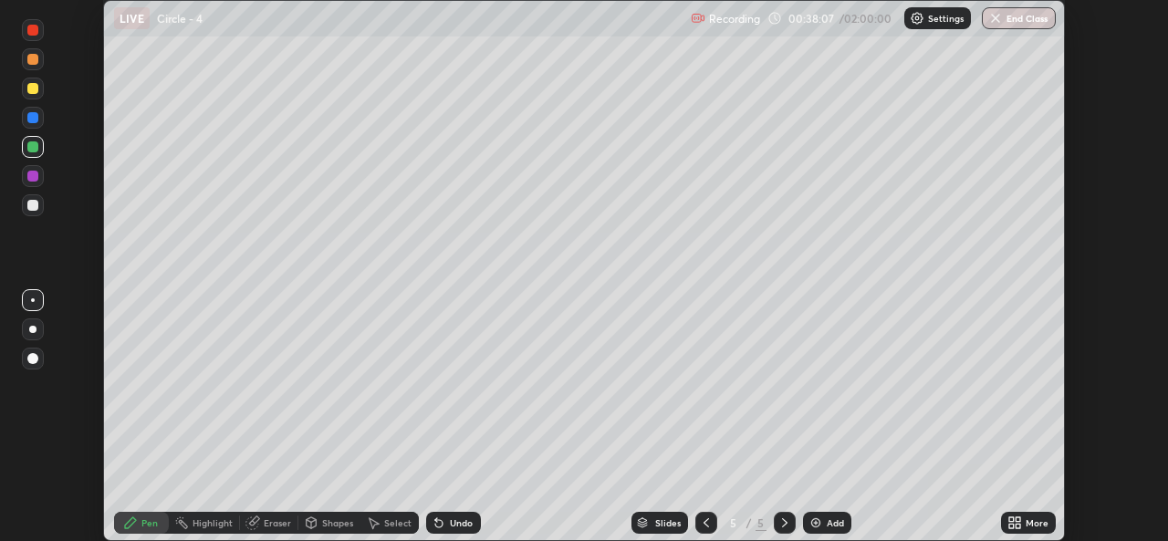
click at [1014, 517] on icon at bounding box center [1011, 519] width 5 height 5
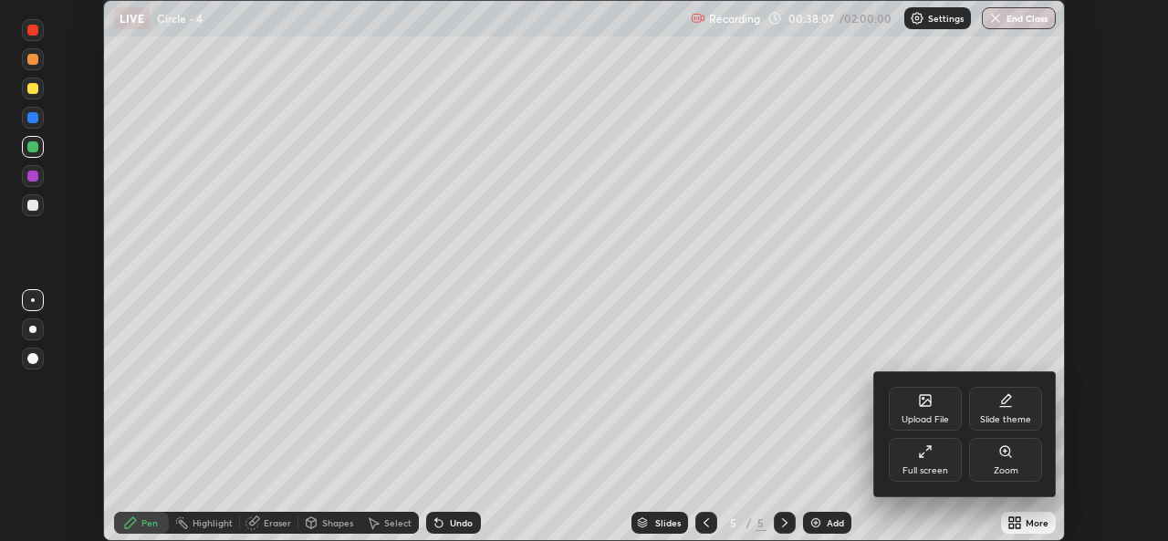
click at [933, 467] on div "Full screen" at bounding box center [925, 470] width 46 height 9
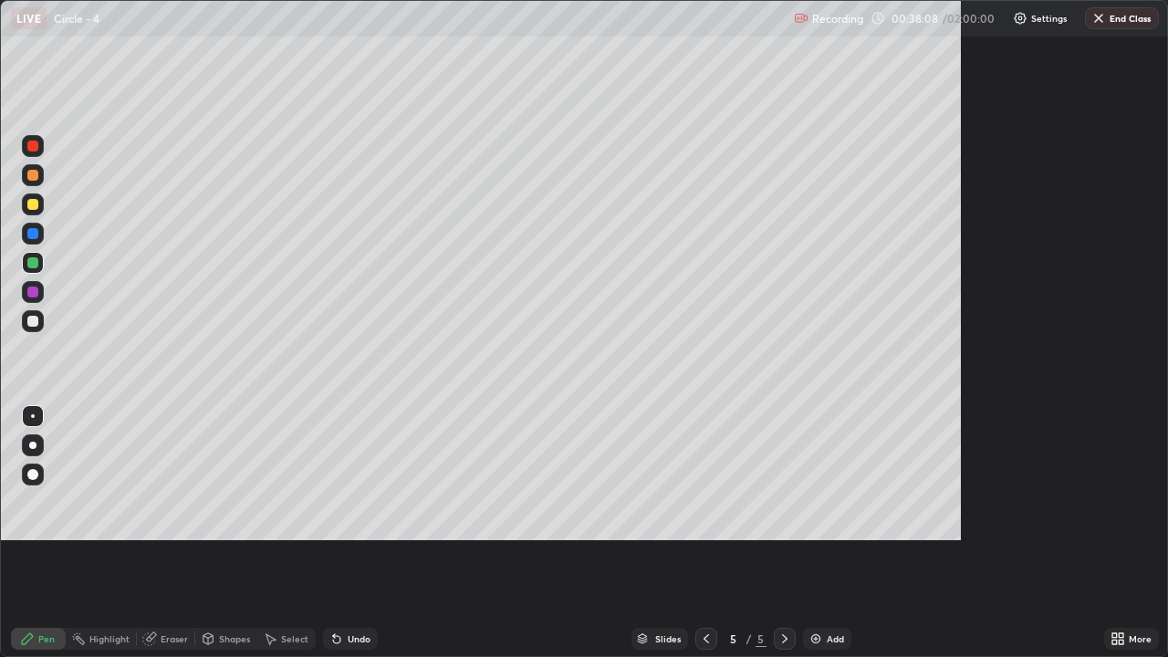
scroll to position [657, 1168]
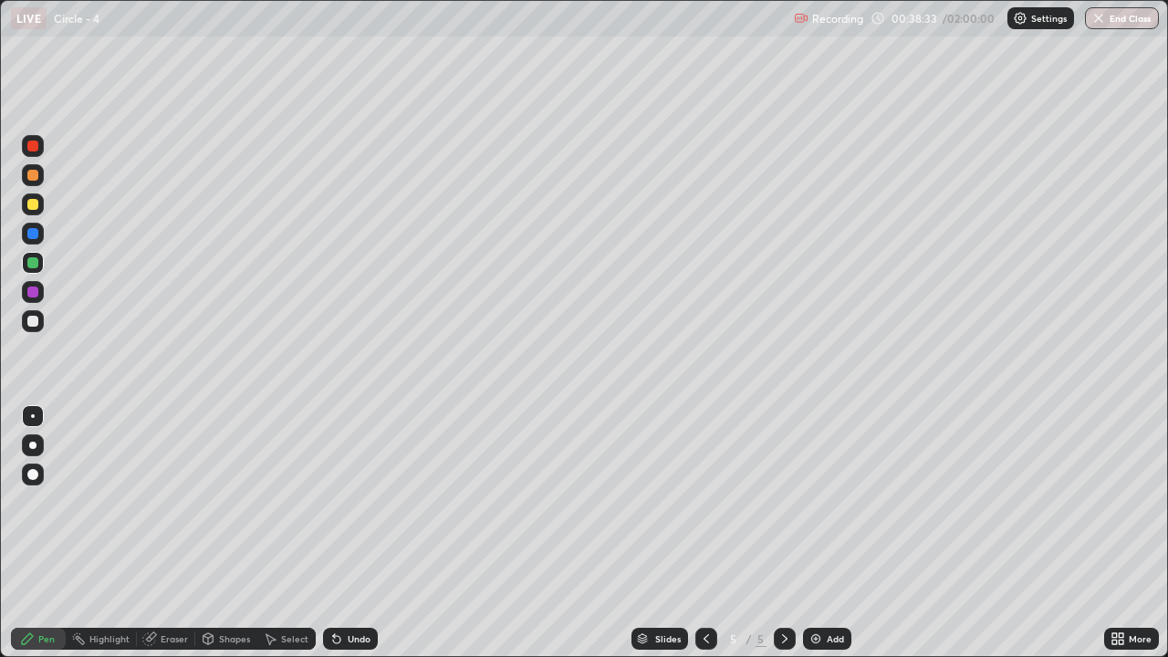
click at [704, 540] on icon at bounding box center [706, 638] width 15 height 15
click at [171, 540] on div "Eraser" at bounding box center [174, 638] width 27 height 9
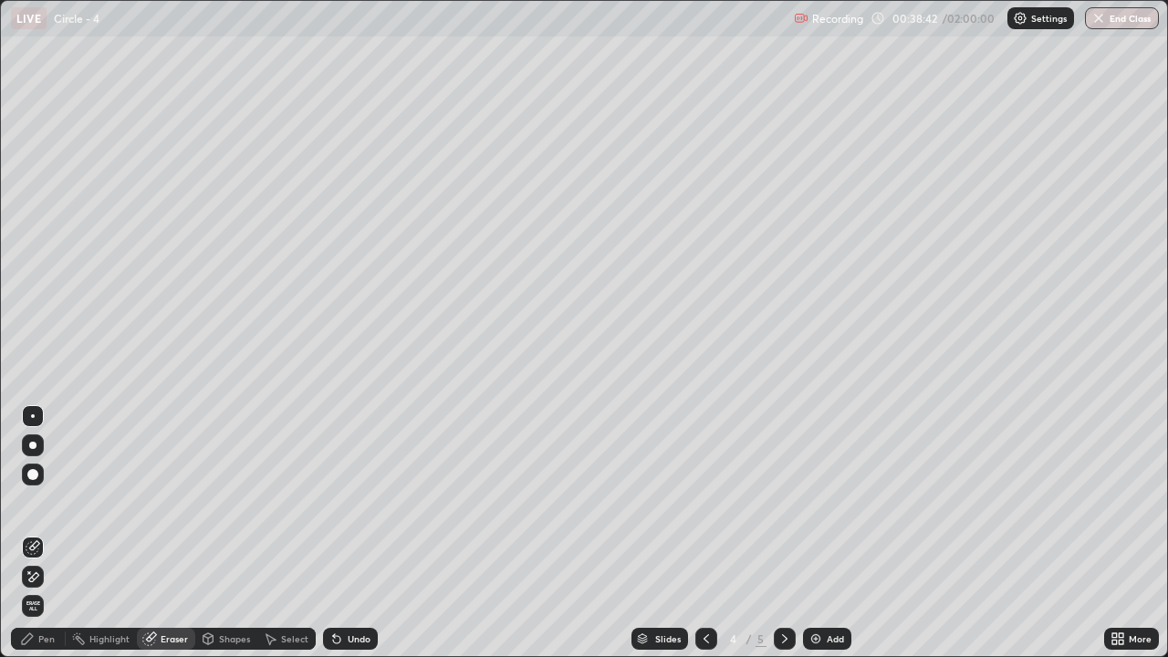
click at [37, 540] on div "Pen" at bounding box center [38, 639] width 55 height 22
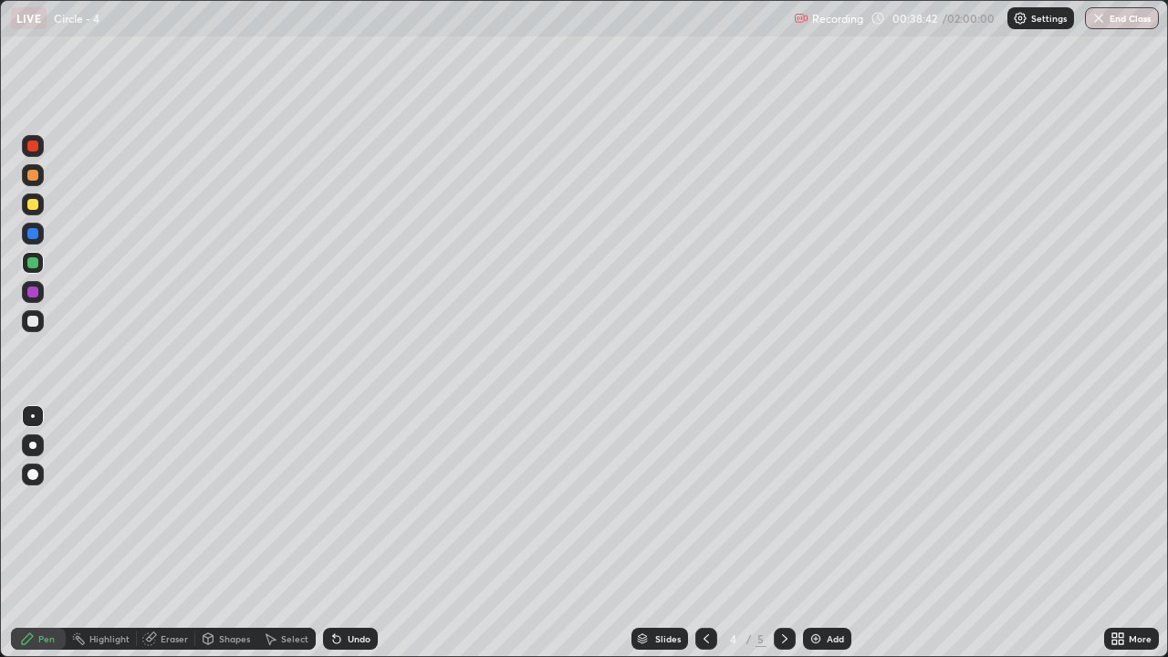
click at [36, 323] on div at bounding box center [32, 321] width 11 height 11
click at [783, 540] on icon at bounding box center [784, 638] width 15 height 15
click at [705, 540] on icon at bounding box center [706, 638] width 15 height 15
click at [759, 540] on div "5" at bounding box center [761, 639] width 11 height 16
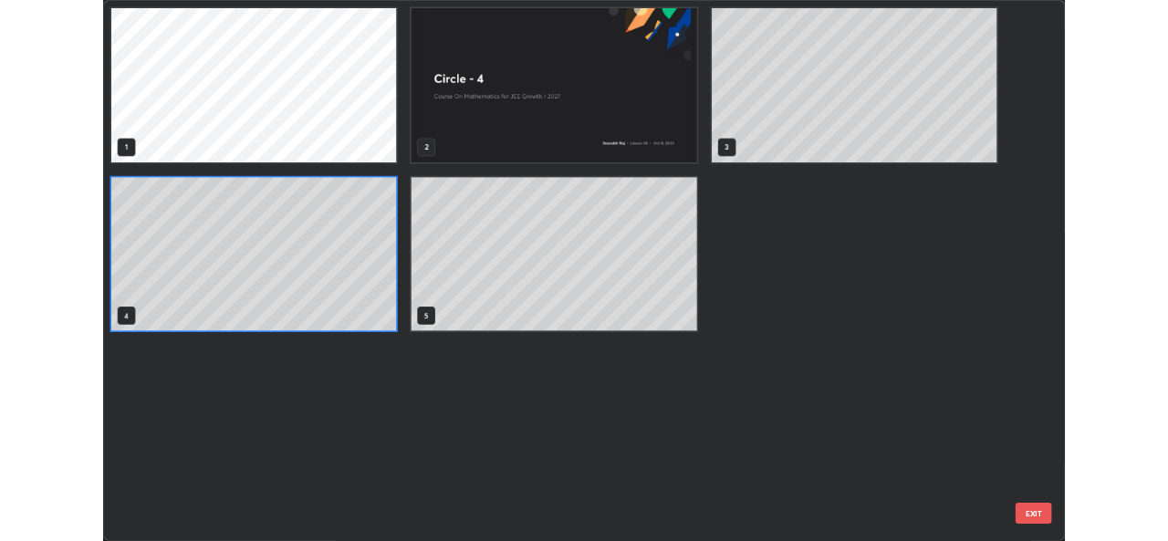
scroll to position [650, 1157]
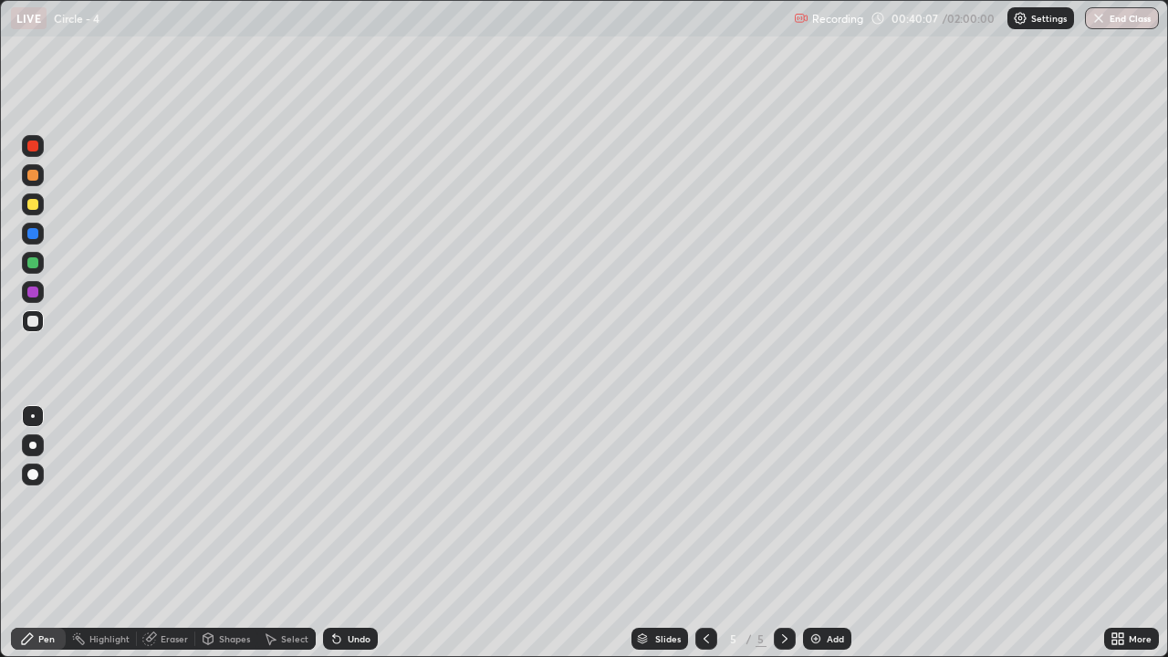
click at [832, 540] on div "Add" at bounding box center [835, 638] width 17 height 9
click at [704, 540] on icon at bounding box center [706, 638] width 15 height 15
click at [787, 540] on icon at bounding box center [784, 638] width 15 height 15
click at [704, 540] on icon at bounding box center [706, 638] width 15 height 15
click at [783, 540] on icon at bounding box center [784, 638] width 5 height 9
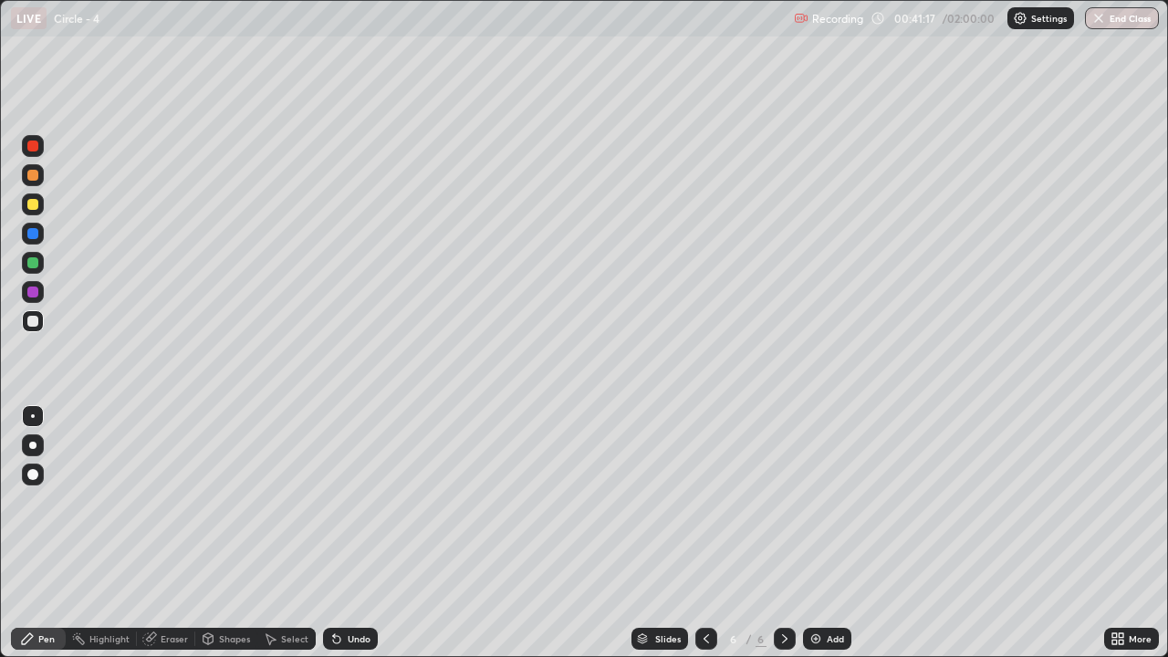
click at [703, 540] on icon at bounding box center [706, 638] width 15 height 15
click at [783, 540] on icon at bounding box center [784, 638] width 15 height 15
click at [285, 540] on div "Select" at bounding box center [294, 638] width 27 height 9
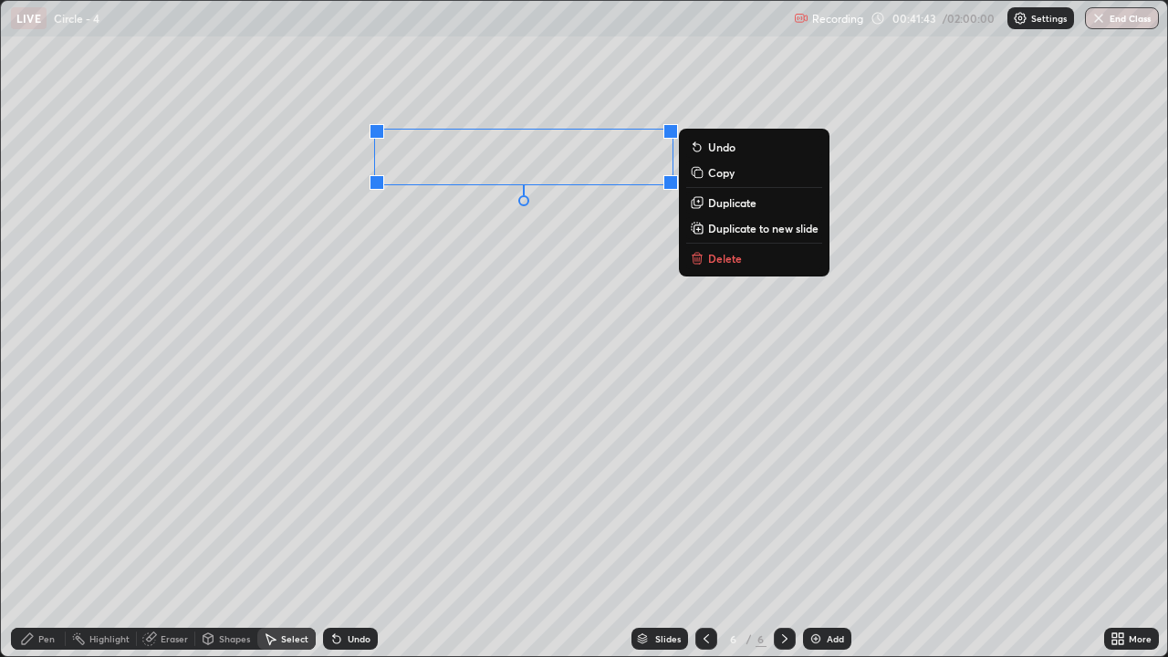
click at [740, 255] on p "Delete" at bounding box center [725, 258] width 34 height 15
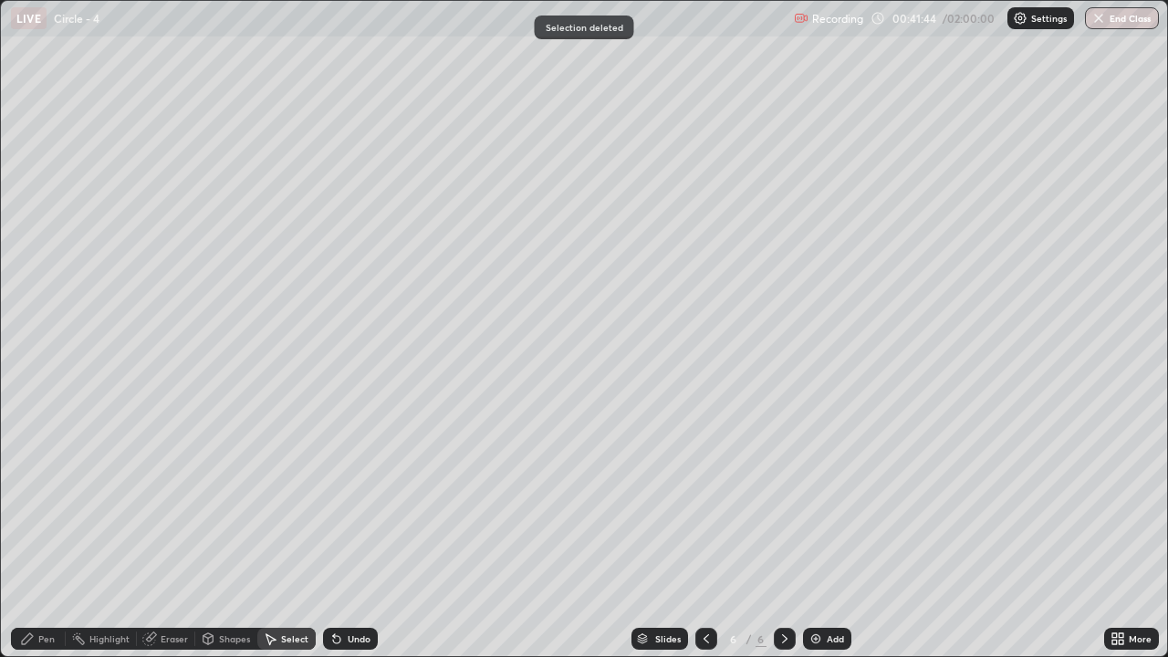
click at [42, 540] on div "Pen" at bounding box center [46, 638] width 16 height 9
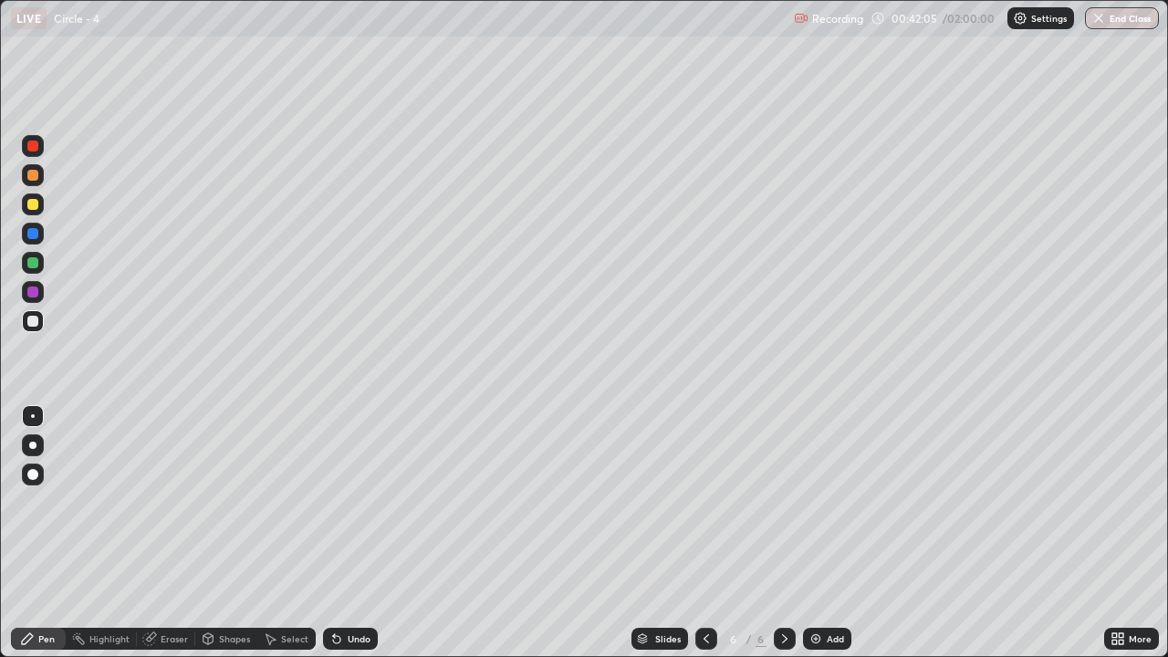
click at [704, 540] on icon at bounding box center [706, 638] width 15 height 15
click at [783, 540] on icon at bounding box center [784, 638] width 15 height 15
click at [276, 540] on div "Select" at bounding box center [286, 639] width 58 height 22
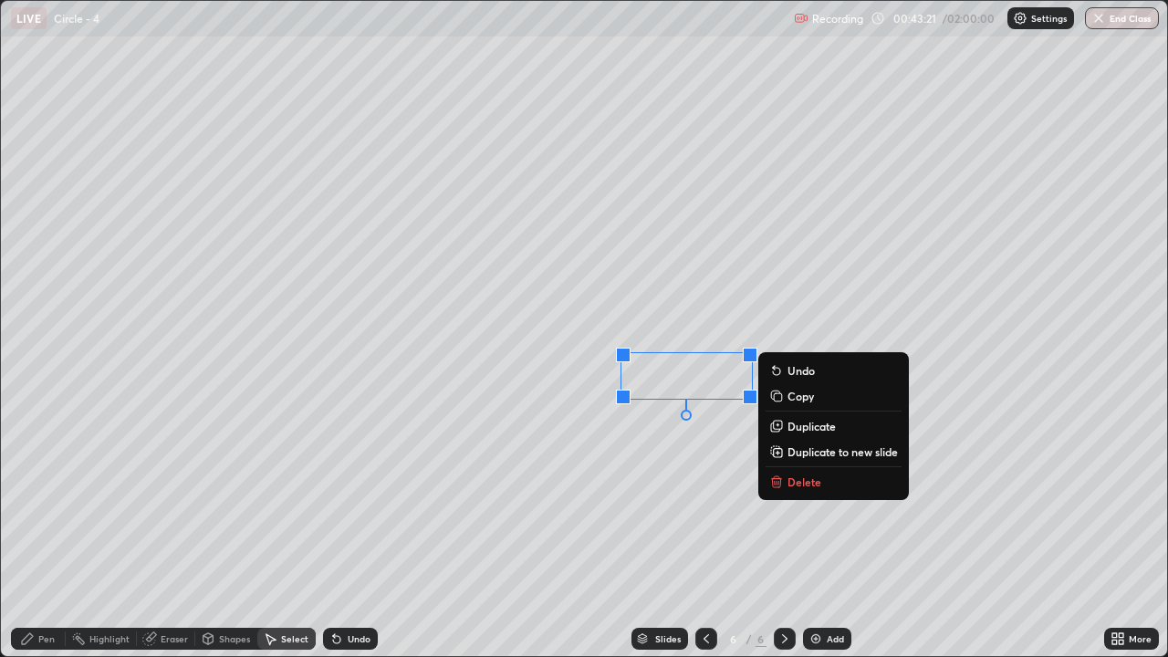
click at [554, 483] on div "0 ° Undo Copy Duplicate Duplicate to new slide Delete" at bounding box center [584, 328] width 1166 height 655
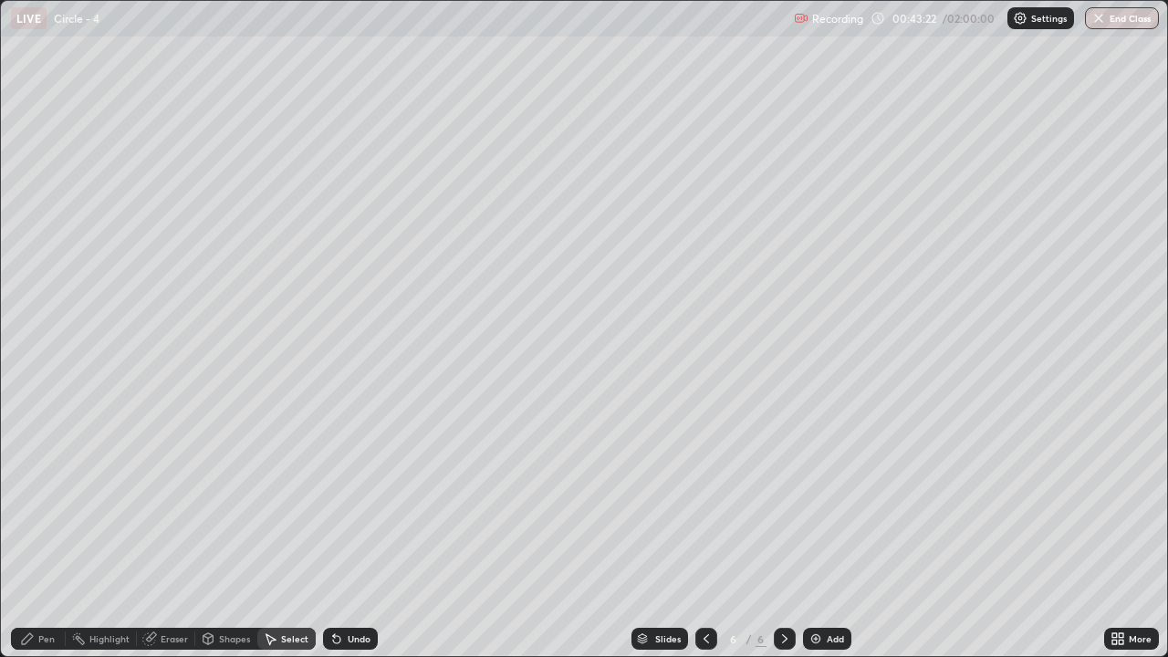
click at [45, 540] on div "Pen" at bounding box center [38, 639] width 55 height 22
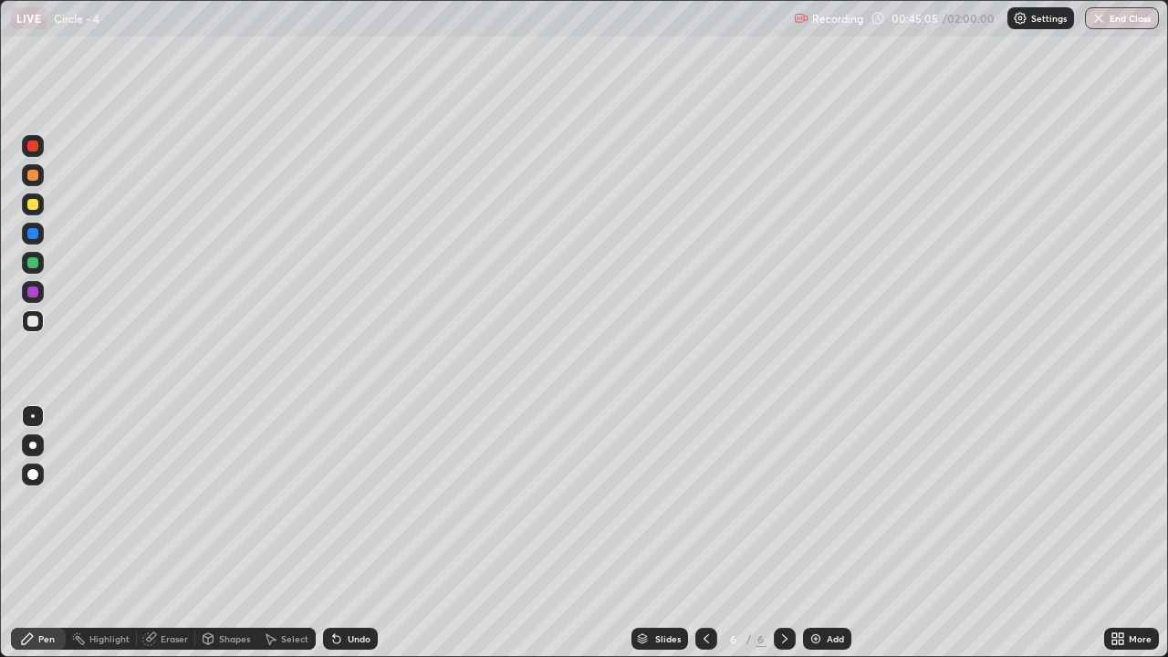
click at [230, 540] on div "Shapes" at bounding box center [226, 639] width 62 height 22
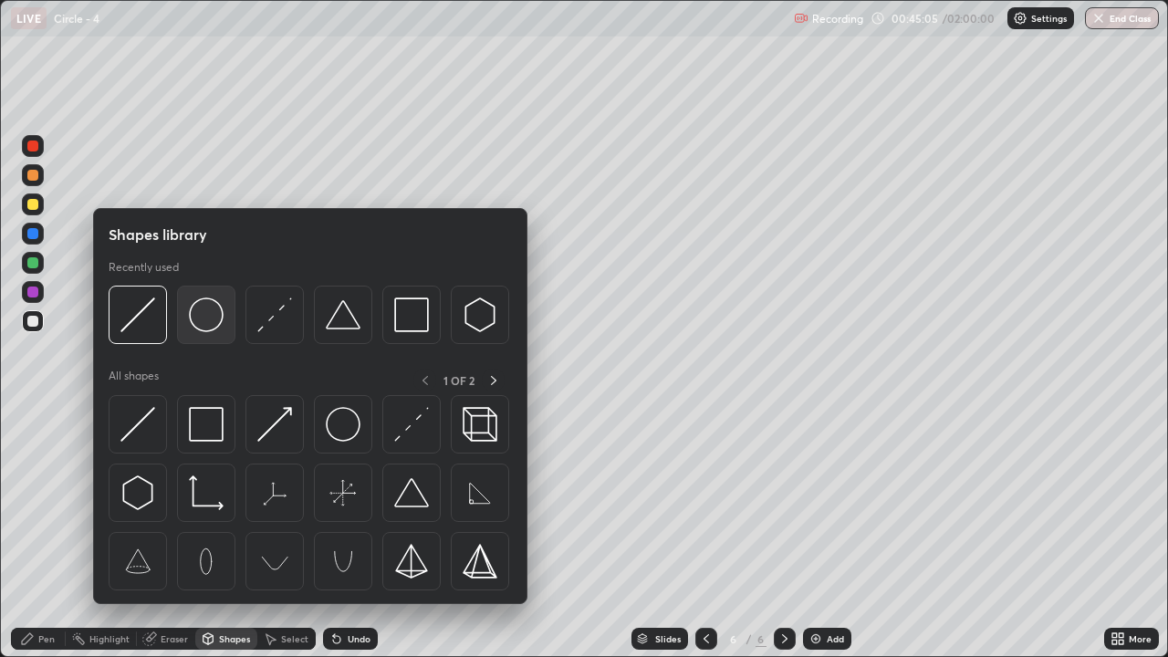
click at [213, 328] on img at bounding box center [206, 314] width 35 height 35
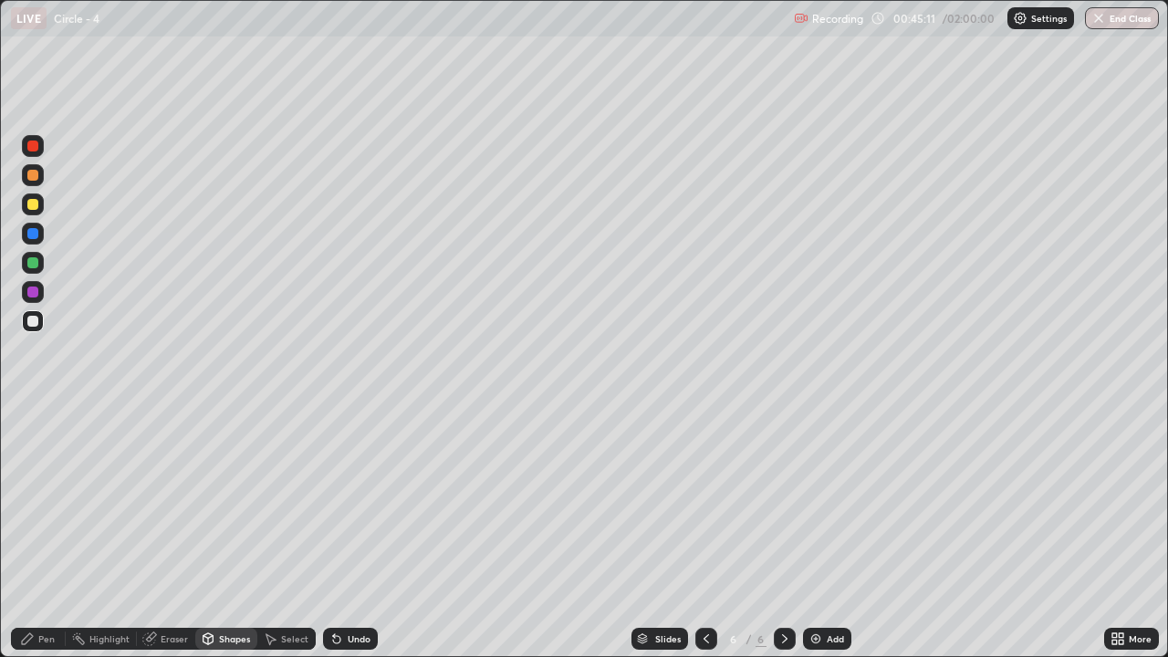
click at [234, 540] on div "Shapes" at bounding box center [234, 638] width 31 height 9
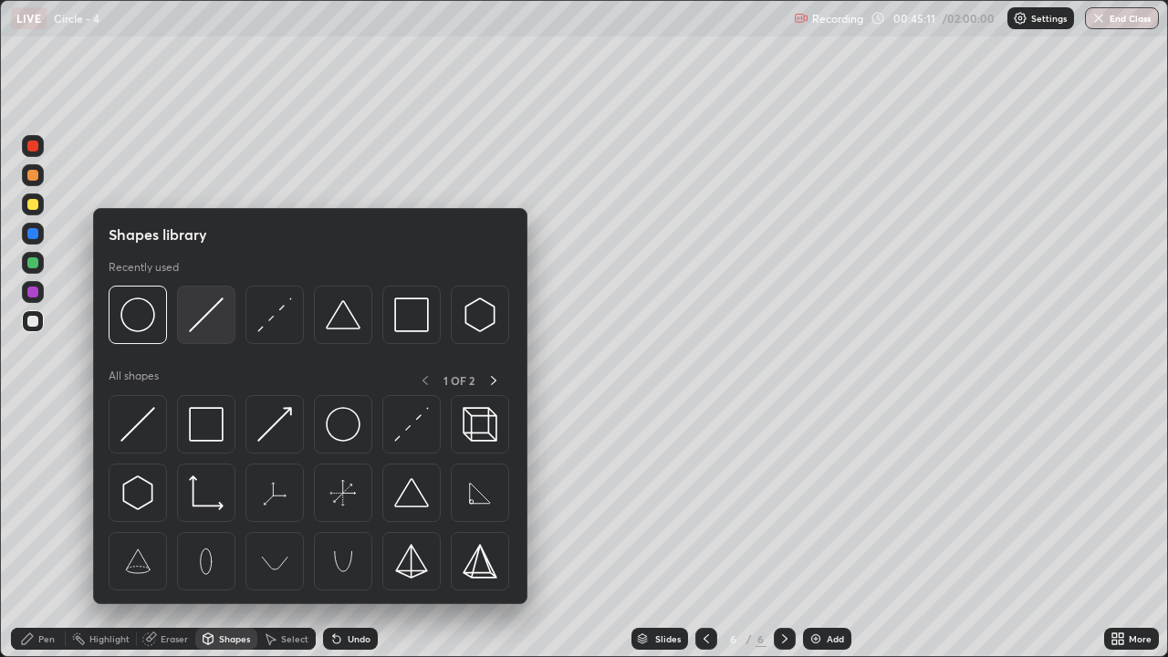
click at [204, 334] on div at bounding box center [206, 315] width 58 height 58
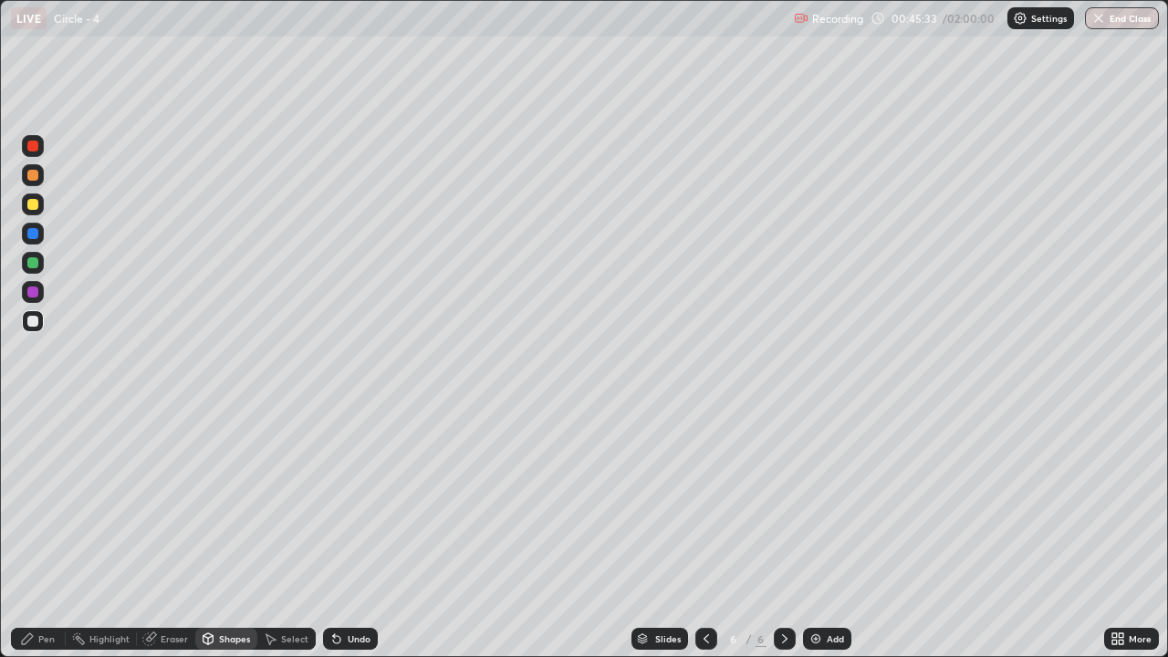
click at [33, 205] on div at bounding box center [32, 204] width 11 height 11
click at [823, 540] on div "Add" at bounding box center [827, 639] width 48 height 22
click at [32, 266] on div at bounding box center [32, 262] width 11 height 11
click at [357, 540] on div "Undo" at bounding box center [350, 639] width 55 height 22
click at [45, 540] on div "Pen" at bounding box center [46, 638] width 16 height 9
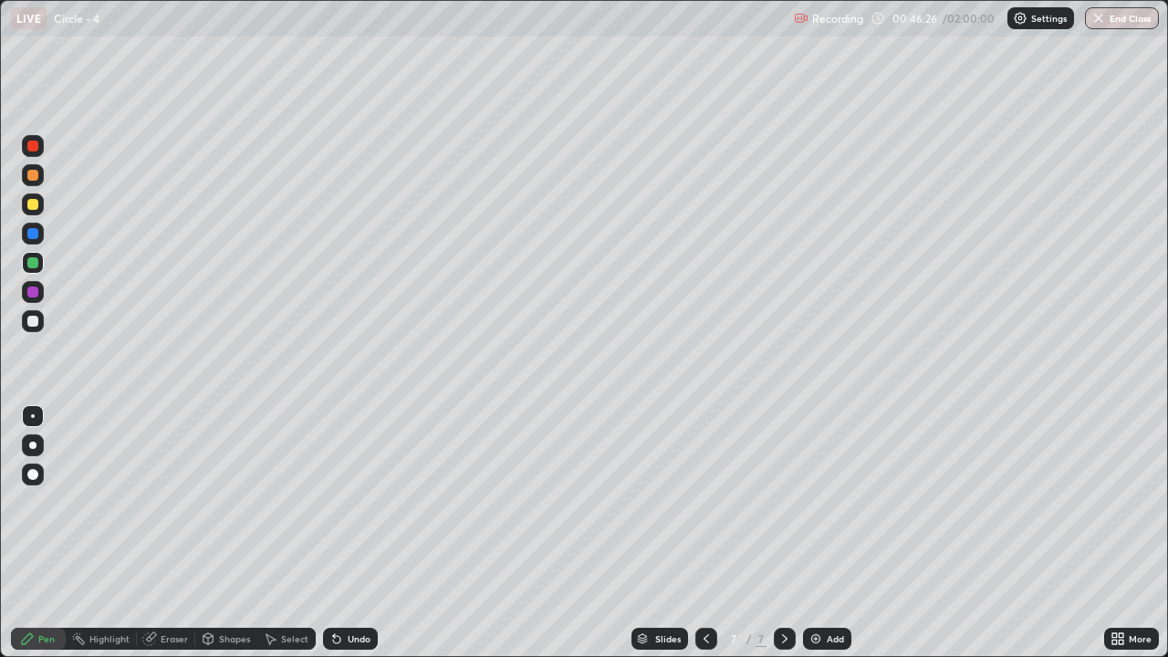
click at [1114, 540] on icon at bounding box center [1114, 635] width 5 height 5
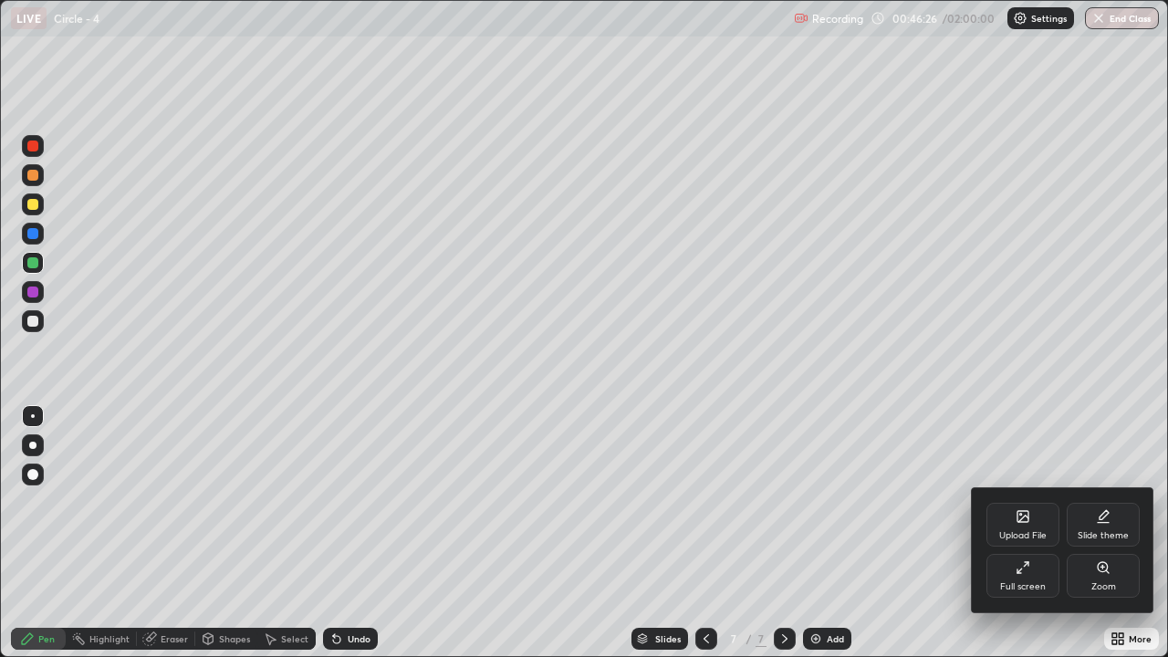
click at [1028, 540] on div "Full screen" at bounding box center [1023, 586] width 46 height 9
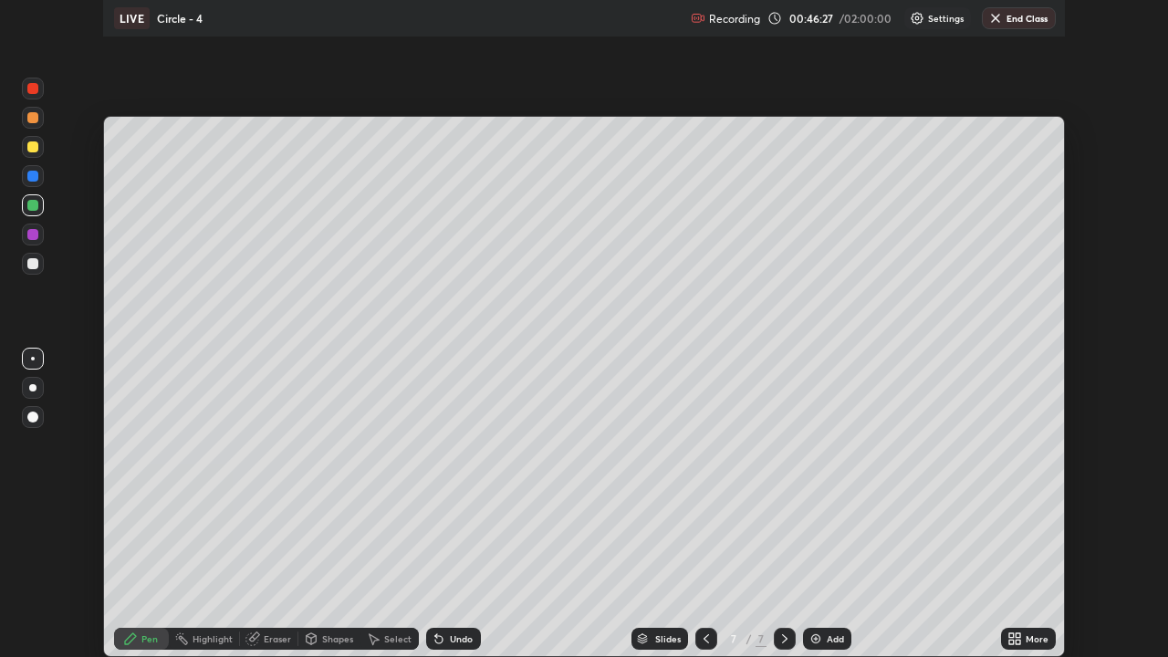
scroll to position [90708, 90081]
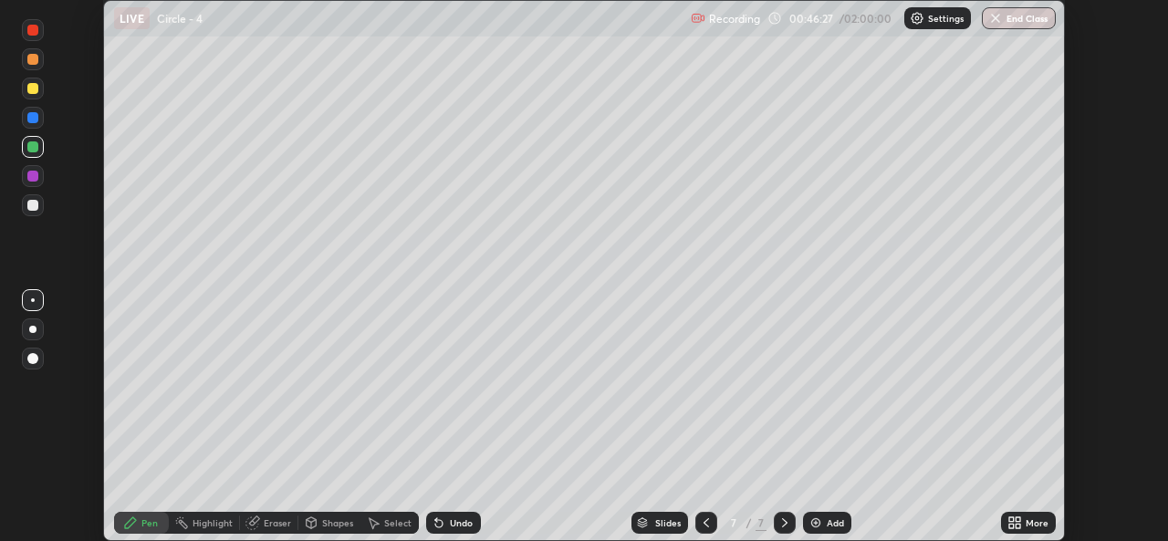
click at [1027, 525] on div "More" at bounding box center [1037, 522] width 23 height 9
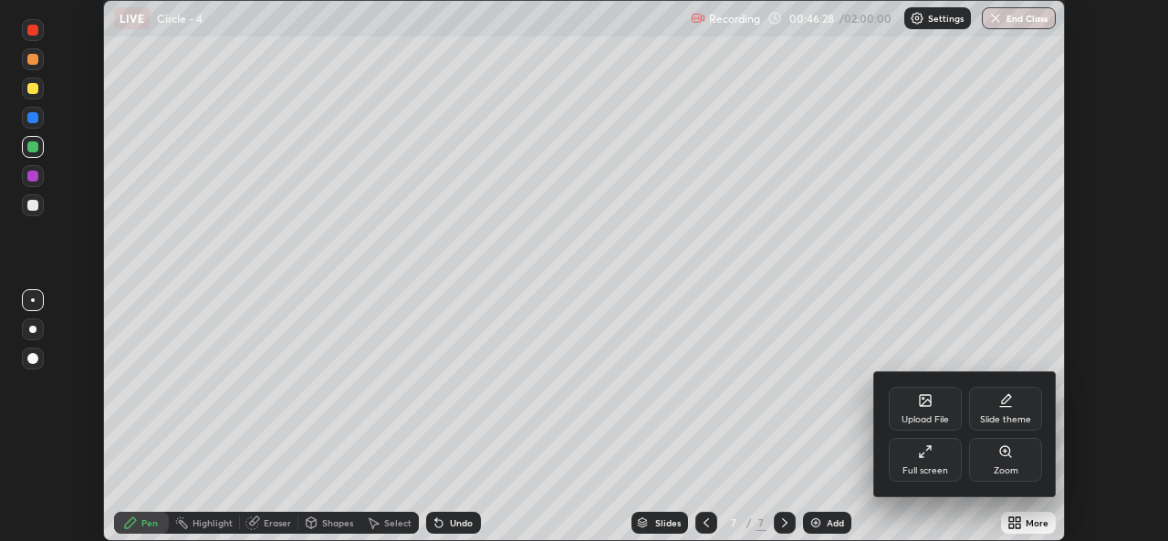
click at [927, 470] on div "Full screen" at bounding box center [925, 470] width 46 height 9
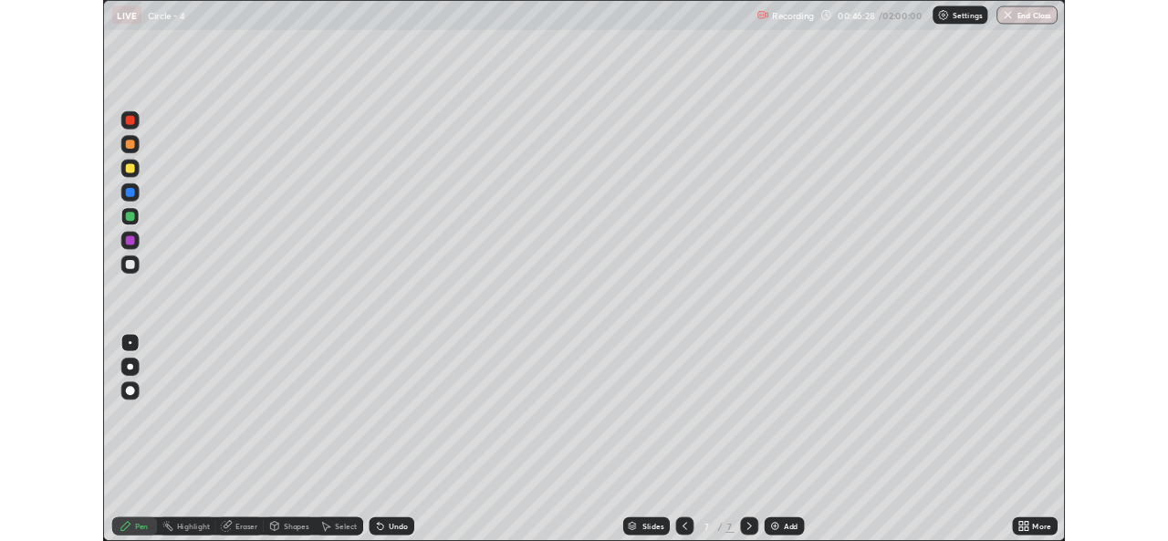
scroll to position [657, 1168]
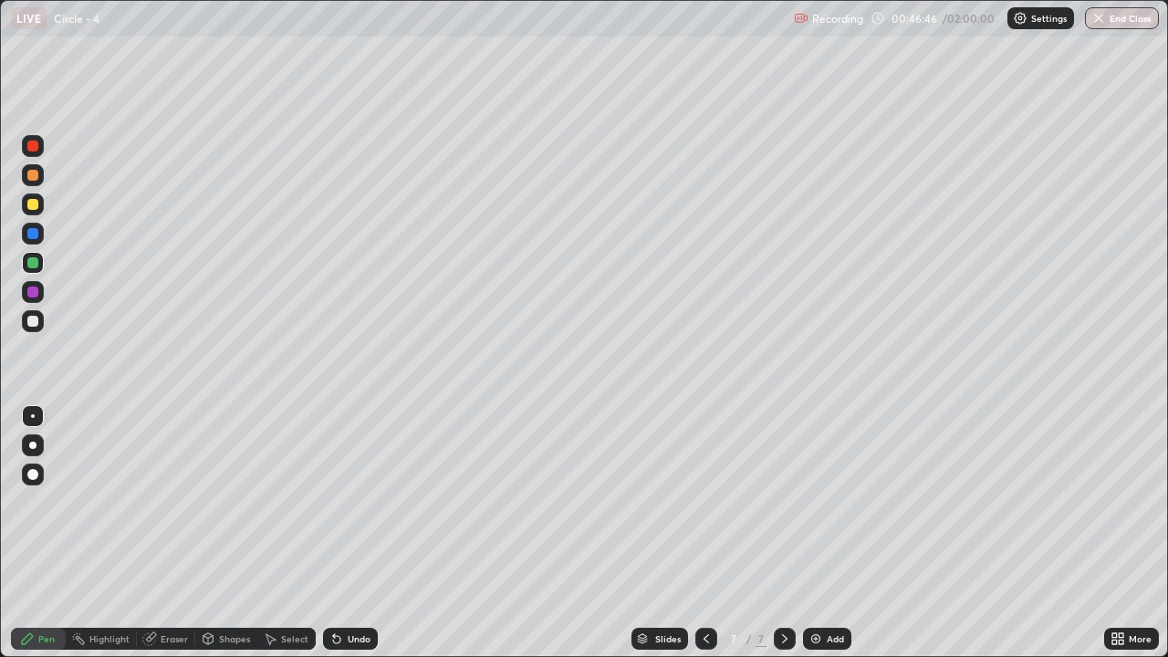
click at [25, 326] on div at bounding box center [33, 321] width 22 height 22
click at [349, 540] on div "Undo" at bounding box center [359, 638] width 23 height 9
click at [359, 540] on div "Undo" at bounding box center [350, 639] width 55 height 22
click at [353, 540] on div "Undo" at bounding box center [359, 638] width 23 height 9
click at [808, 540] on img at bounding box center [815, 638] width 15 height 15
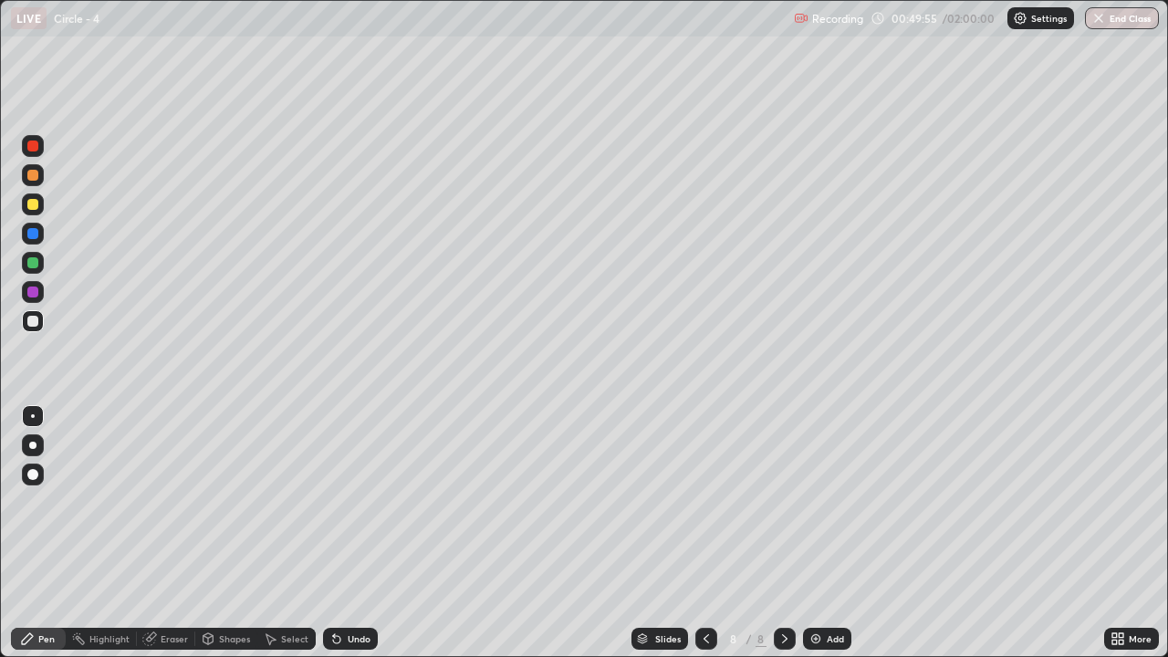
click at [33, 205] on div at bounding box center [32, 204] width 11 height 11
click at [355, 540] on div "Undo" at bounding box center [359, 638] width 23 height 9
click at [223, 540] on div "Shapes" at bounding box center [234, 638] width 31 height 9
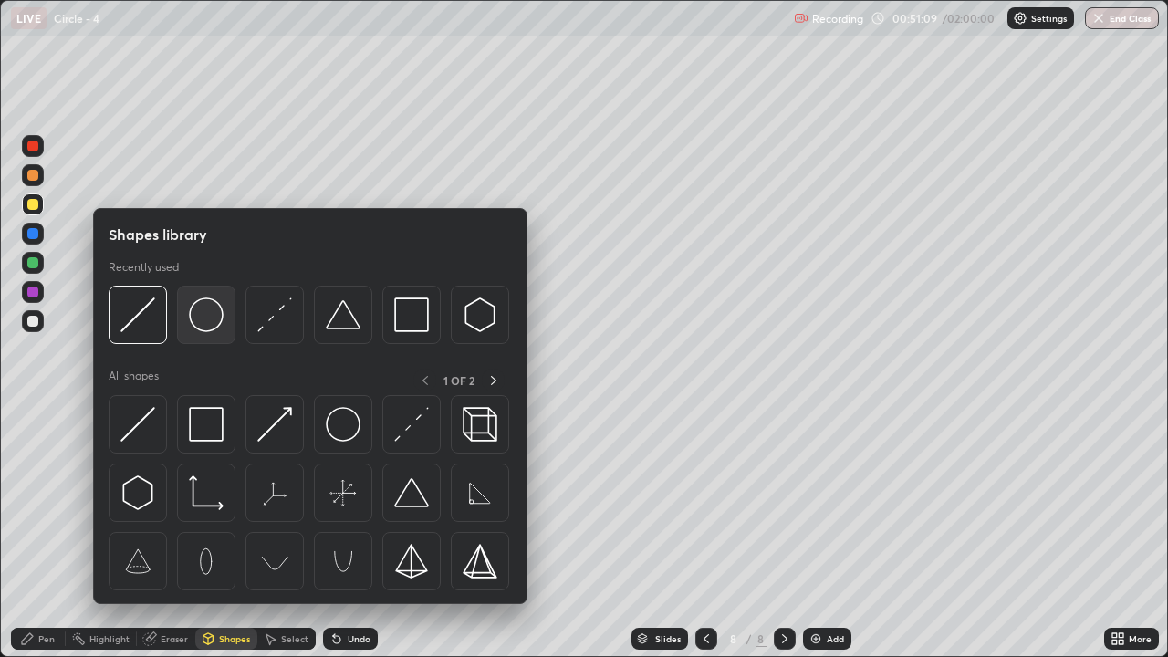
click at [205, 314] on img at bounding box center [206, 314] width 35 height 35
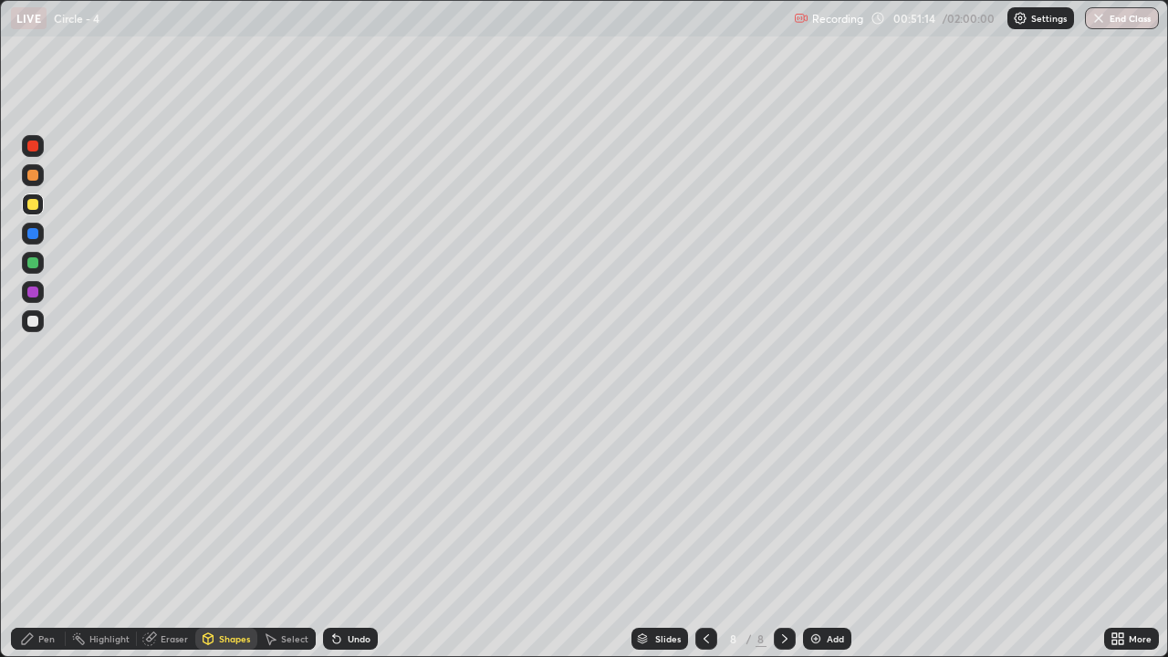
click at [240, 540] on div "Shapes" at bounding box center [226, 639] width 62 height 22
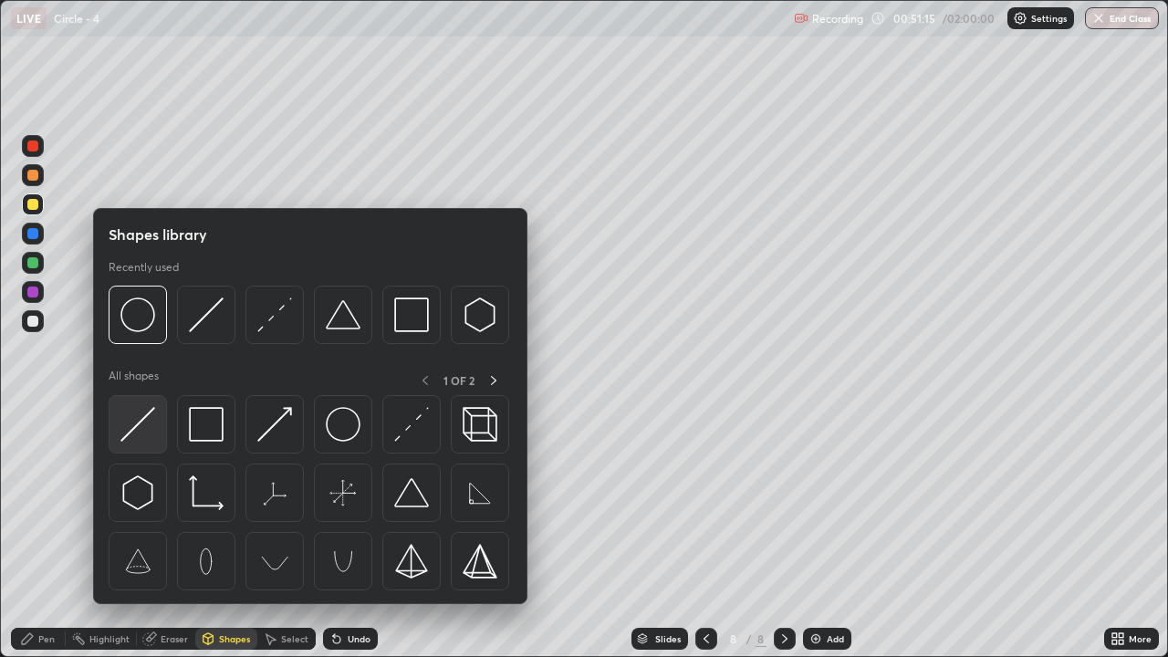
click at [156, 424] on div at bounding box center [138, 424] width 58 height 58
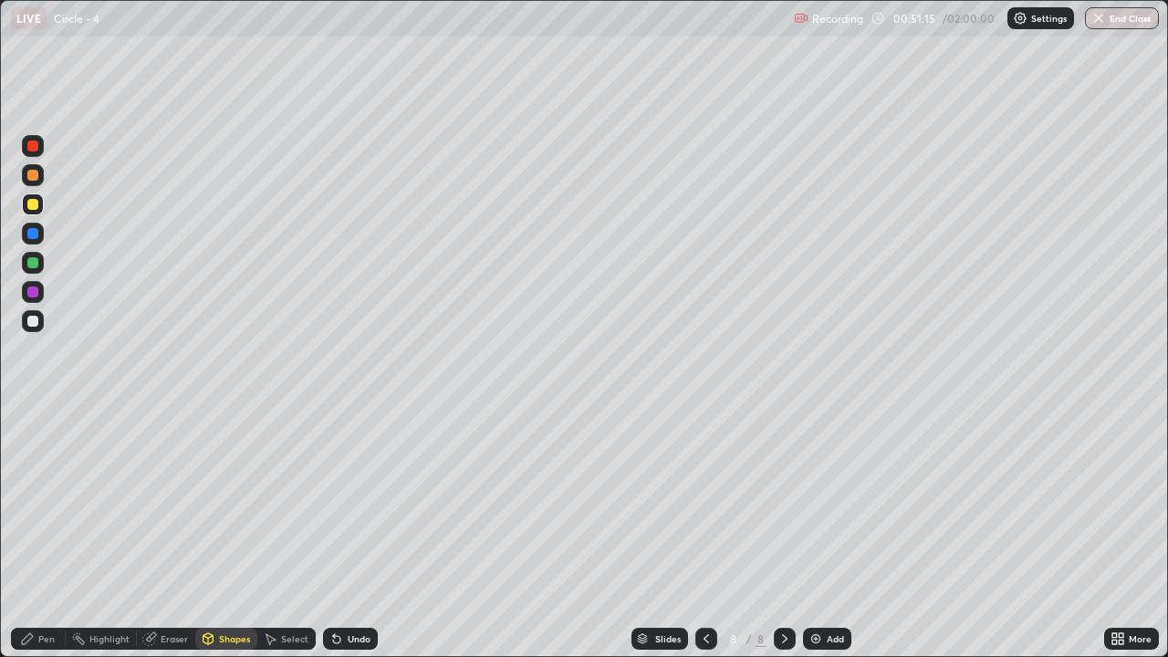
click at [31, 326] on div at bounding box center [32, 321] width 11 height 11
click at [358, 540] on div "Undo" at bounding box center [359, 638] width 23 height 9
click at [37, 540] on div "Pen" at bounding box center [38, 639] width 55 height 22
click at [41, 327] on div at bounding box center [33, 321] width 22 height 22
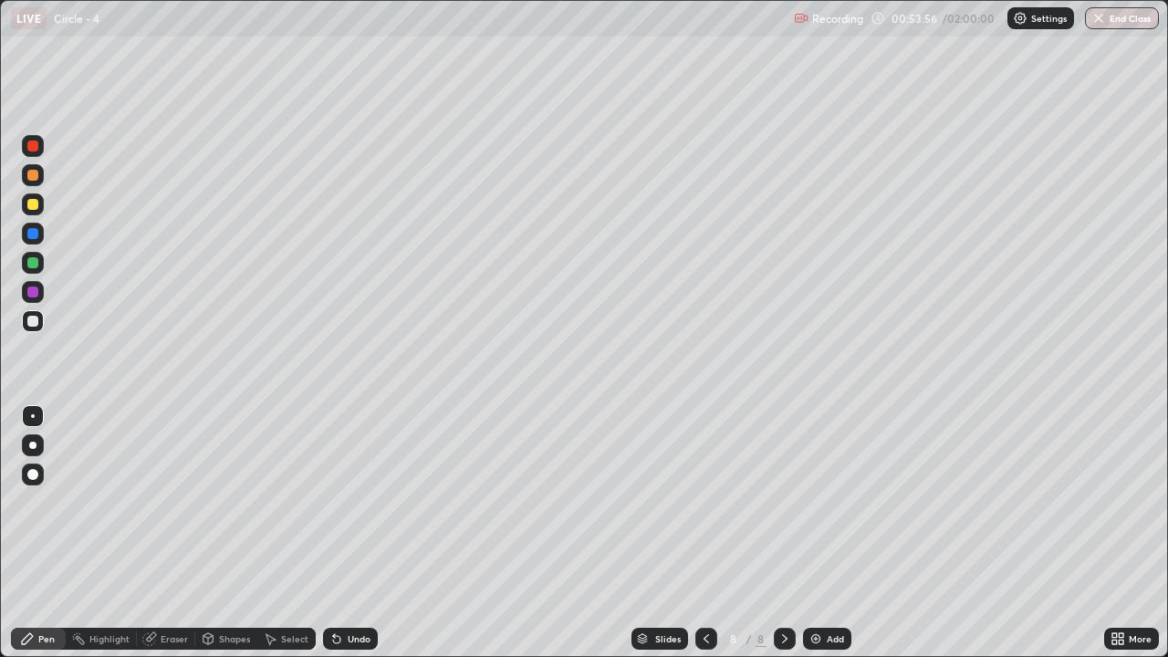
click at [830, 540] on div "Add" at bounding box center [835, 638] width 17 height 9
click at [704, 540] on icon at bounding box center [706, 638] width 15 height 15
click at [792, 540] on div at bounding box center [785, 639] width 22 height 22
click at [51, 540] on div "Pen" at bounding box center [38, 639] width 55 height 22
click at [34, 204] on div at bounding box center [32, 204] width 11 height 11
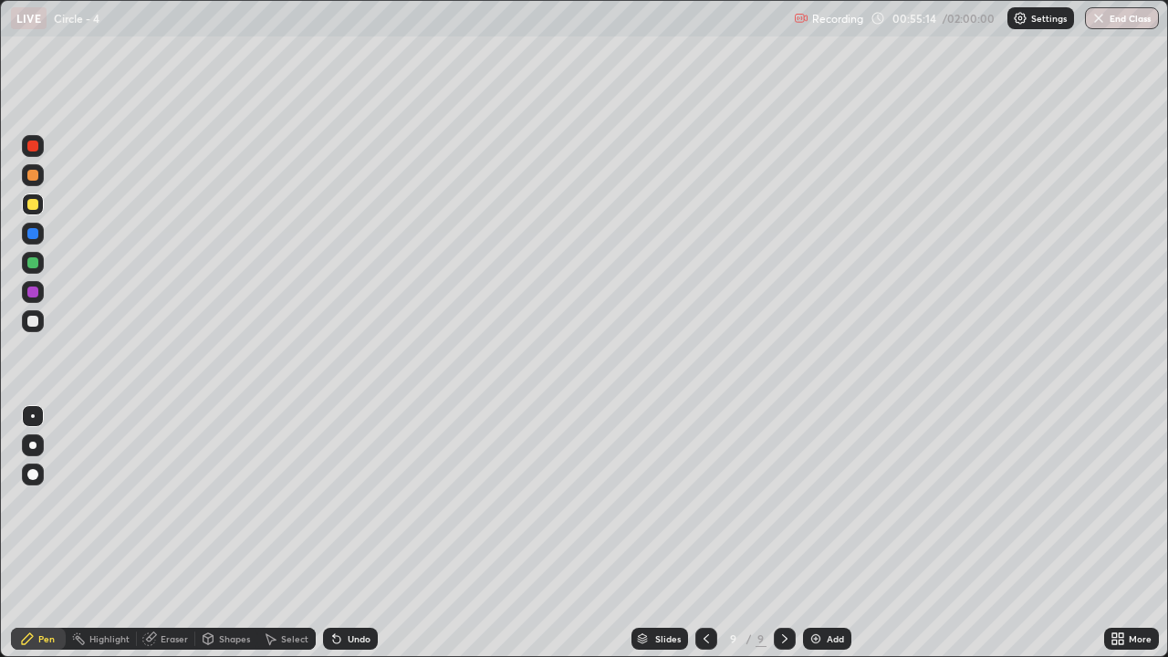
click at [367, 540] on div "Undo" at bounding box center [350, 639] width 55 height 22
click at [282, 540] on div "Select" at bounding box center [294, 638] width 27 height 9
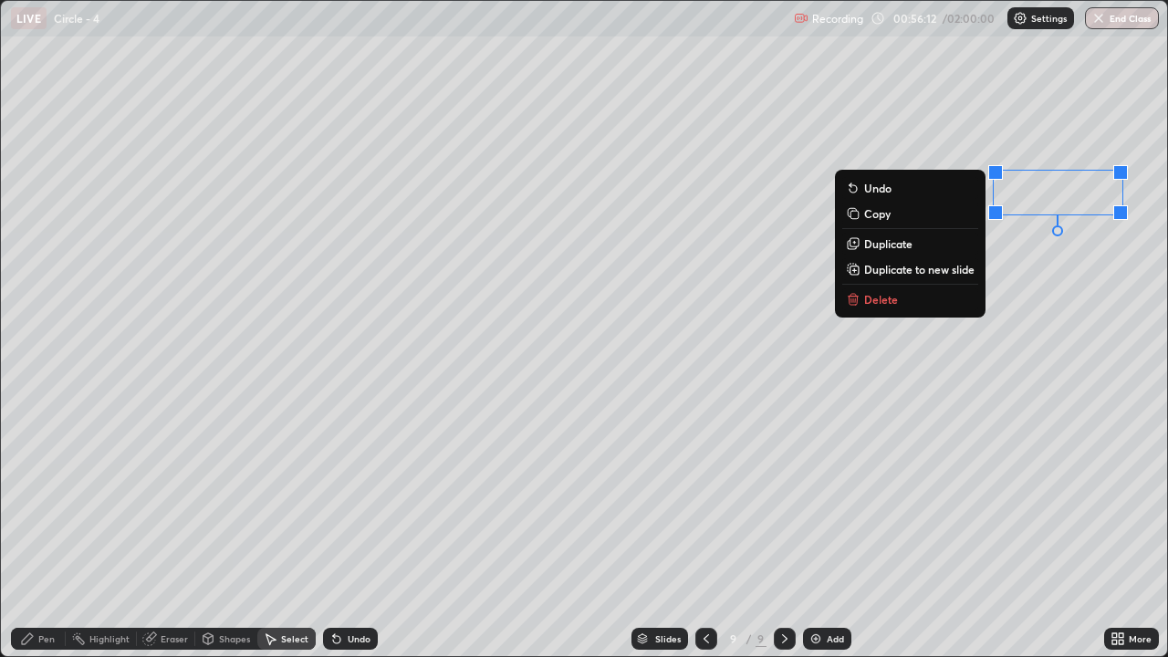
click at [774, 400] on div "0 ° Undo Copy Duplicate Duplicate to new slide Delete" at bounding box center [584, 328] width 1166 height 655
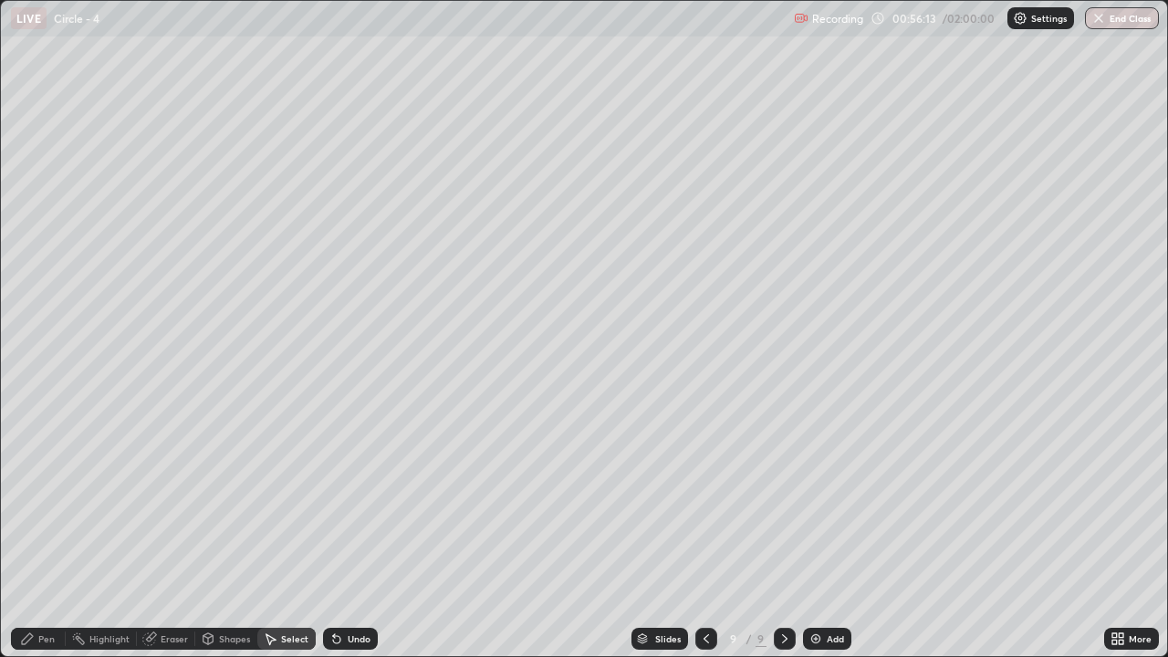
click at [41, 540] on div "Pen" at bounding box center [38, 639] width 55 height 22
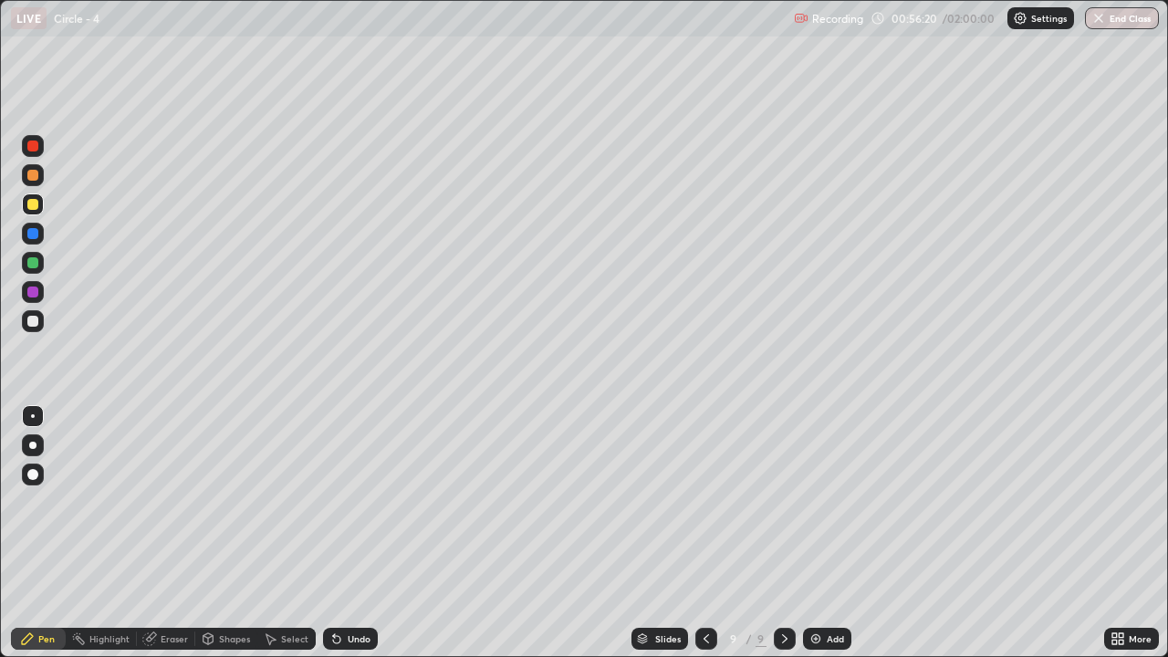
click at [1121, 540] on icon at bounding box center [1121, 642] width 5 height 5
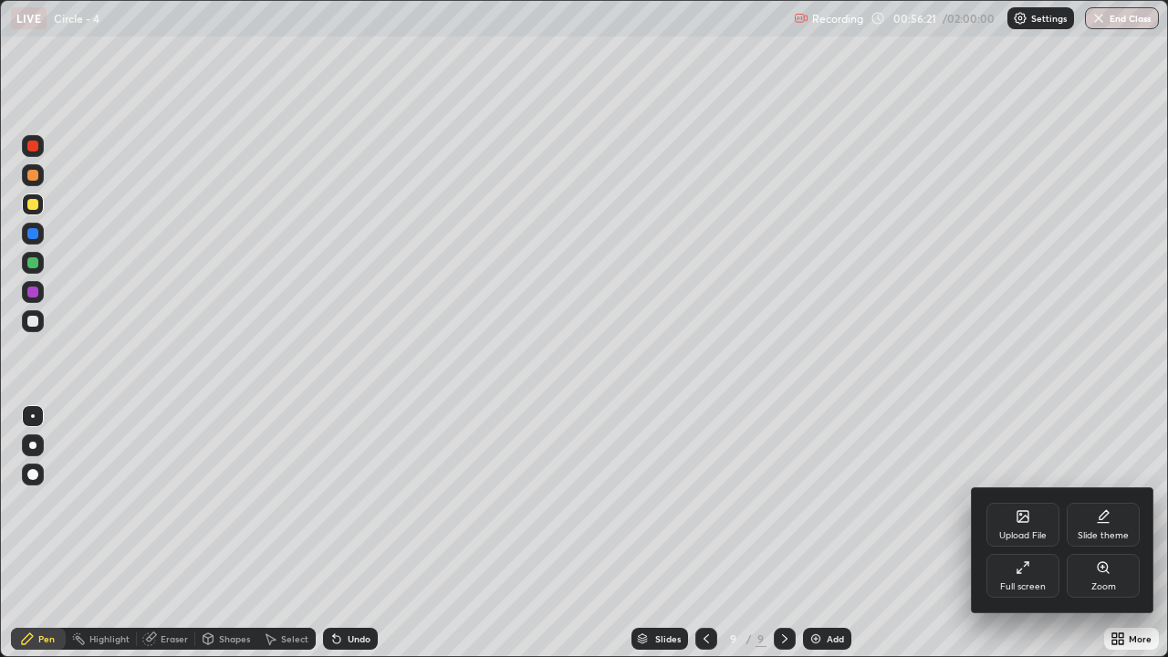
click at [1021, 540] on div "Full screen" at bounding box center [1023, 586] width 46 height 9
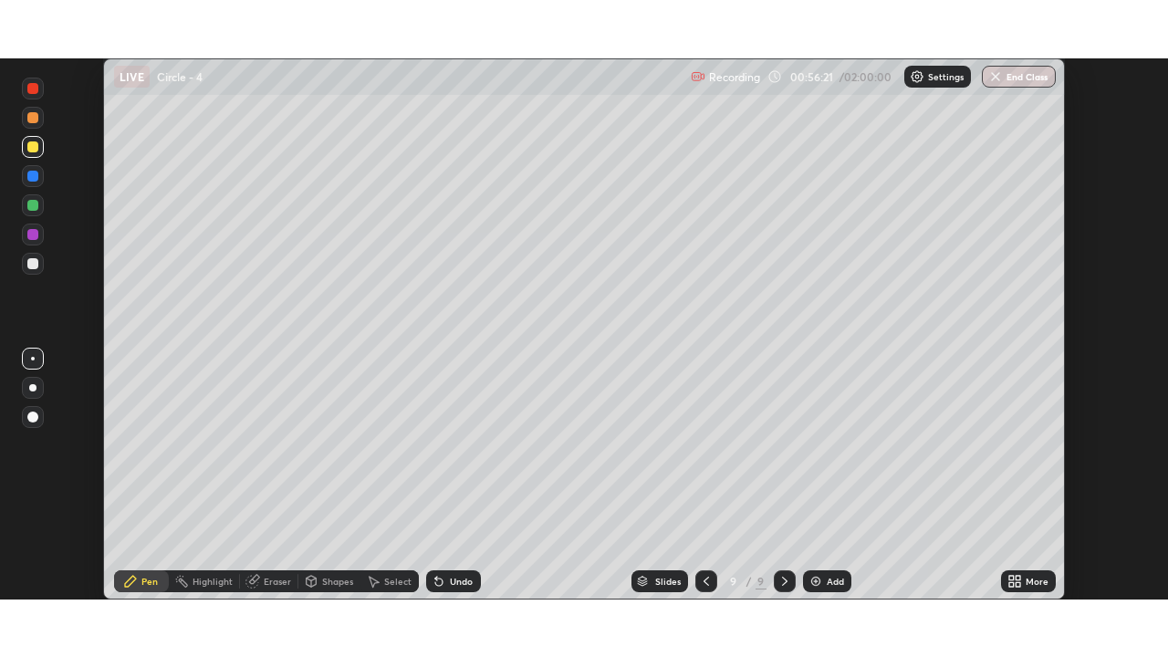
scroll to position [90708, 90081]
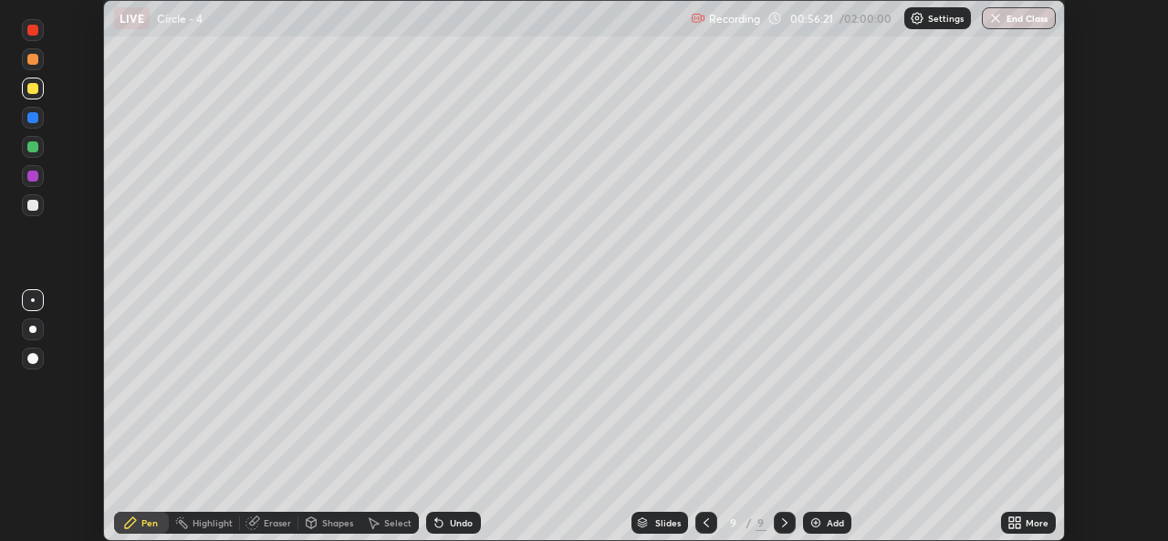
click at [1011, 526] on icon at bounding box center [1011, 526] width 5 height 5
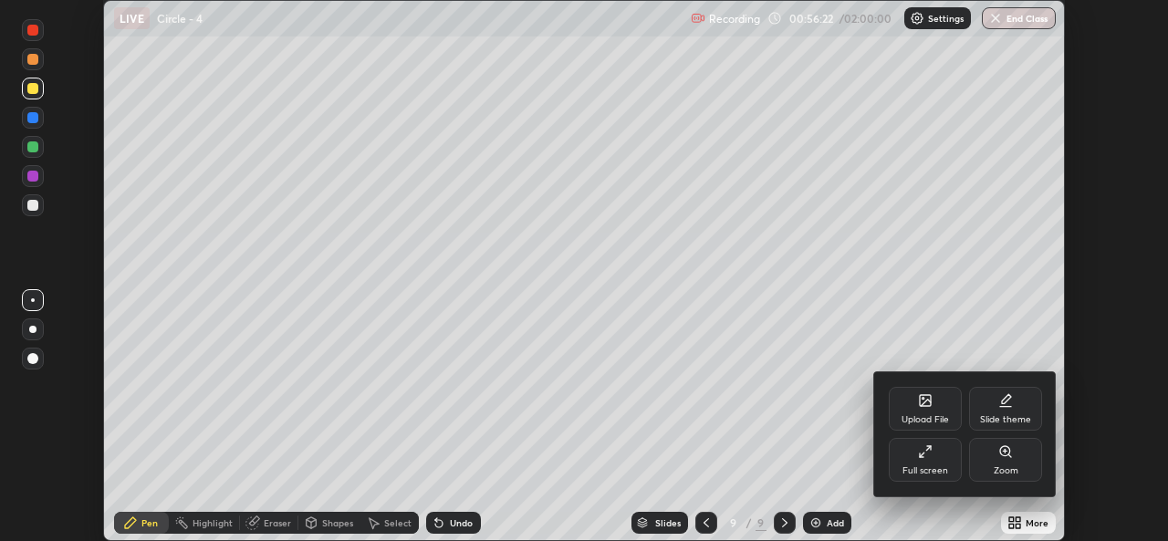
click at [923, 466] on div "Full screen" at bounding box center [925, 470] width 46 height 9
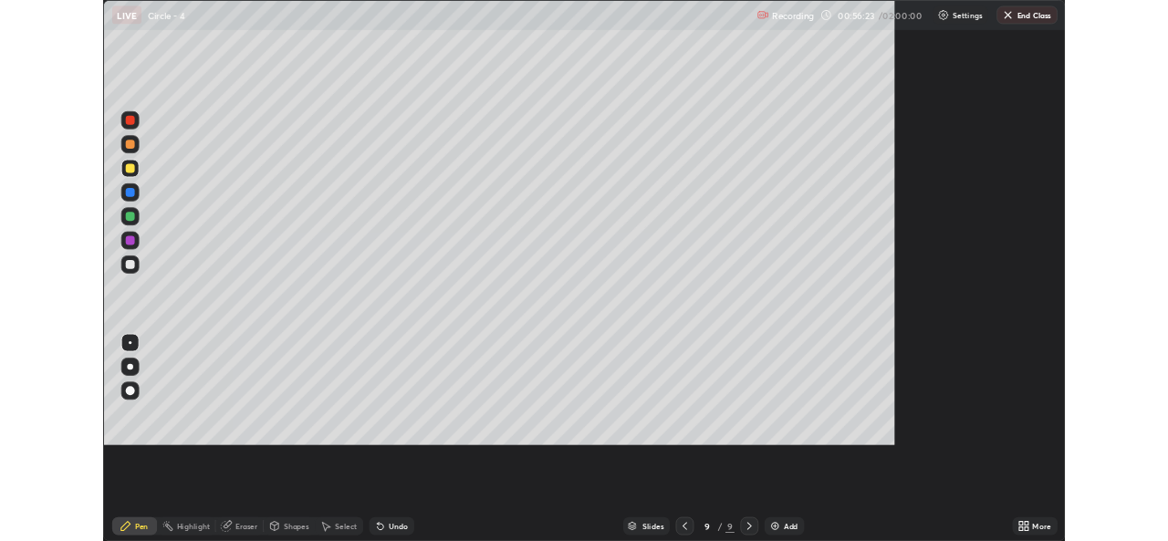
scroll to position [657, 1168]
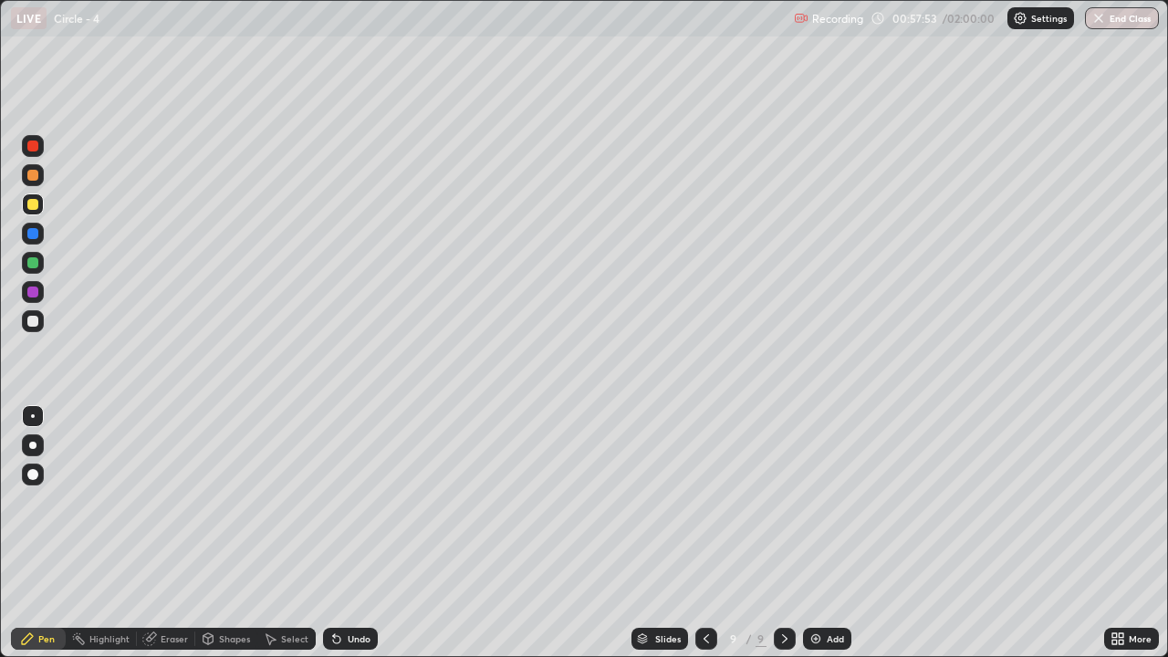
click at [35, 319] on div at bounding box center [32, 321] width 11 height 11
click at [245, 540] on div "Shapes" at bounding box center [234, 638] width 31 height 9
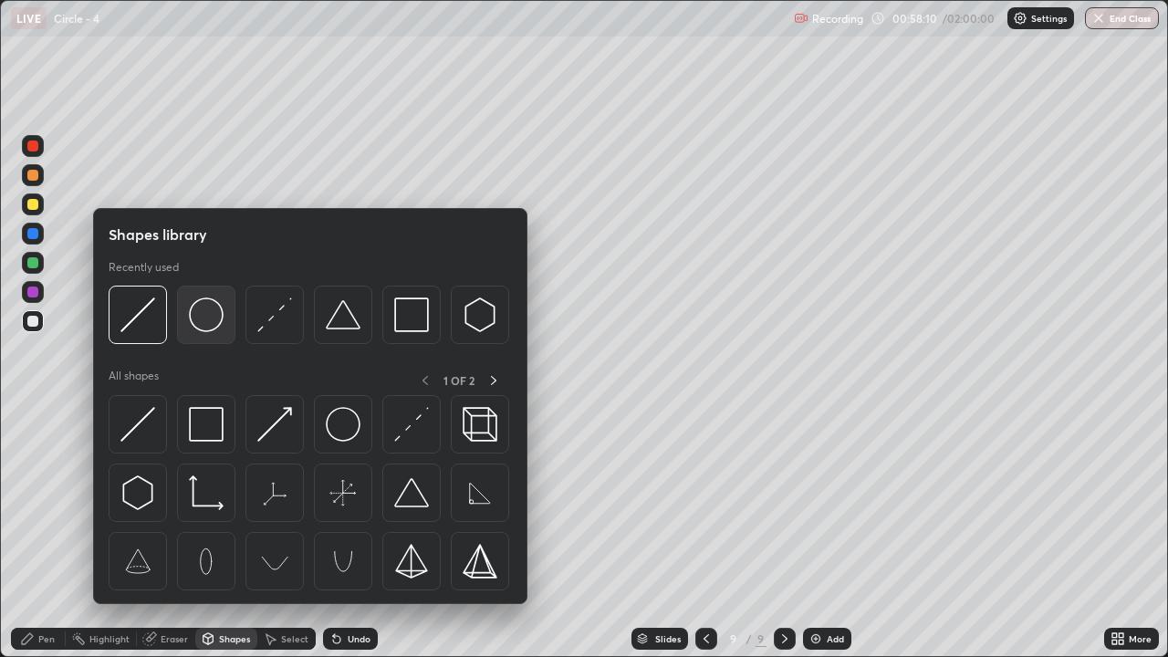
click at [218, 330] on img at bounding box center [206, 314] width 35 height 35
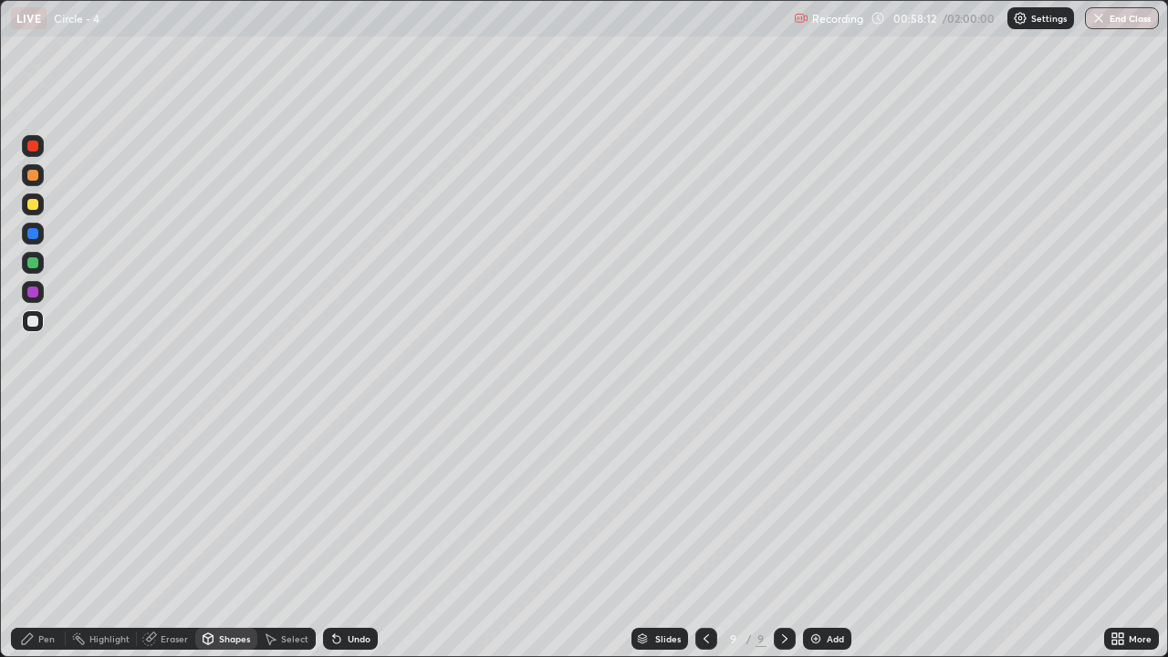
click at [35, 540] on div "Pen" at bounding box center [38, 639] width 55 height 22
click at [358, 540] on div "Undo" at bounding box center [359, 638] width 23 height 9
click at [353, 540] on div "Undo" at bounding box center [359, 638] width 23 height 9
click at [171, 540] on div "Eraser" at bounding box center [174, 638] width 27 height 9
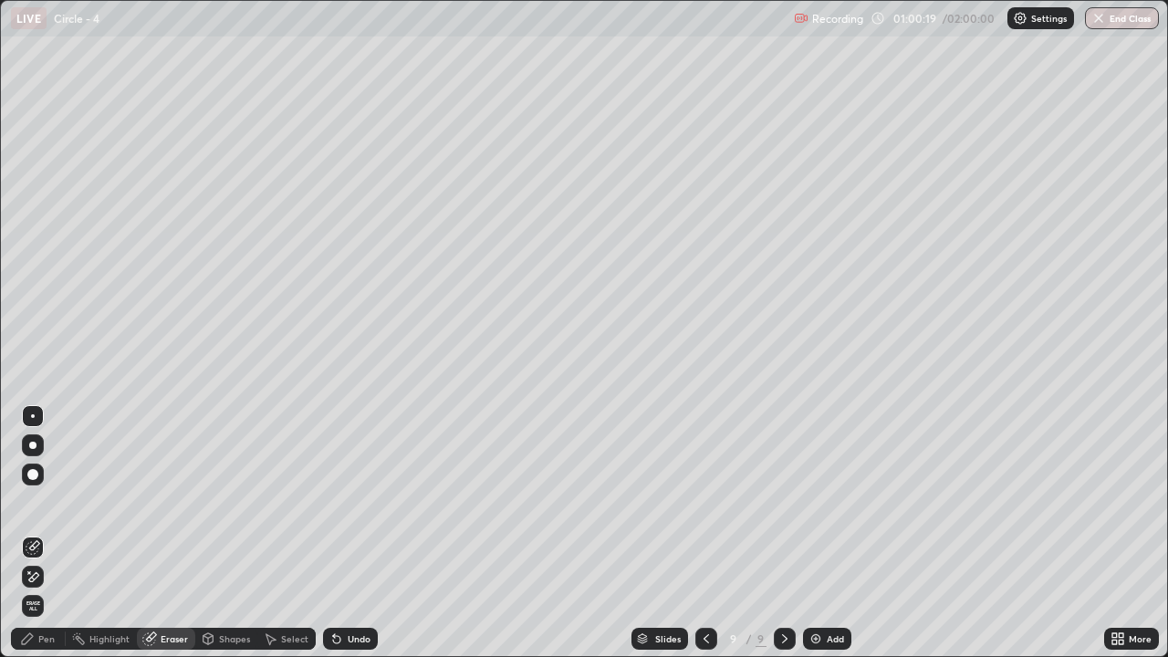
click at [28, 540] on icon at bounding box center [27, 638] width 11 height 11
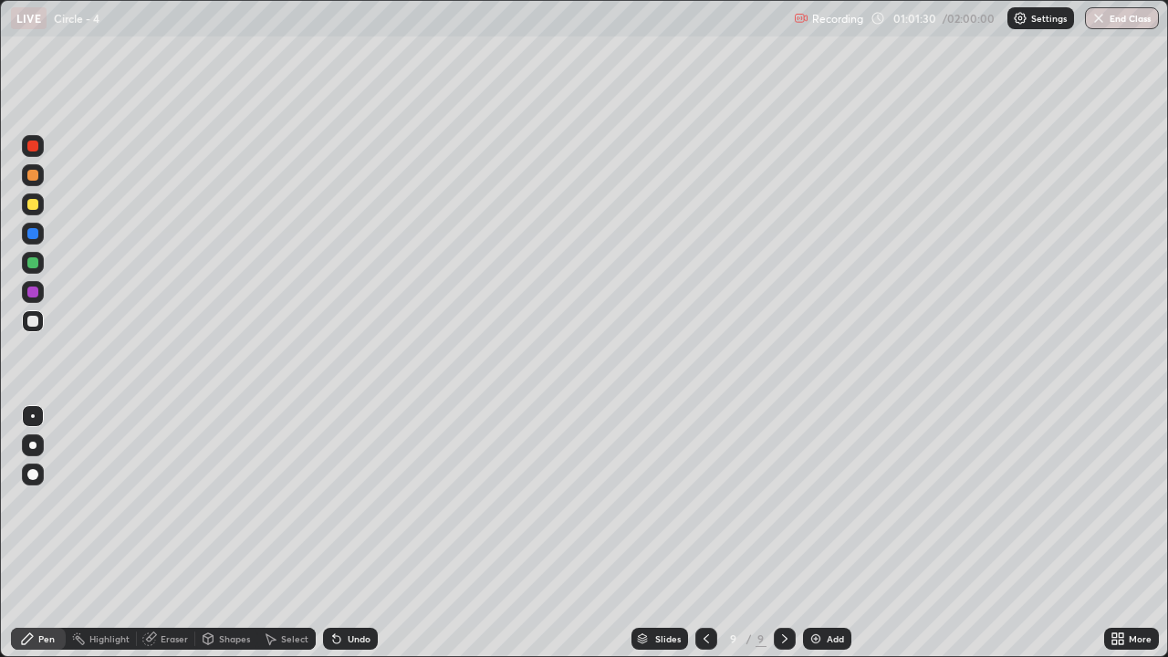
click at [835, 540] on div "Add" at bounding box center [835, 638] width 17 height 9
click at [34, 206] on div at bounding box center [32, 204] width 11 height 11
click at [37, 316] on div at bounding box center [33, 321] width 22 height 22
click at [823, 540] on div "Add" at bounding box center [827, 639] width 48 height 22
click at [28, 196] on div at bounding box center [33, 204] width 22 height 22
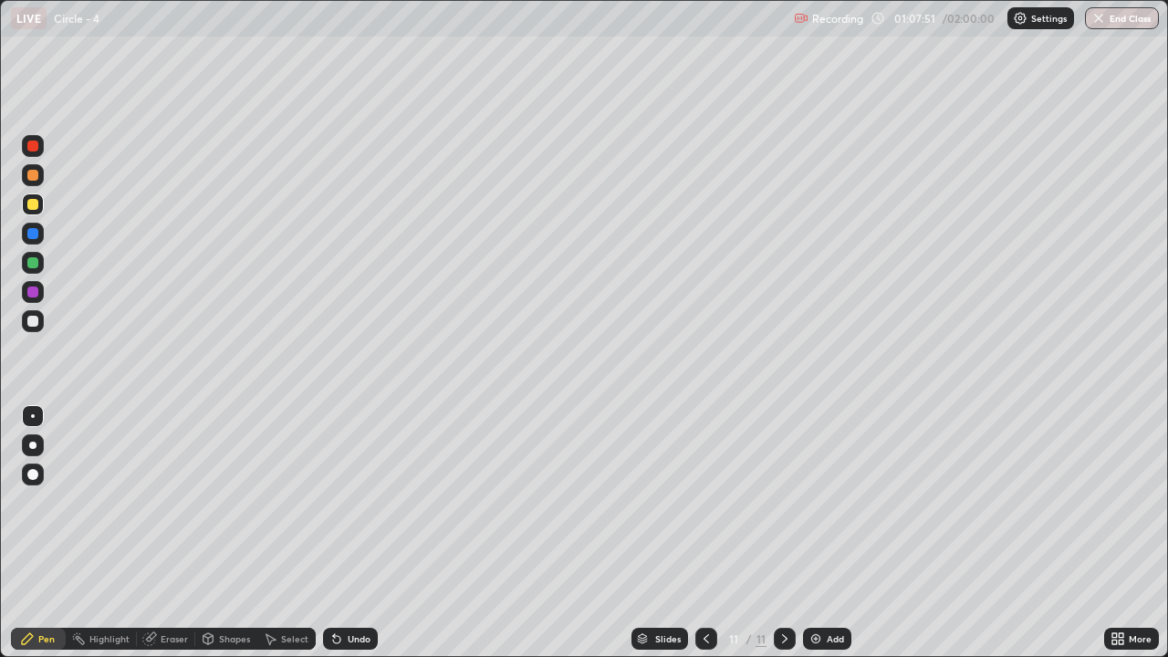
click at [33, 322] on div at bounding box center [32, 321] width 11 height 11
click at [348, 540] on div "Undo" at bounding box center [359, 638] width 23 height 9
click at [831, 540] on div "Add" at bounding box center [835, 638] width 17 height 9
click at [47, 540] on div "Pen" at bounding box center [38, 639] width 55 height 22
click at [831, 540] on div "Add" at bounding box center [827, 639] width 48 height 22
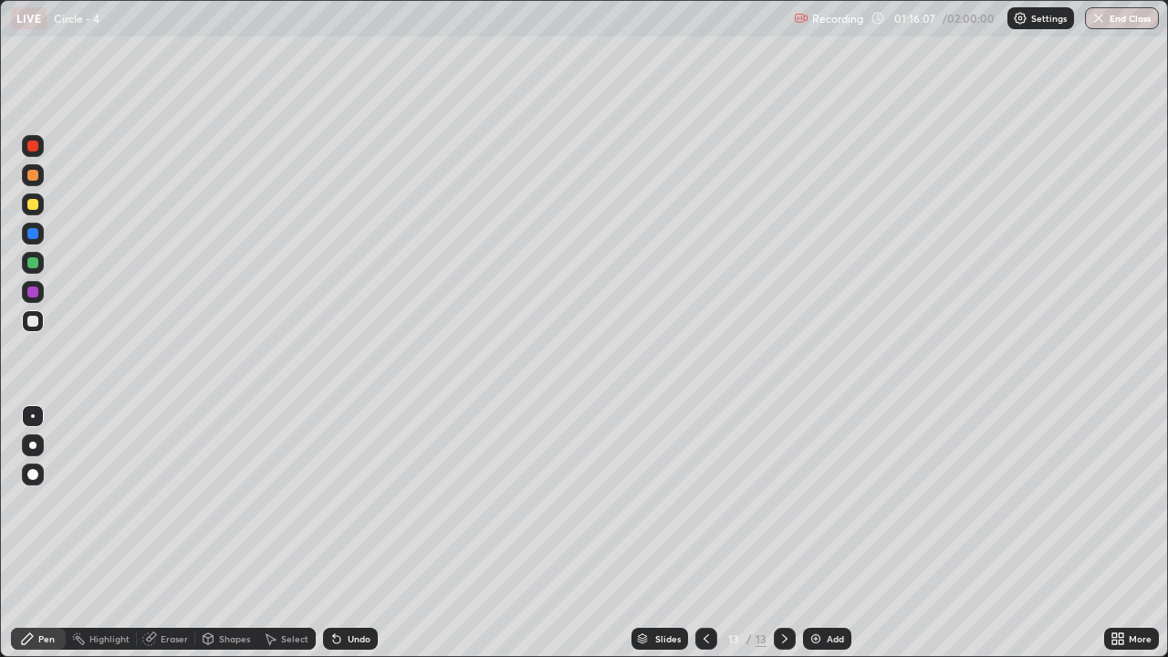
click at [356, 540] on div "Undo" at bounding box center [359, 638] width 23 height 9
click at [360, 540] on div "Undo" at bounding box center [359, 638] width 23 height 9
click at [279, 540] on div "Select" at bounding box center [286, 639] width 58 height 22
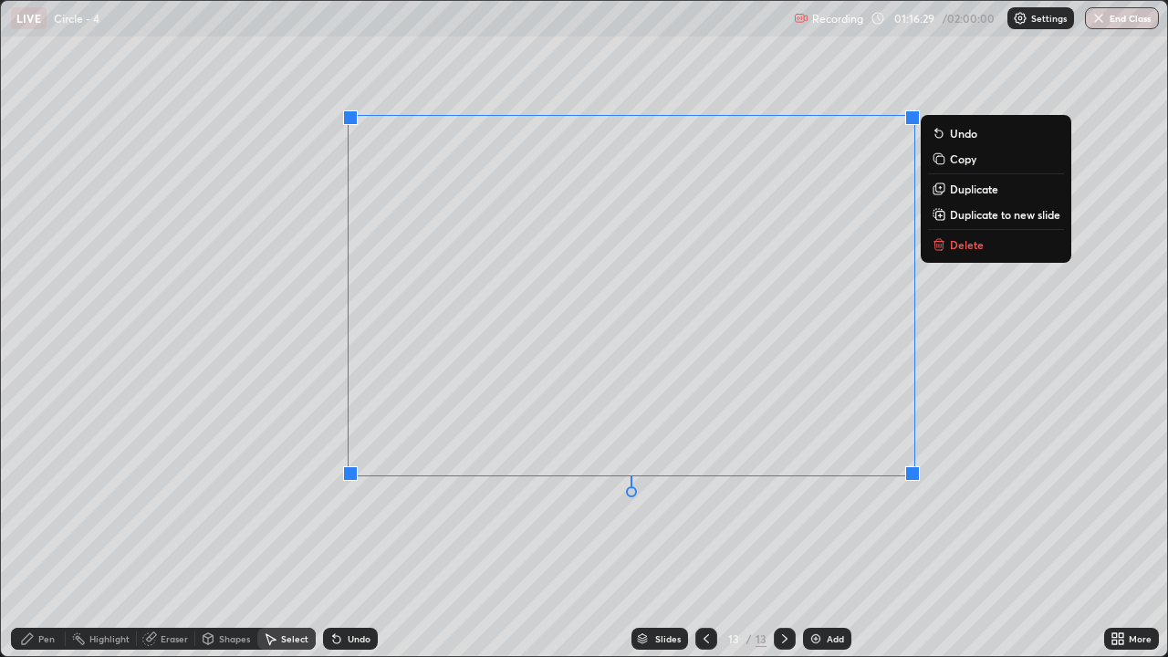
click at [961, 243] on p "Delete" at bounding box center [967, 244] width 34 height 15
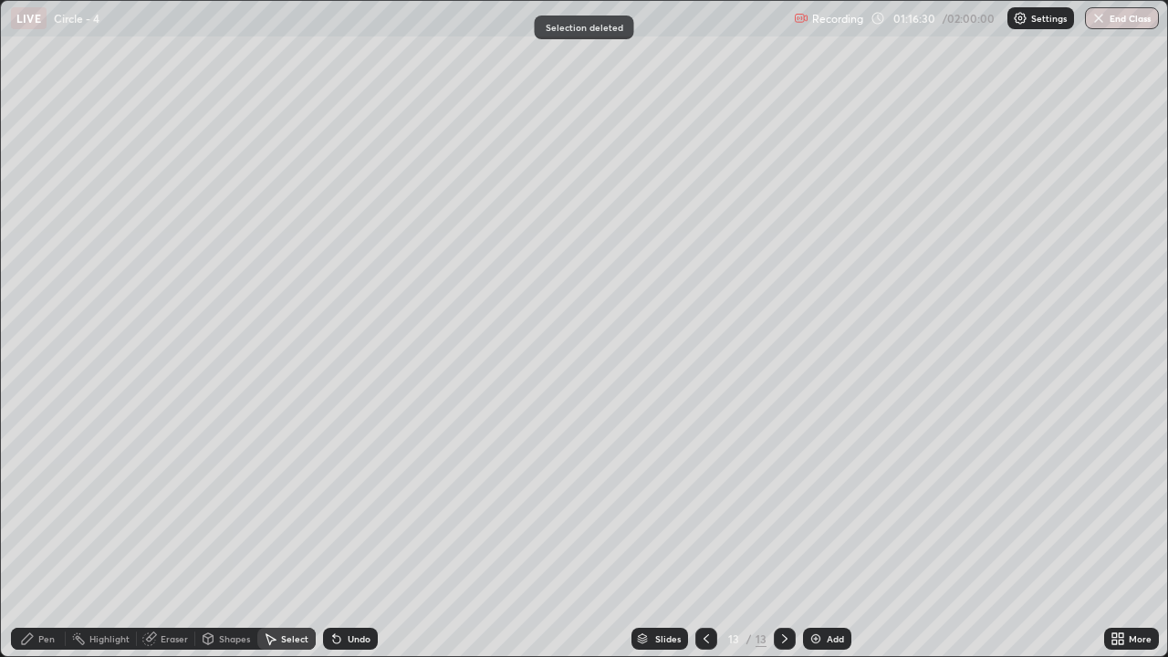
click at [47, 540] on div "Pen" at bounding box center [46, 638] width 16 height 9
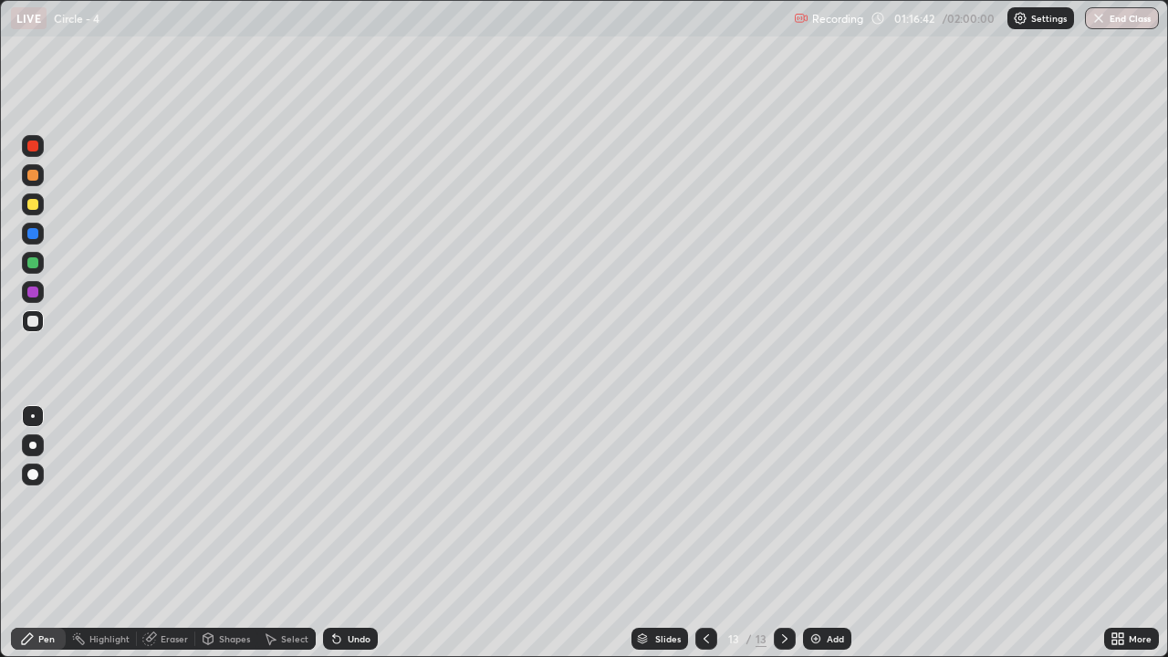
click at [280, 540] on div "Select" at bounding box center [286, 639] width 58 height 22
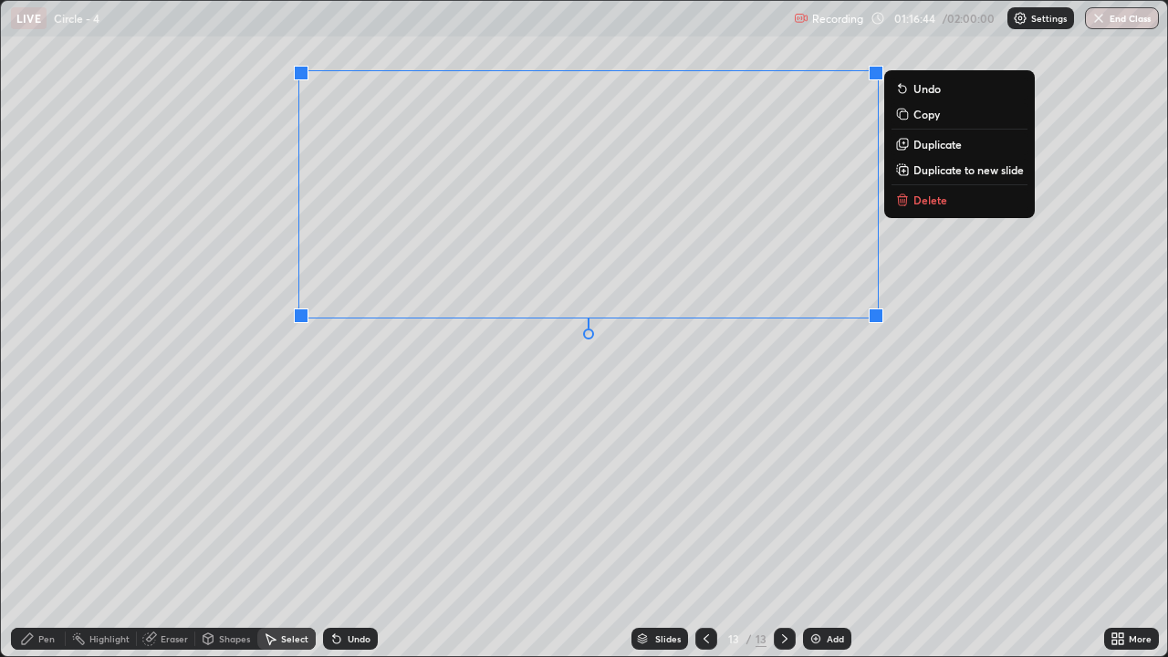
click at [939, 208] on button "Delete" at bounding box center [960, 200] width 136 height 22
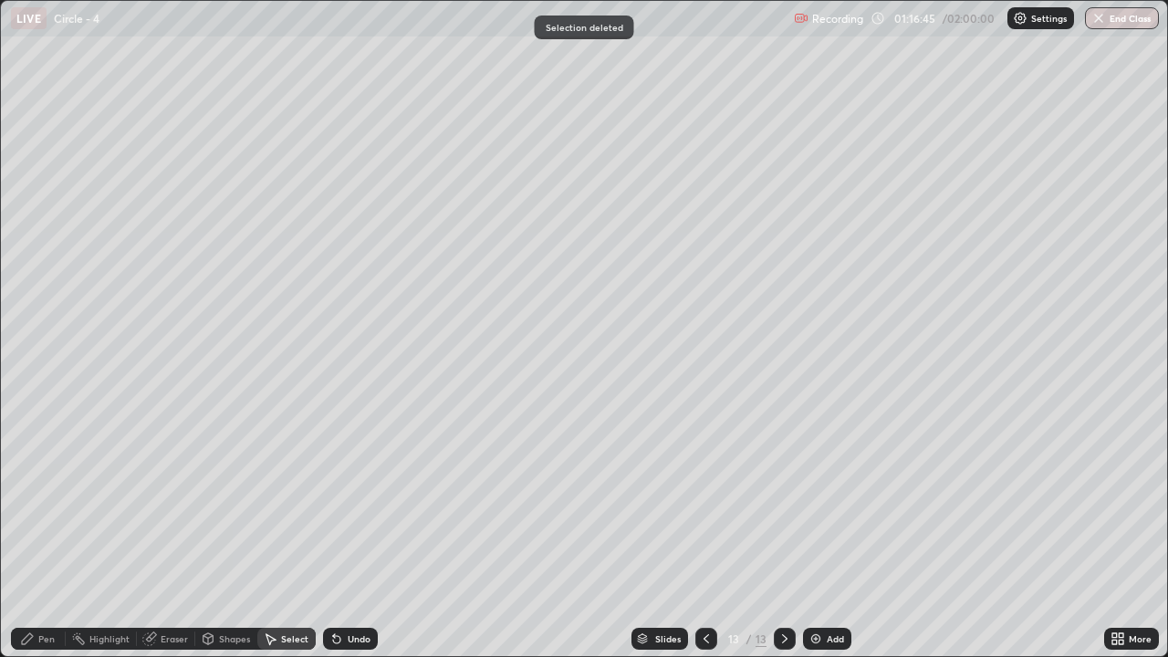
click at [48, 540] on div "Pen" at bounding box center [46, 638] width 16 height 9
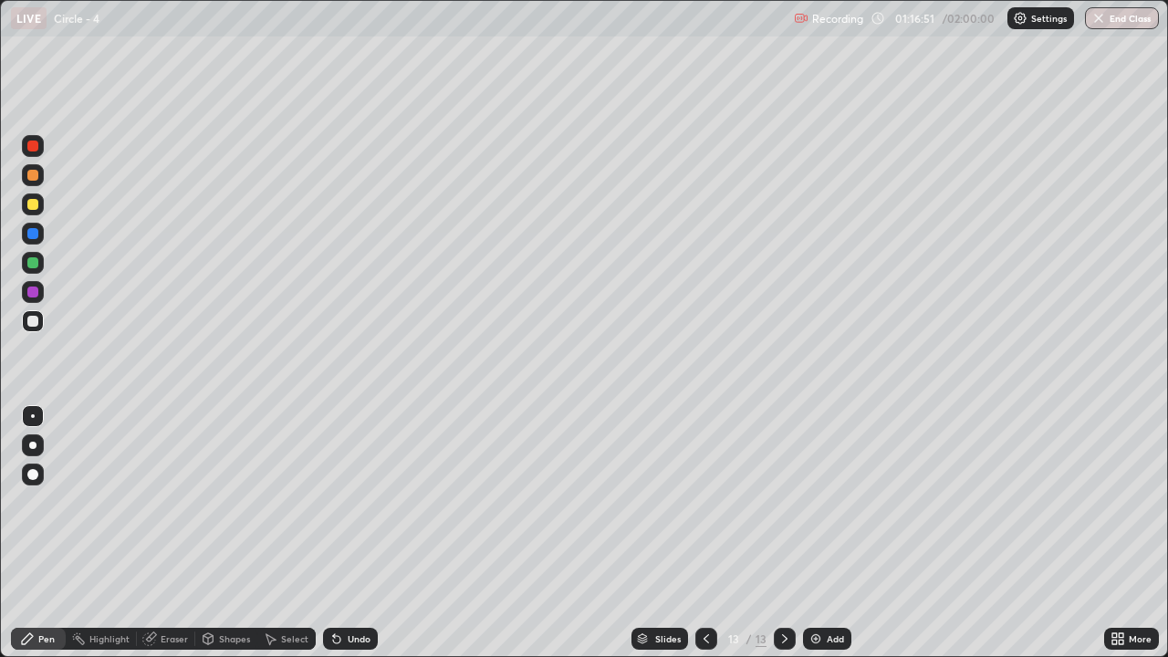
click at [32, 205] on div at bounding box center [32, 204] width 11 height 11
click at [32, 318] on div at bounding box center [32, 321] width 11 height 11
click at [348, 540] on div "Undo" at bounding box center [350, 639] width 55 height 22
click at [349, 540] on div "Undo" at bounding box center [359, 638] width 23 height 9
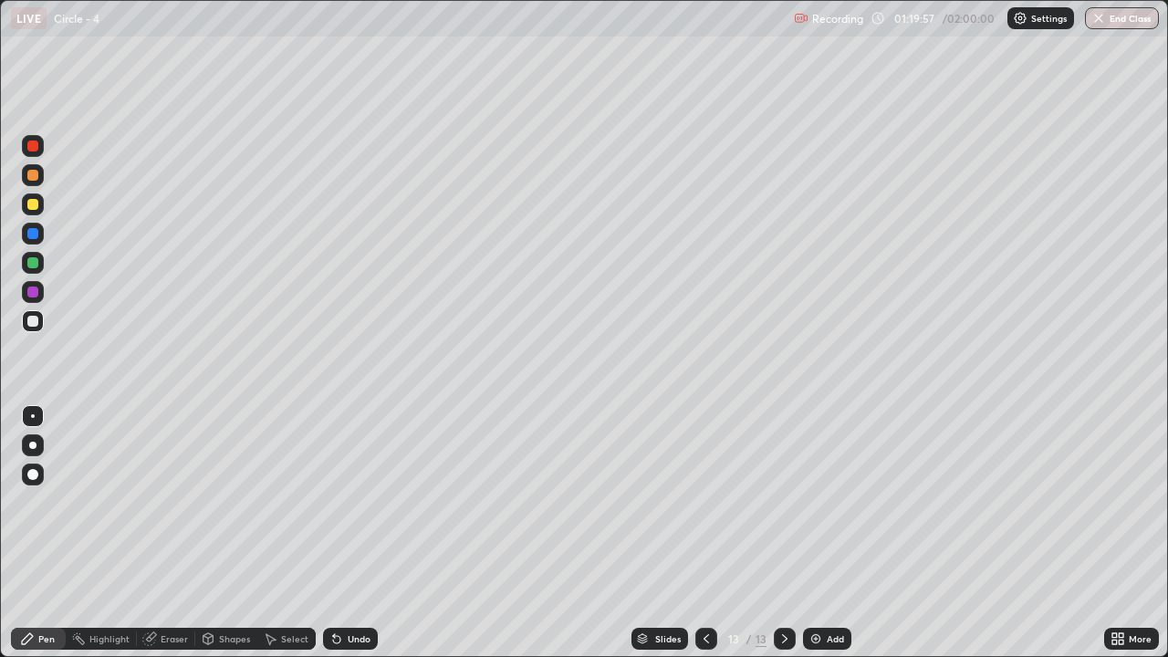
click at [359, 540] on div "Undo" at bounding box center [359, 638] width 23 height 9
click at [830, 540] on div "Add" at bounding box center [835, 638] width 17 height 9
click at [699, 540] on icon at bounding box center [706, 638] width 15 height 15
click at [780, 540] on icon at bounding box center [784, 638] width 15 height 15
click at [184, 540] on div "Eraser" at bounding box center [174, 638] width 27 height 9
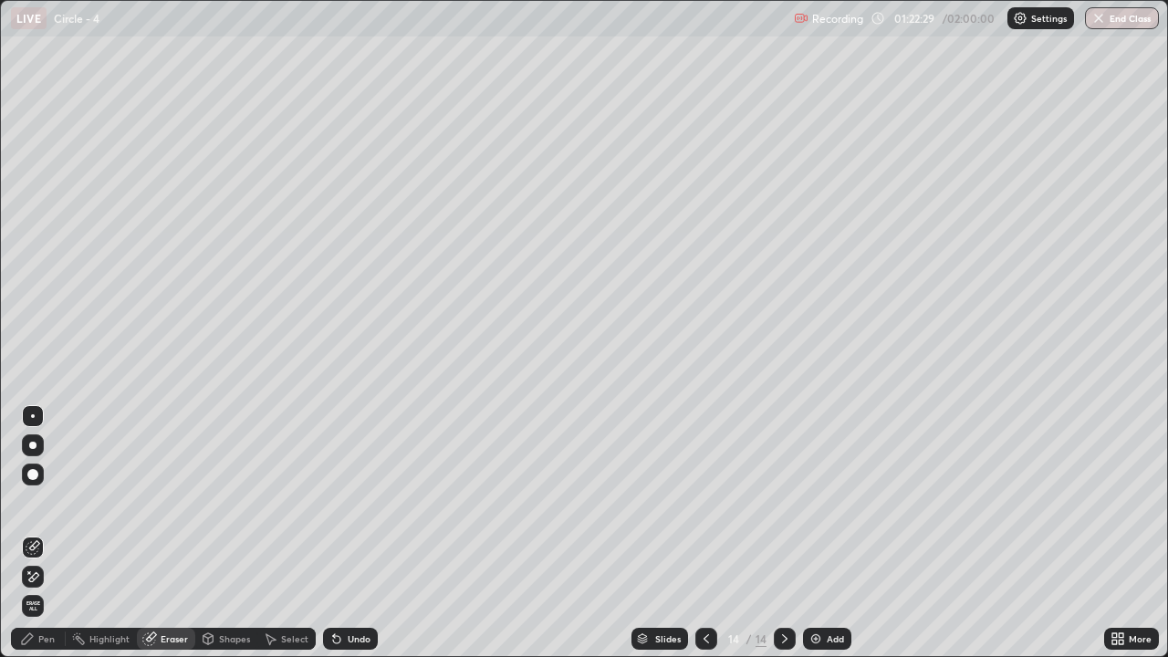
click at [41, 540] on div "Pen" at bounding box center [46, 638] width 16 height 9
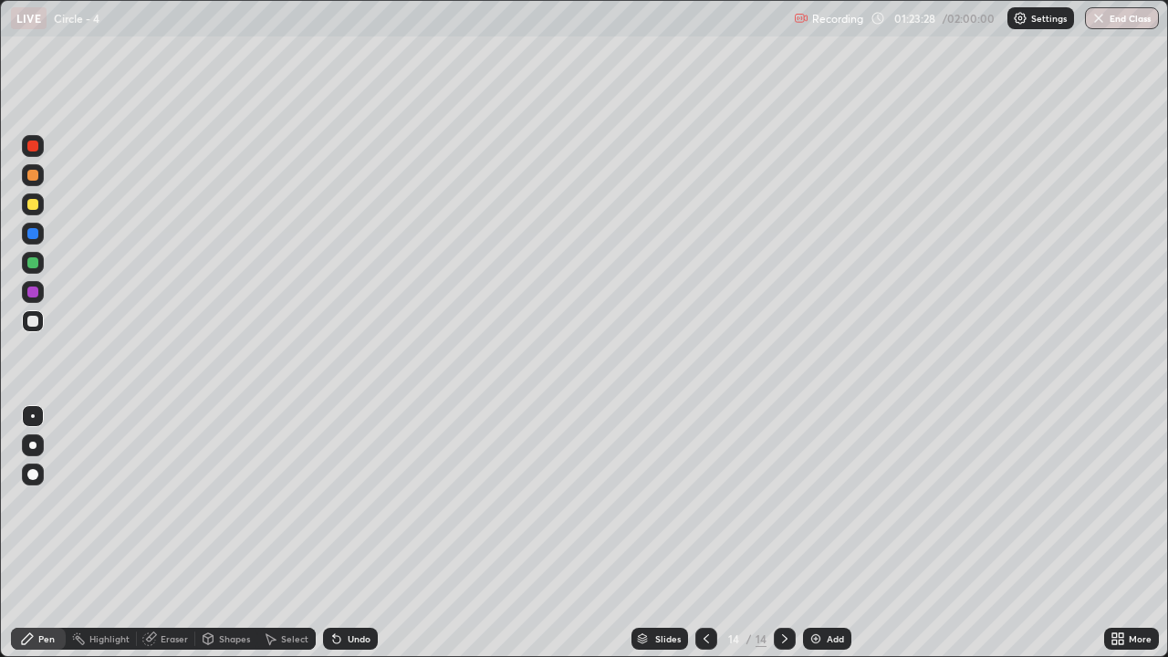
click at [170, 540] on div "Eraser" at bounding box center [174, 638] width 27 height 9
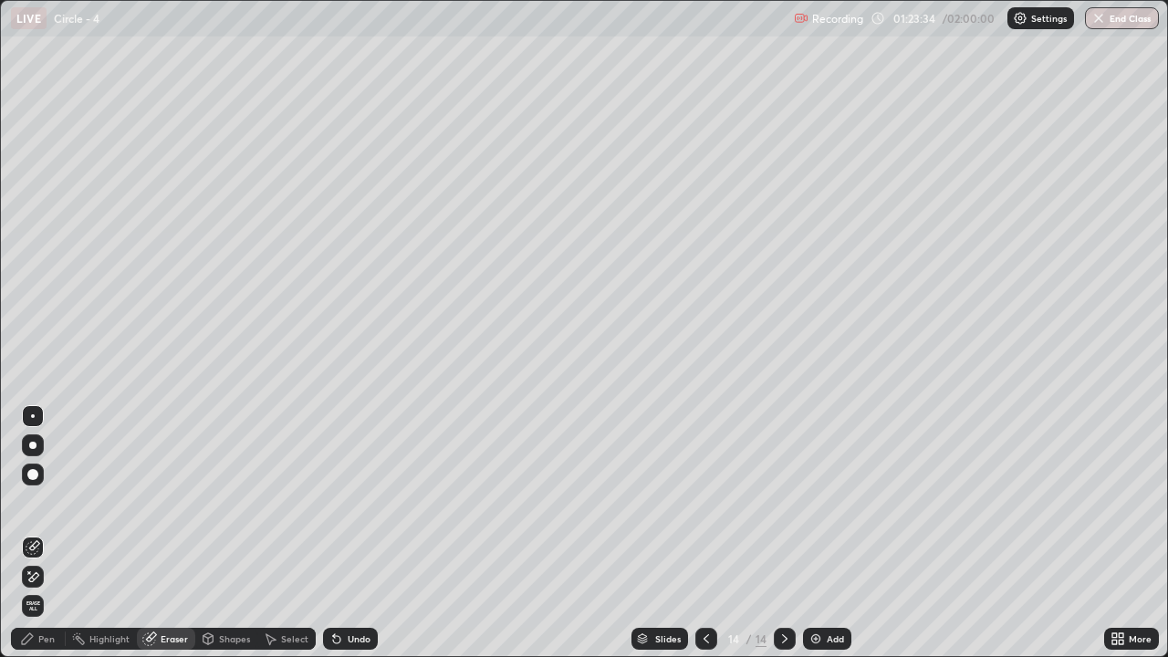
click at [57, 540] on div "Pen" at bounding box center [38, 639] width 55 height 22
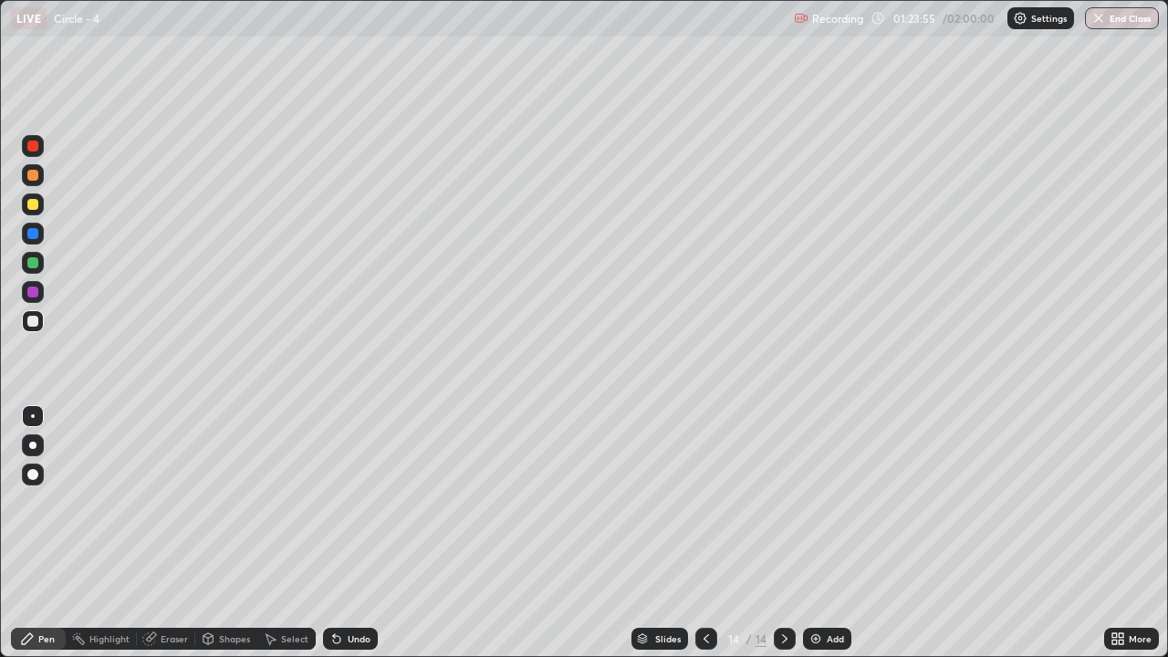
click at [829, 540] on div "Add" at bounding box center [835, 638] width 17 height 9
click at [283, 540] on div "Select" at bounding box center [294, 638] width 27 height 9
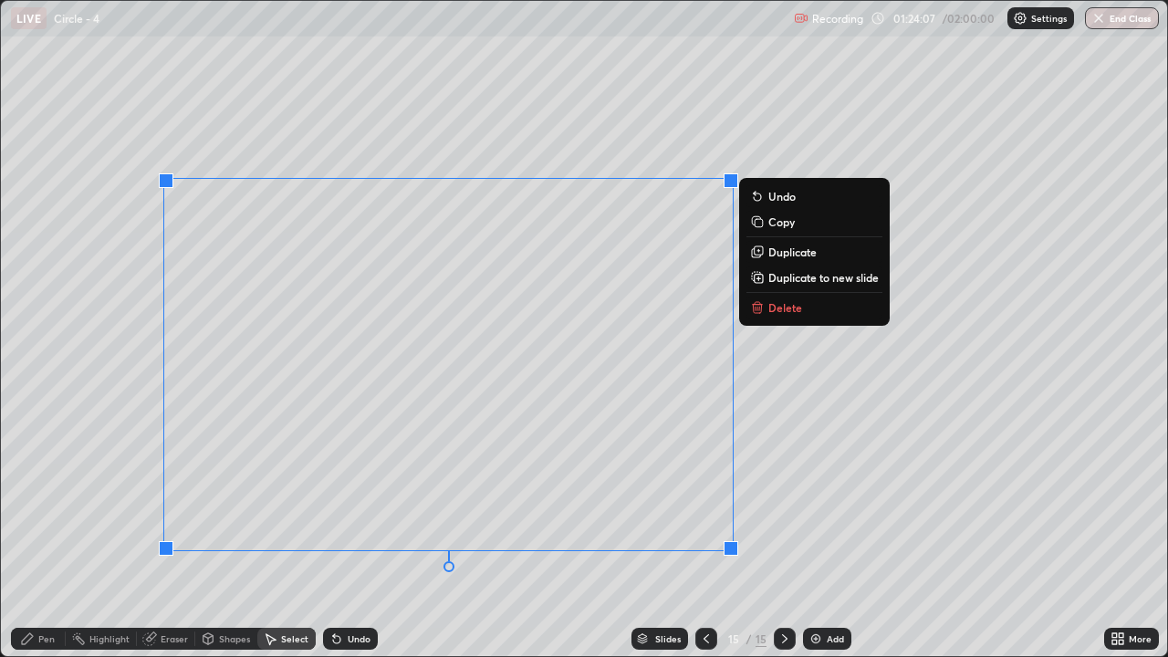
click at [795, 297] on button "Delete" at bounding box center [814, 308] width 136 height 22
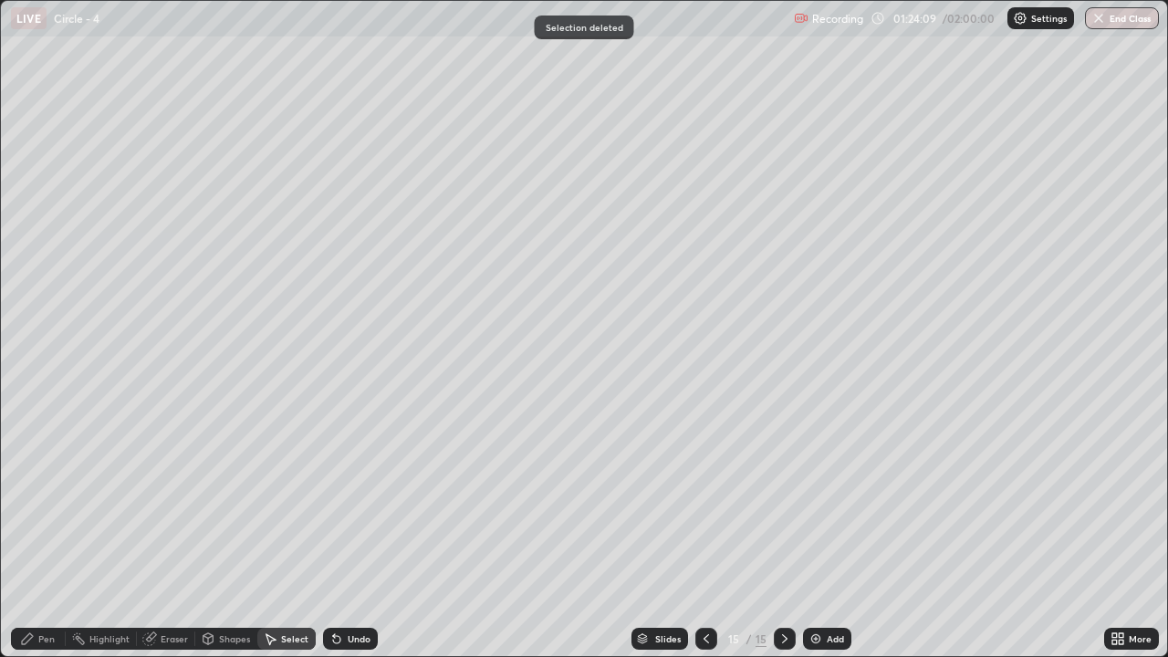
click at [46, 540] on div "Pen" at bounding box center [46, 638] width 16 height 9
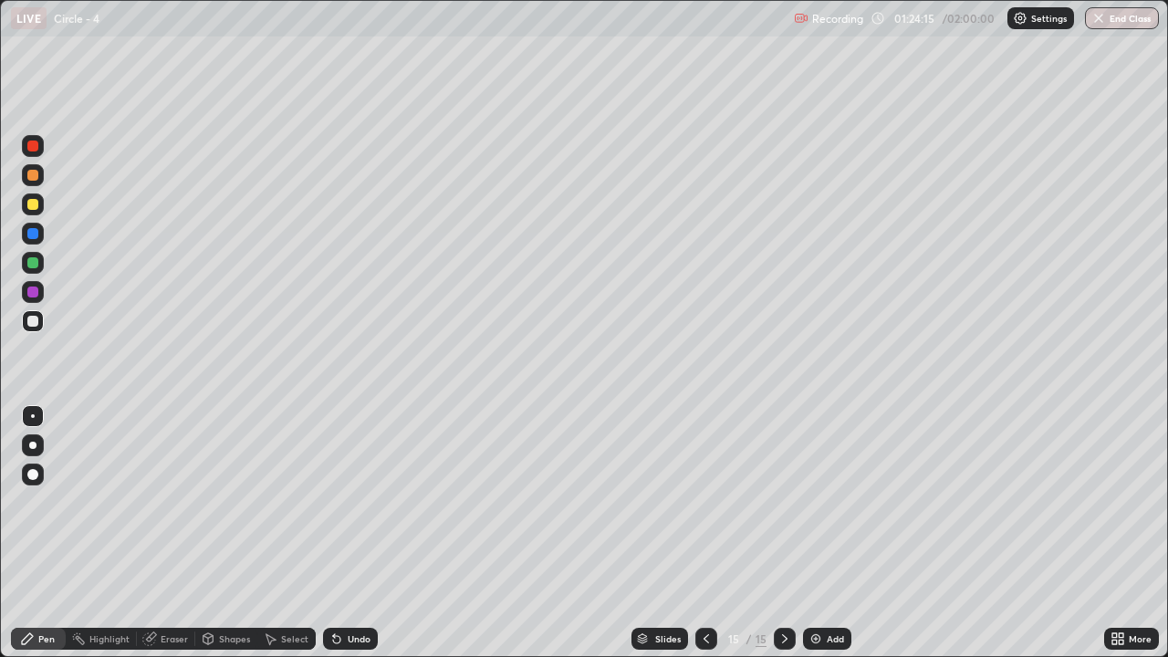
click at [349, 540] on div "Undo" at bounding box center [359, 638] width 23 height 9
click at [354, 540] on div "Undo" at bounding box center [359, 638] width 23 height 9
click at [369, 540] on div "Undo" at bounding box center [350, 639] width 55 height 22
click at [287, 540] on div "Select" at bounding box center [294, 638] width 27 height 9
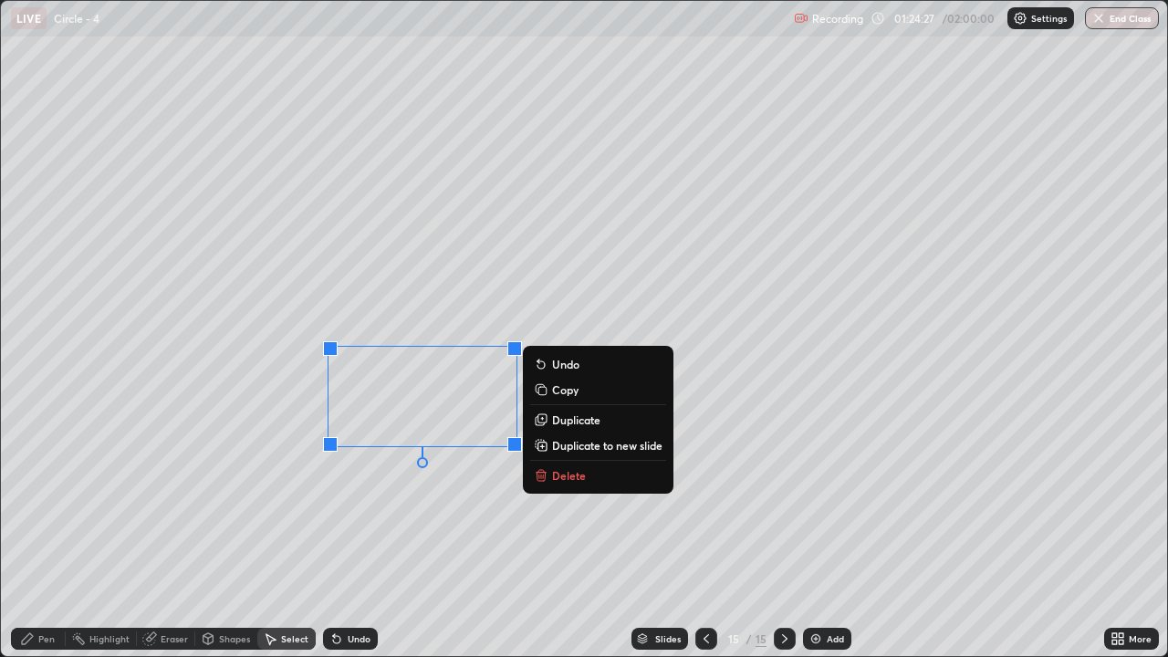
click at [591, 475] on button "Delete" at bounding box center [598, 475] width 136 height 22
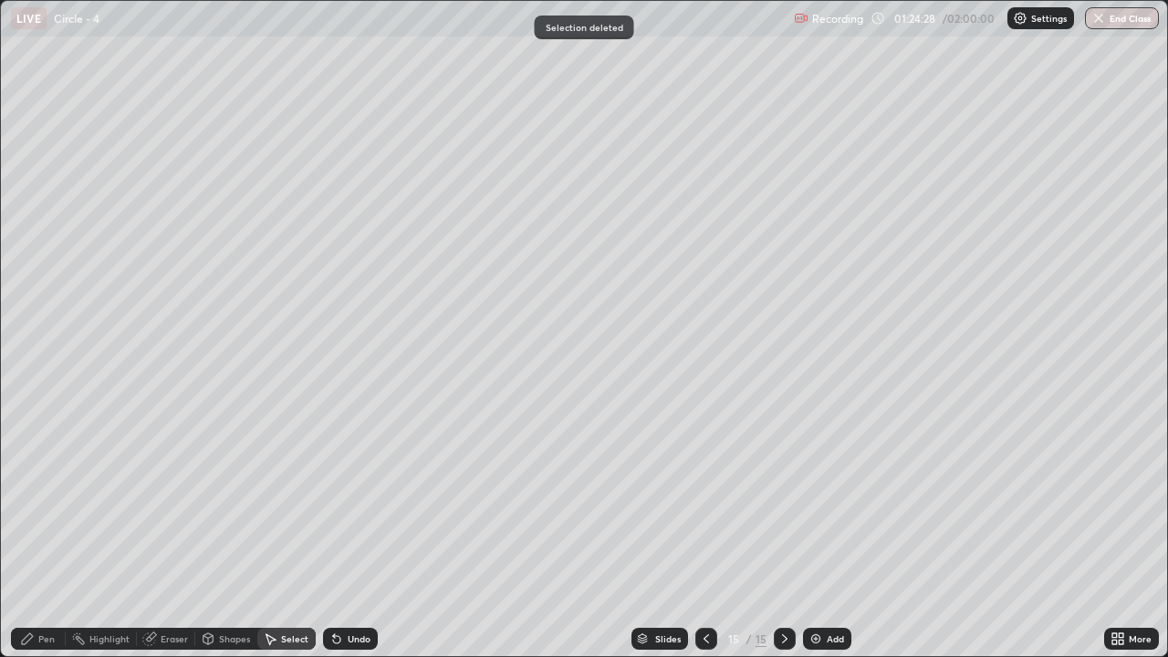
click at [699, 540] on icon at bounding box center [706, 638] width 15 height 15
click at [704, 540] on icon at bounding box center [706, 638] width 15 height 15
click at [784, 540] on icon at bounding box center [784, 638] width 15 height 15
click at [783, 540] on icon at bounding box center [784, 638] width 15 height 15
click at [47, 540] on div "Pen" at bounding box center [38, 639] width 55 height 22
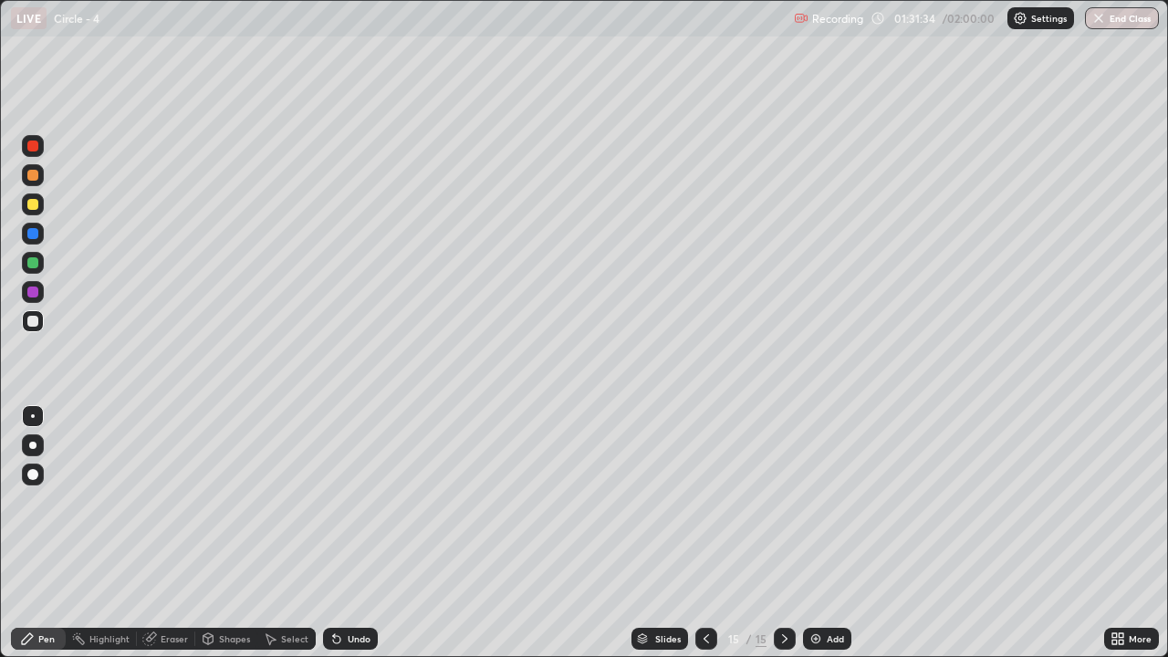
click at [30, 211] on div at bounding box center [33, 204] width 22 height 22
click at [34, 328] on div at bounding box center [33, 321] width 22 height 22
click at [837, 540] on div "Add" at bounding box center [827, 639] width 48 height 22
click at [47, 540] on div "Pen" at bounding box center [46, 638] width 16 height 9
click at [32, 328] on div at bounding box center [33, 321] width 22 height 22
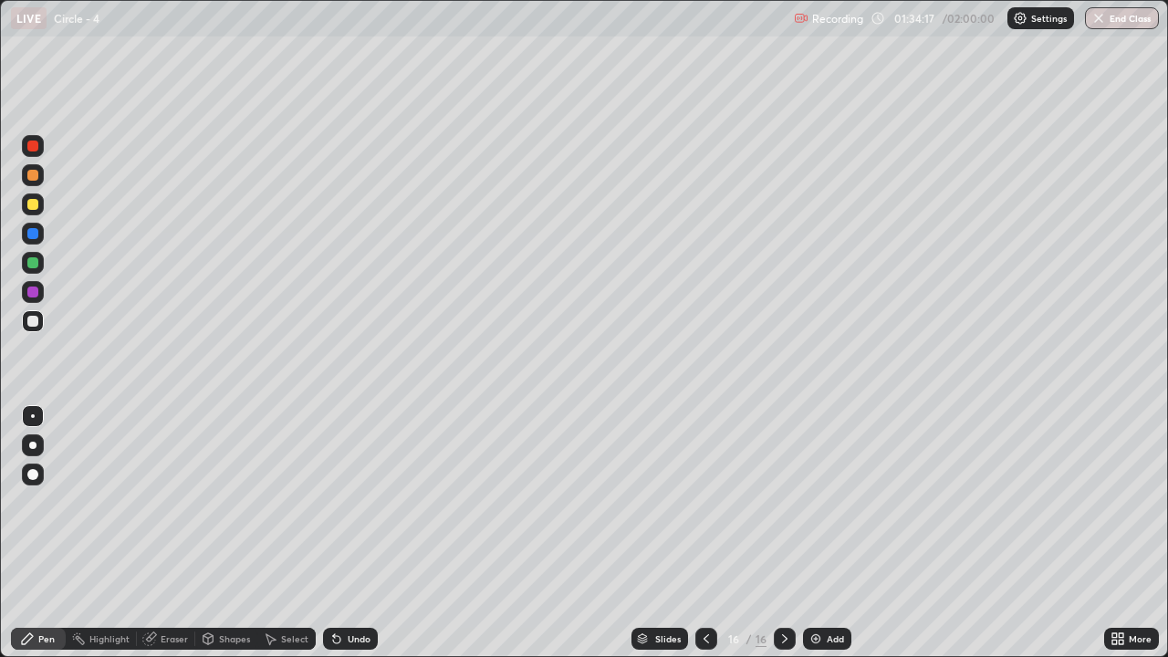
click at [347, 540] on div "Undo" at bounding box center [350, 639] width 55 height 22
click at [290, 540] on div "Select" at bounding box center [286, 639] width 58 height 22
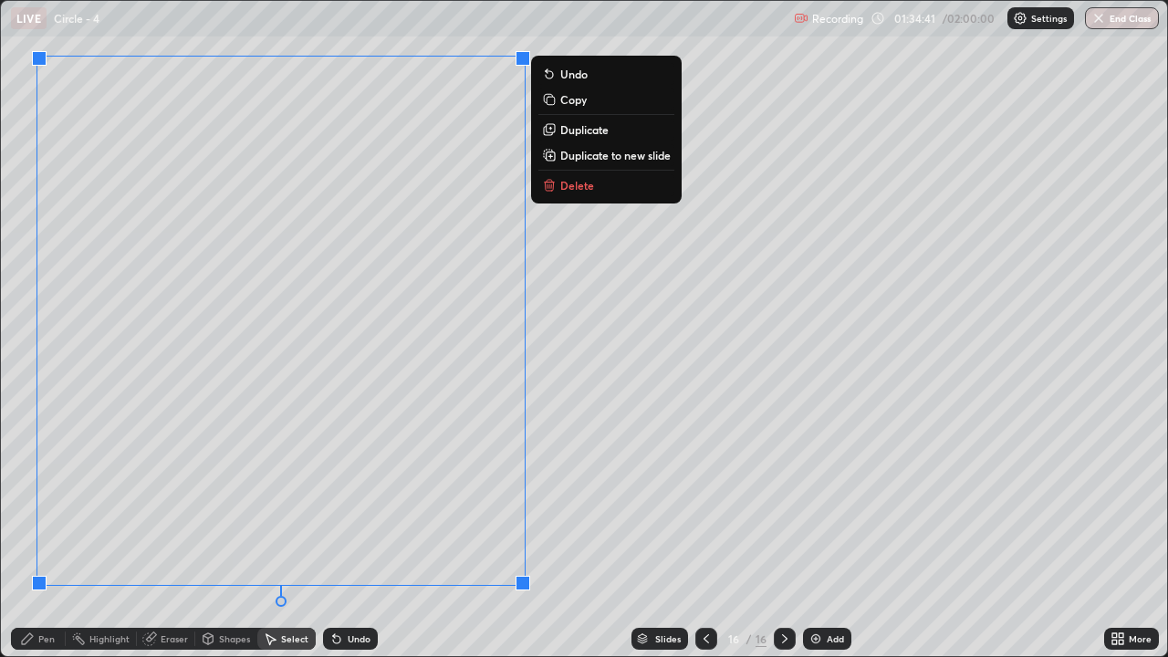
click at [172, 540] on div "Eraser" at bounding box center [174, 638] width 27 height 9
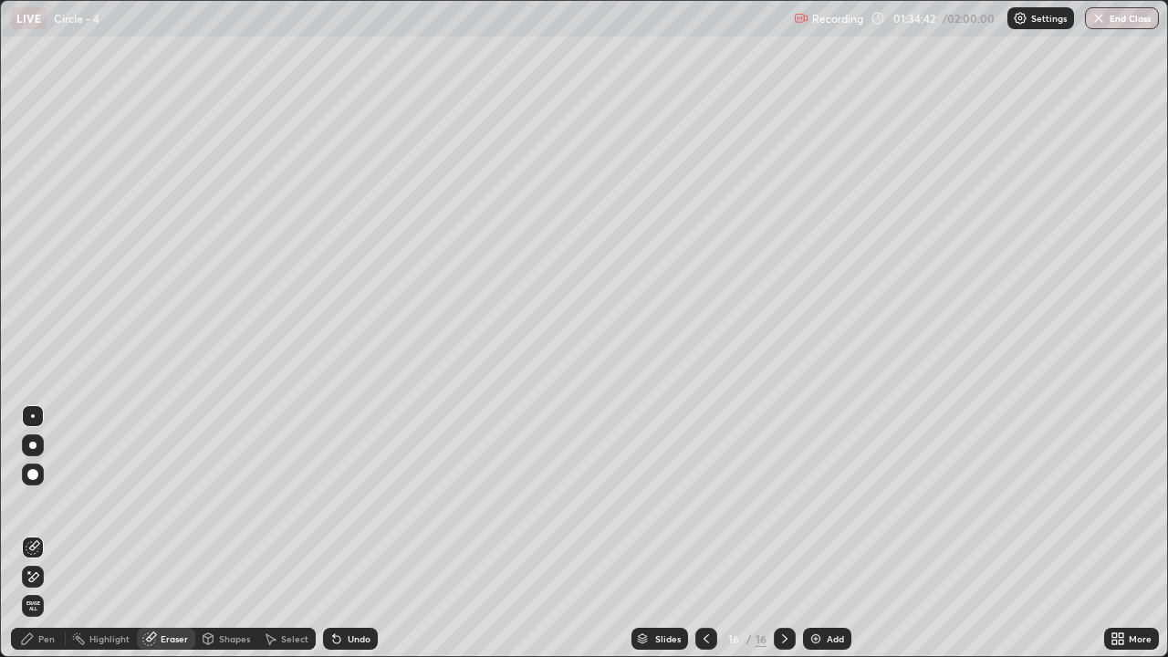
click at [38, 540] on icon at bounding box center [33, 547] width 15 height 15
click at [36, 540] on icon at bounding box center [33, 577] width 15 height 16
click at [53, 540] on div "Pen" at bounding box center [46, 638] width 16 height 9
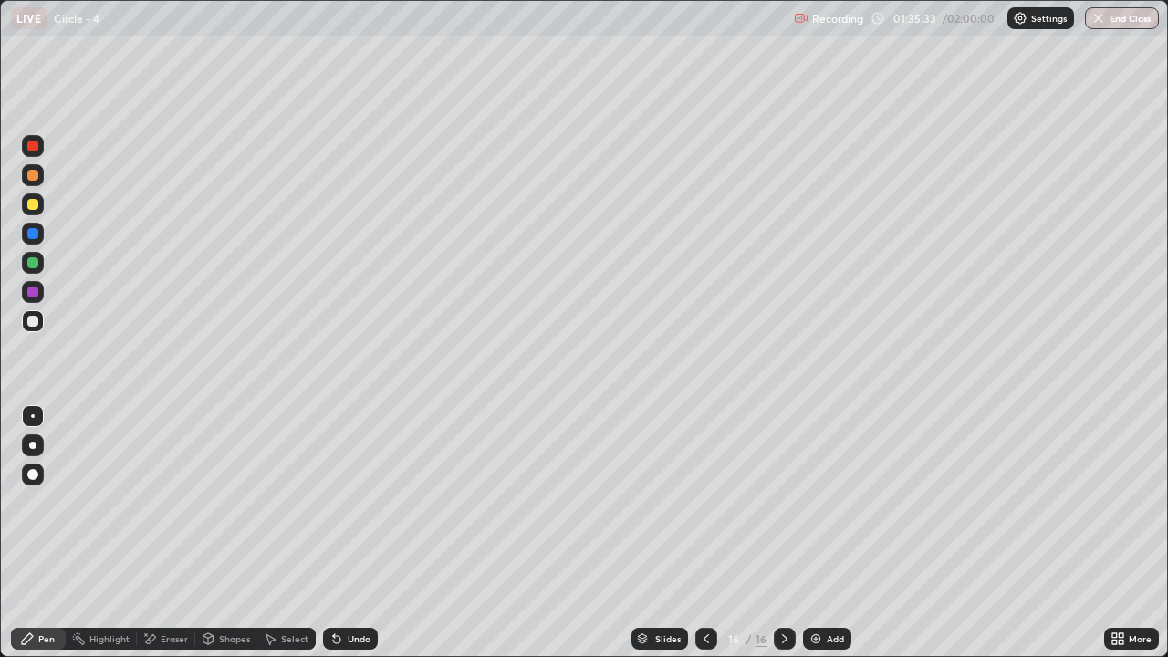
click at [359, 540] on div "Undo" at bounding box center [359, 638] width 23 height 9
click at [169, 540] on div "Eraser" at bounding box center [174, 638] width 27 height 9
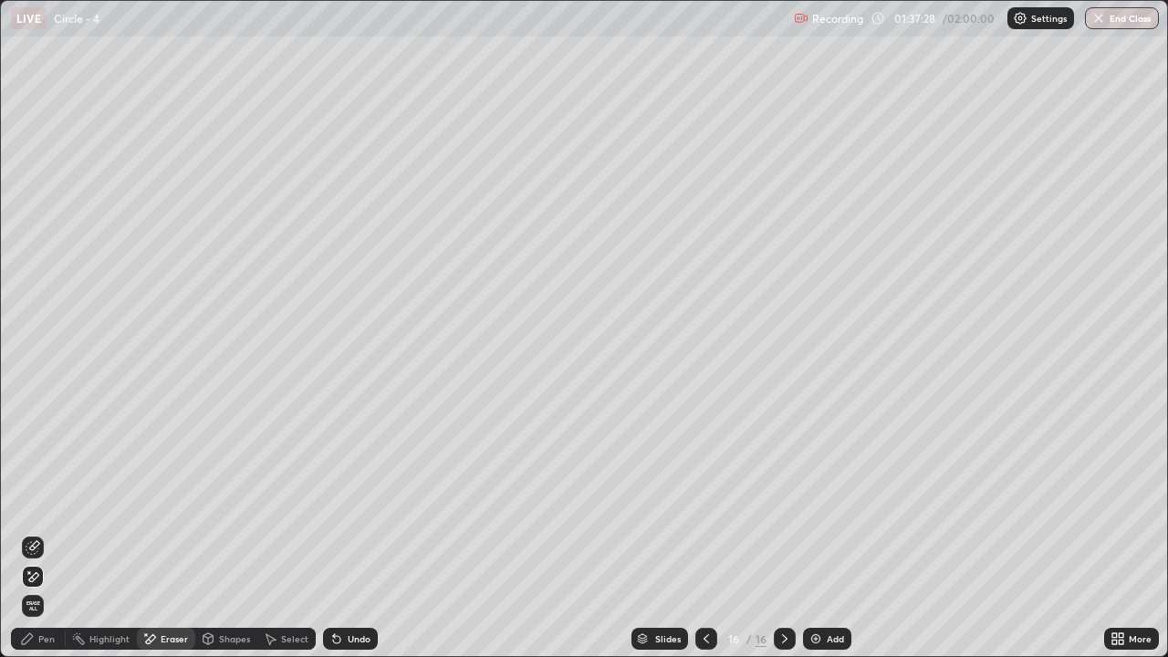
click at [45, 540] on div "Pen" at bounding box center [38, 639] width 55 height 22
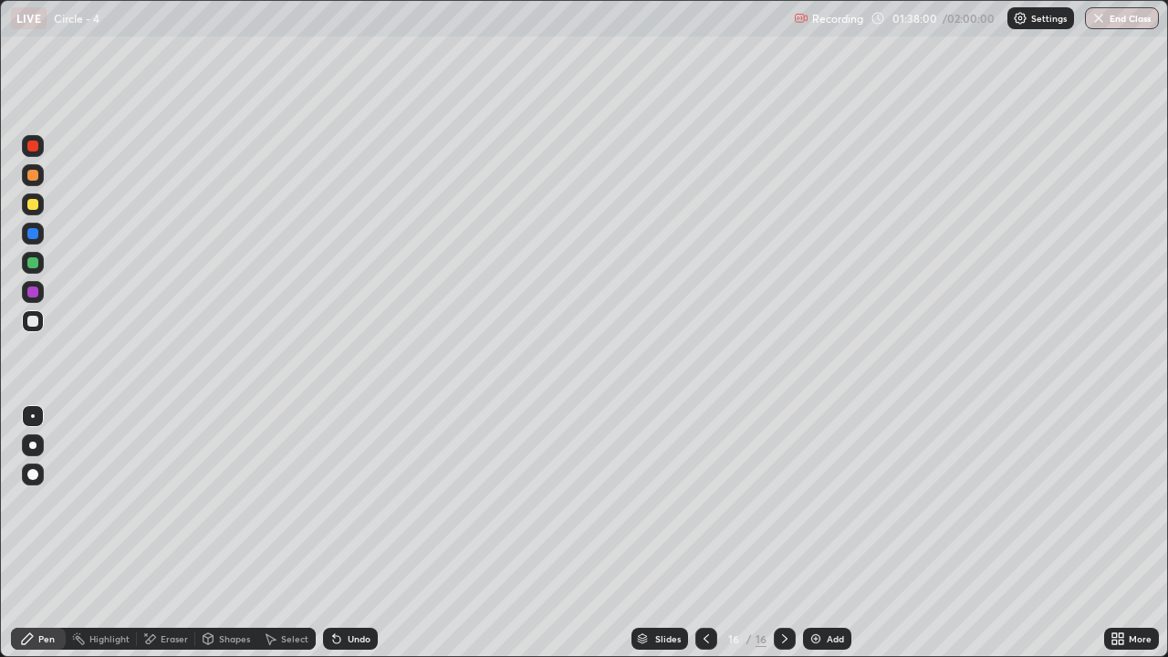
click at [358, 540] on div "Undo" at bounding box center [350, 639] width 55 height 22
click at [349, 540] on div "Undo" at bounding box center [359, 638] width 23 height 9
click at [348, 540] on div "Undo" at bounding box center [359, 638] width 23 height 9
click at [1120, 23] on button "End Class" at bounding box center [1122, 18] width 74 height 22
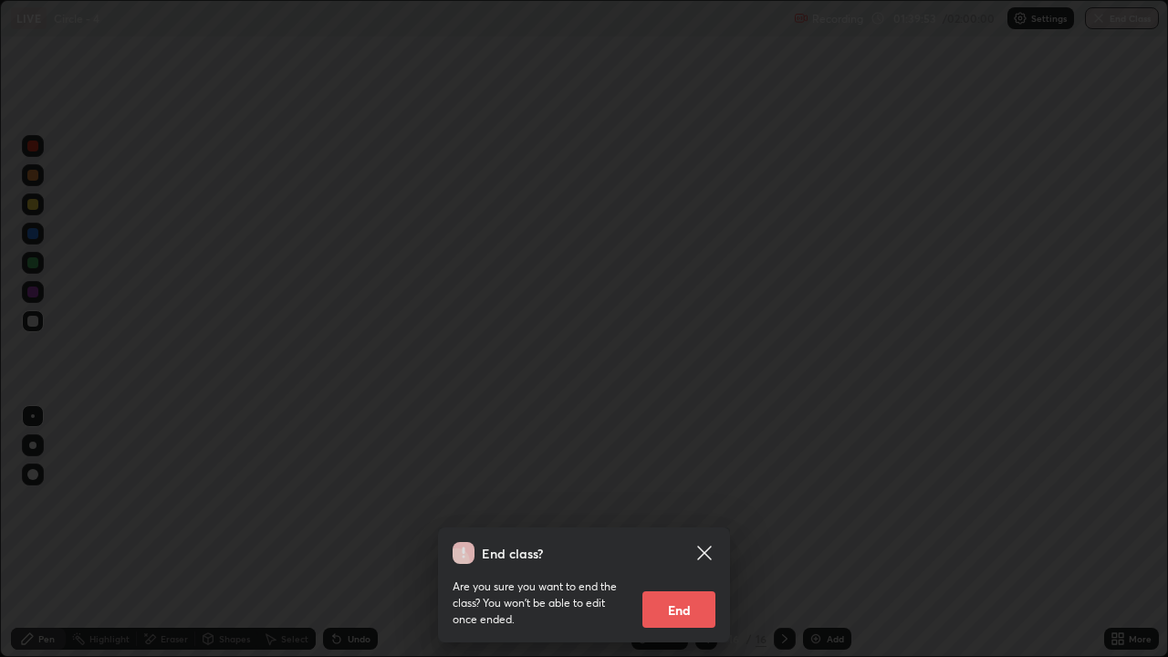
click at [711, 540] on icon at bounding box center [704, 553] width 22 height 22
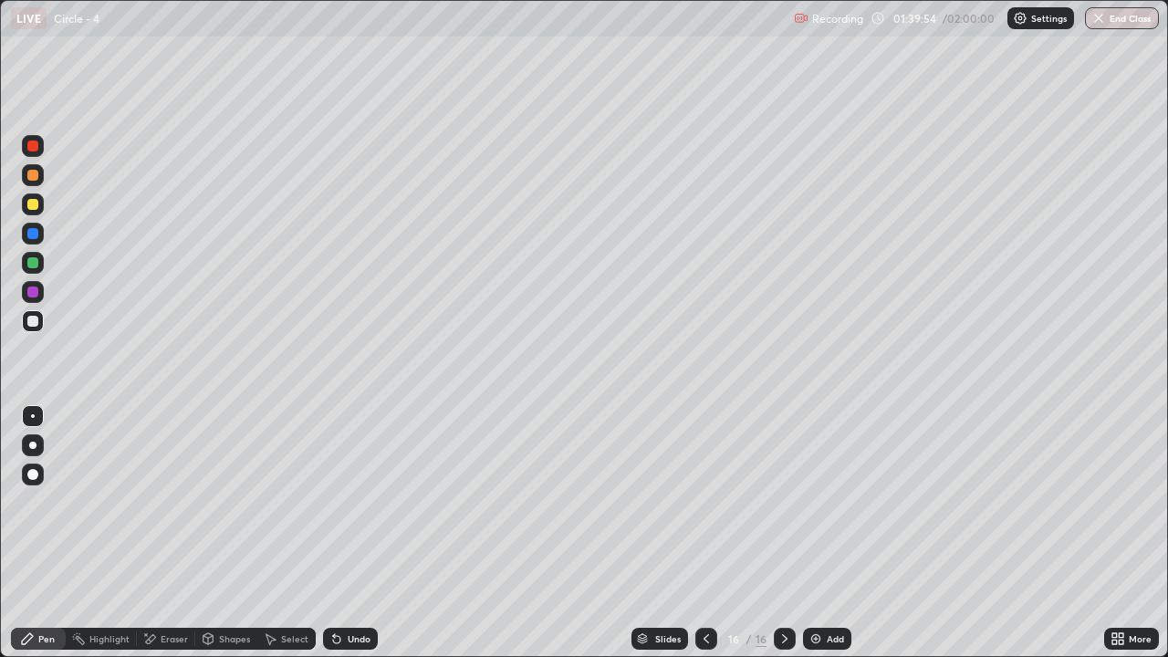
click at [783, 540] on icon at bounding box center [784, 638] width 15 height 15
click at [704, 540] on icon at bounding box center [706, 638] width 15 height 15
click at [783, 540] on icon at bounding box center [784, 638] width 15 height 15
click at [788, 540] on div at bounding box center [785, 639] width 22 height 22
click at [1105, 13] on img "button" at bounding box center [1098, 18] width 15 height 15
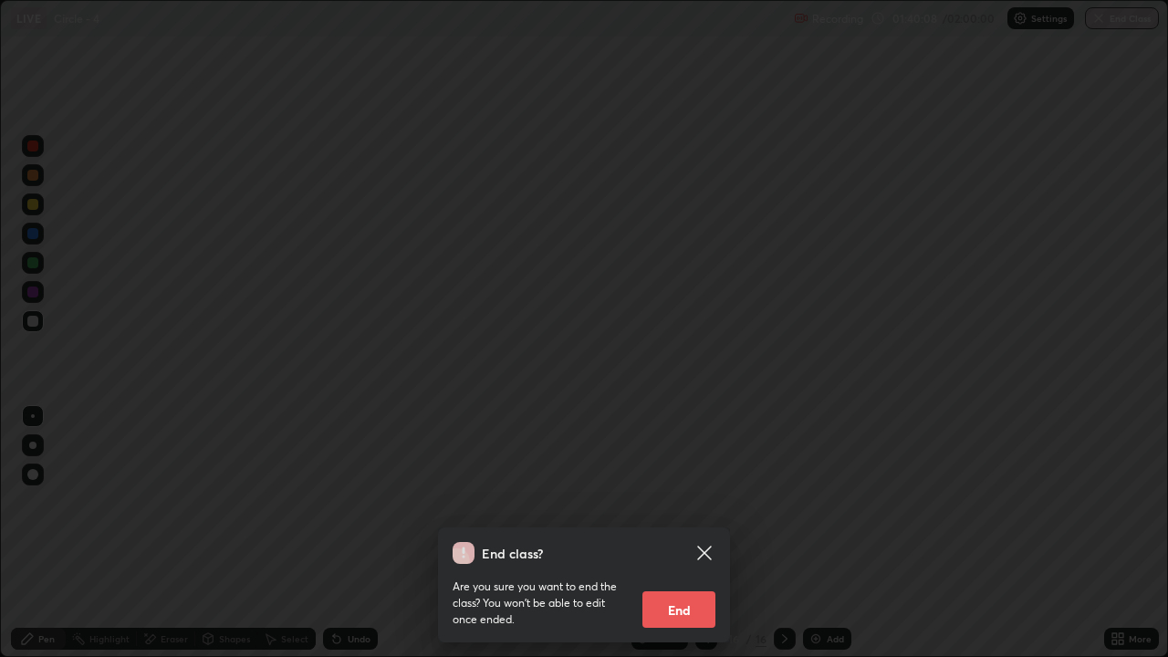
click at [678, 540] on button "End" at bounding box center [678, 609] width 73 height 36
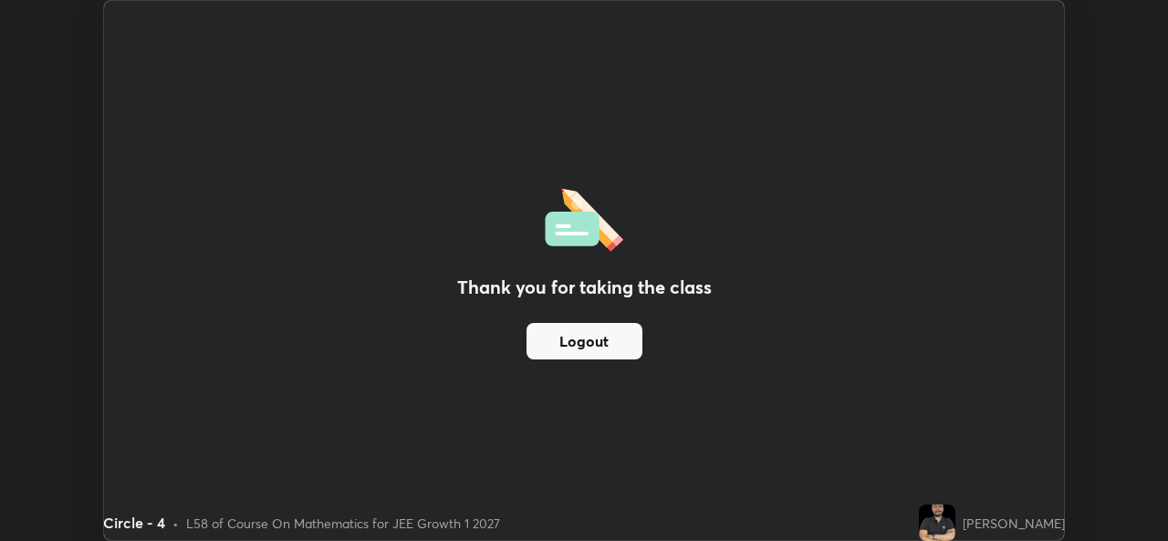
scroll to position [90708, 90081]
